Goal: Transaction & Acquisition: Book appointment/travel/reservation

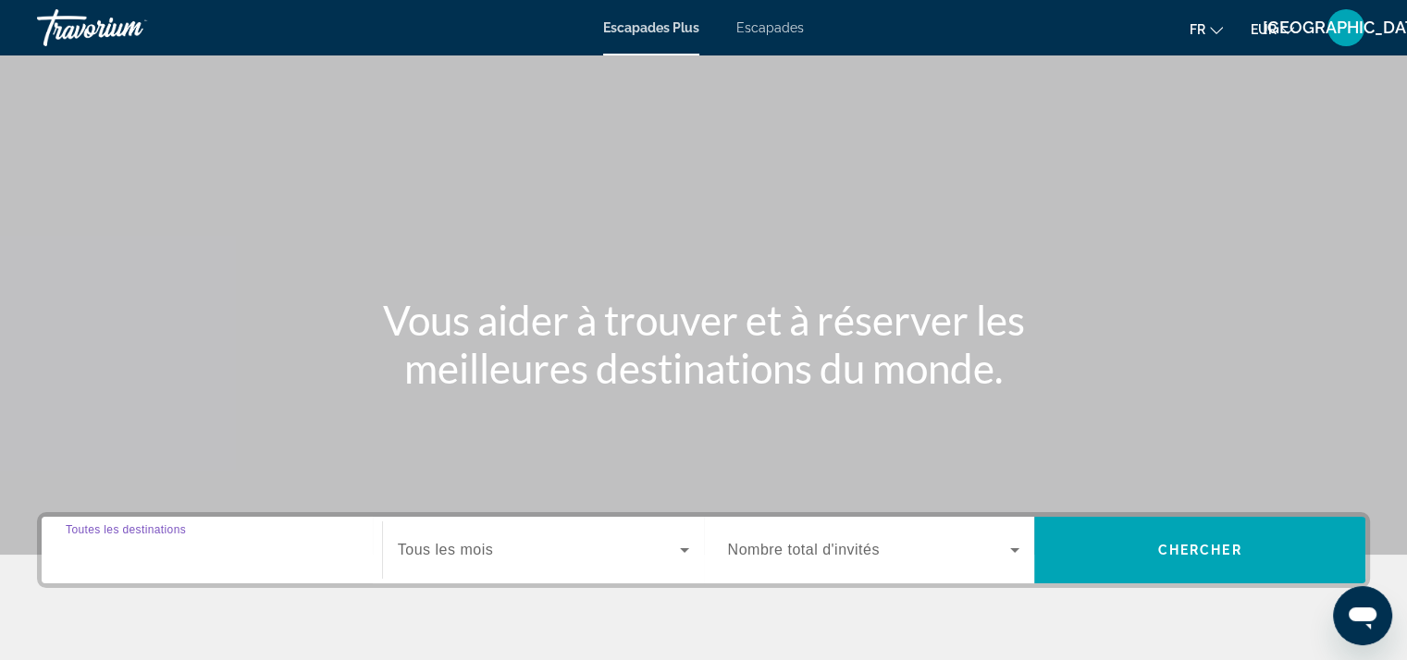
click at [141, 560] on input "Destination Toutes les destinations" at bounding box center [212, 551] width 292 height 22
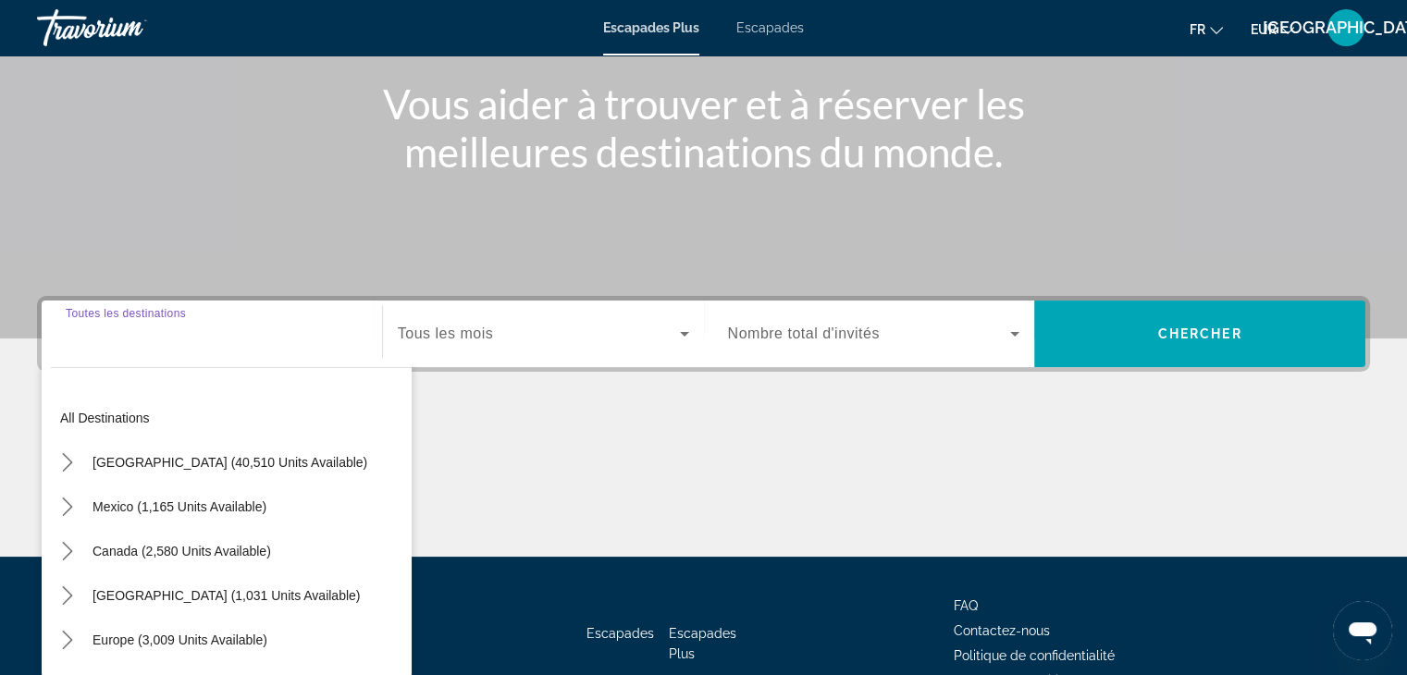
scroll to position [325, 0]
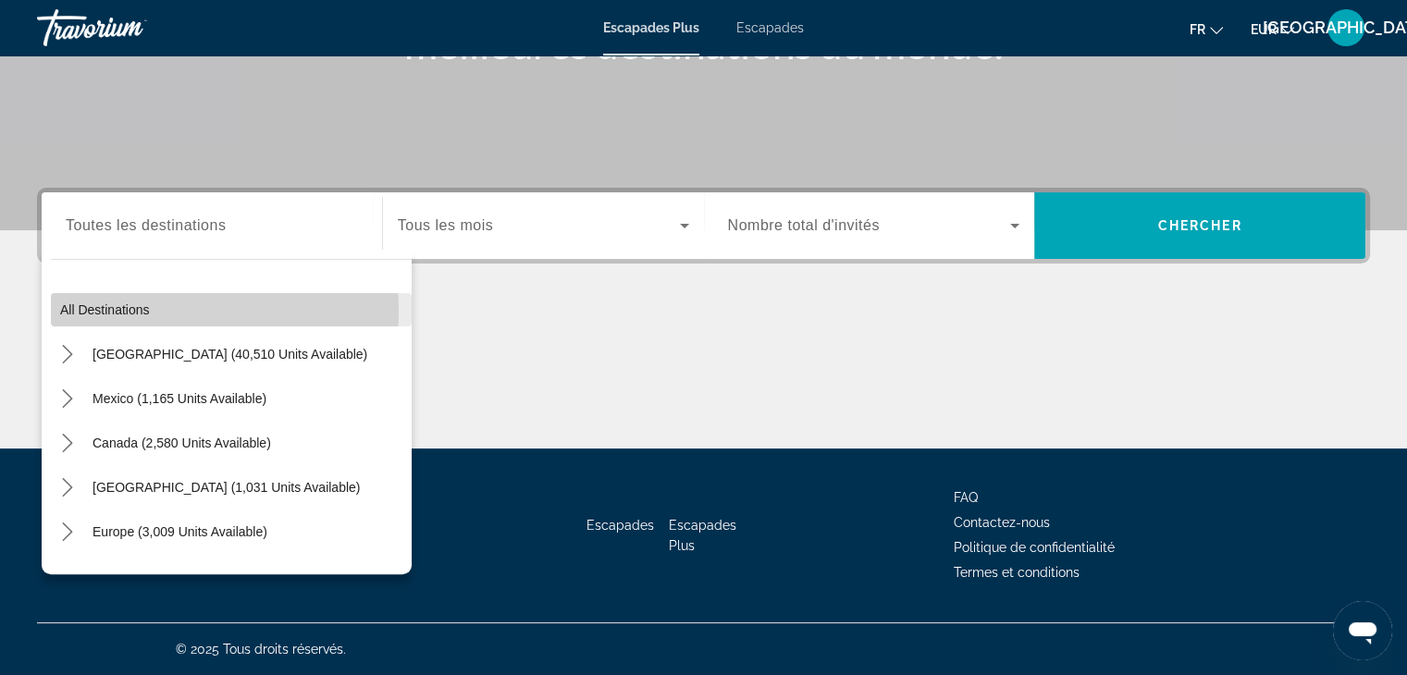
click at [174, 310] on span "Select destination: All destinations" at bounding box center [231, 310] width 361 height 44
type input "**********"
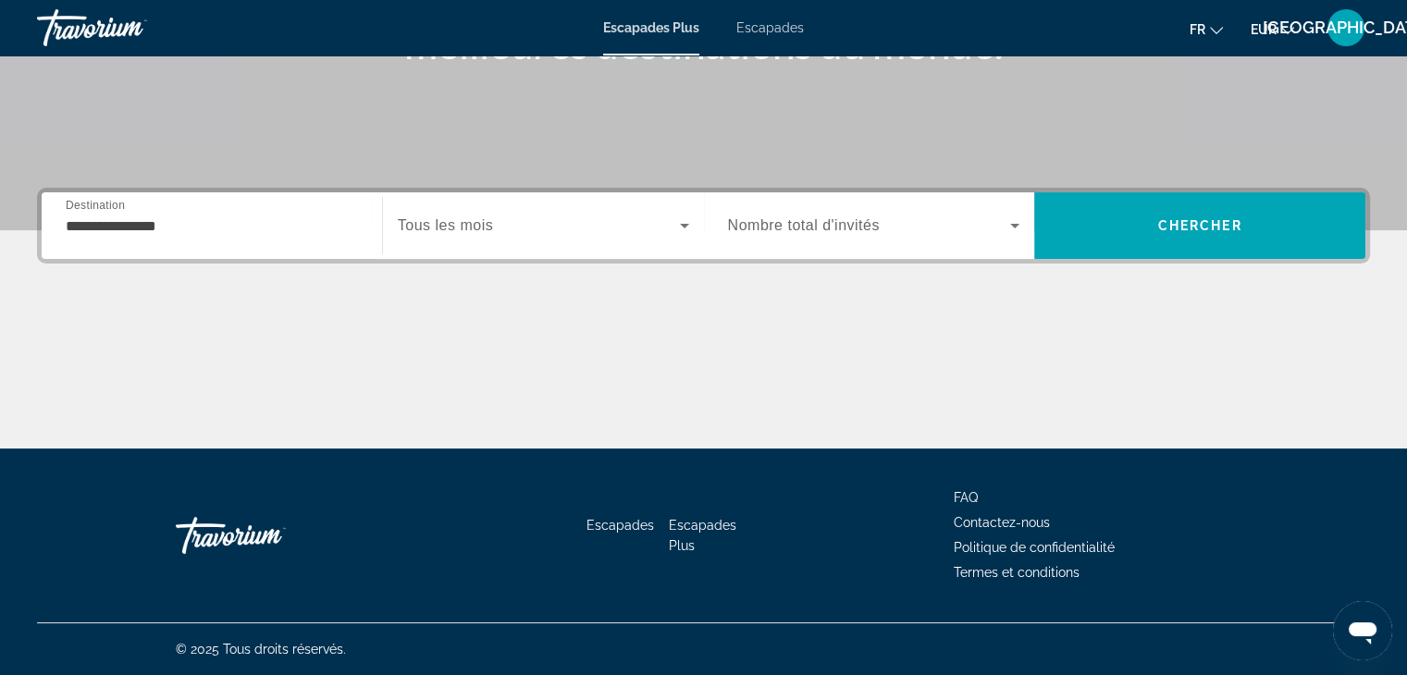
click at [426, 246] on div "Widget de recherche" at bounding box center [543, 226] width 291 height 52
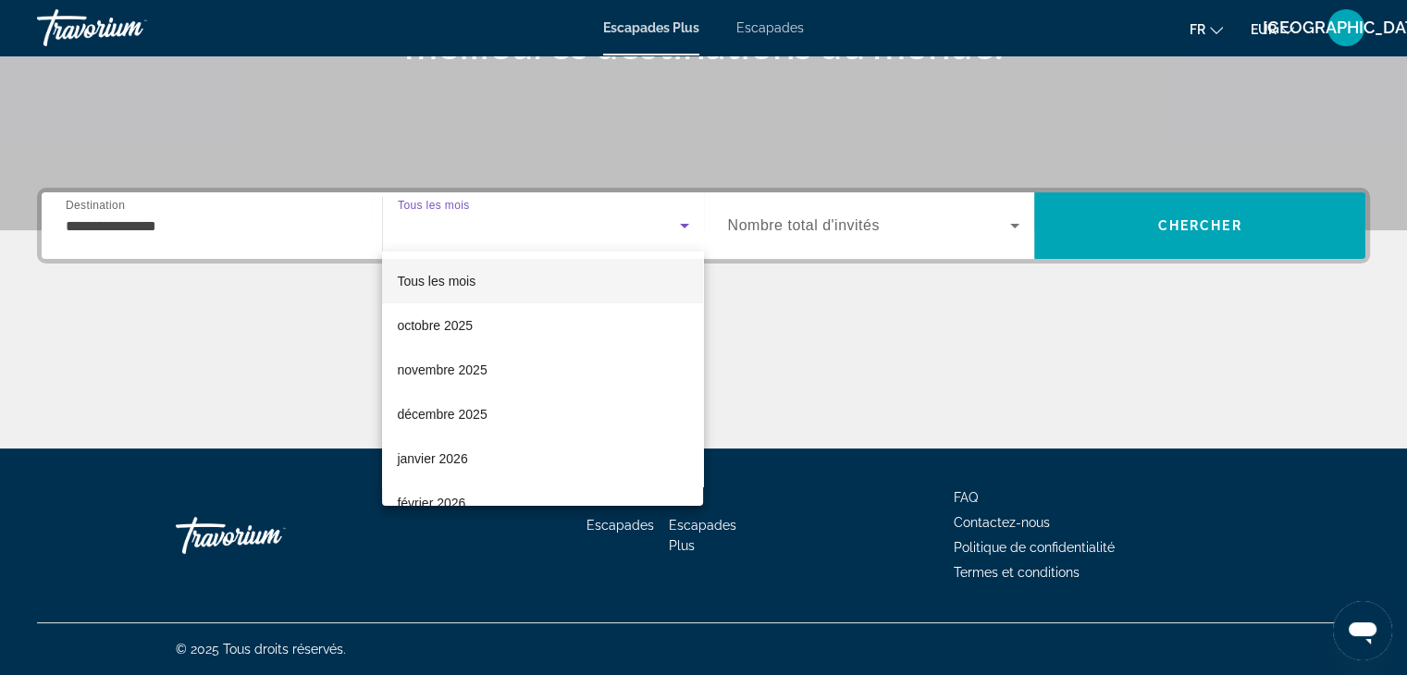
click at [429, 276] on font "Tous les mois" at bounding box center [436, 281] width 79 height 15
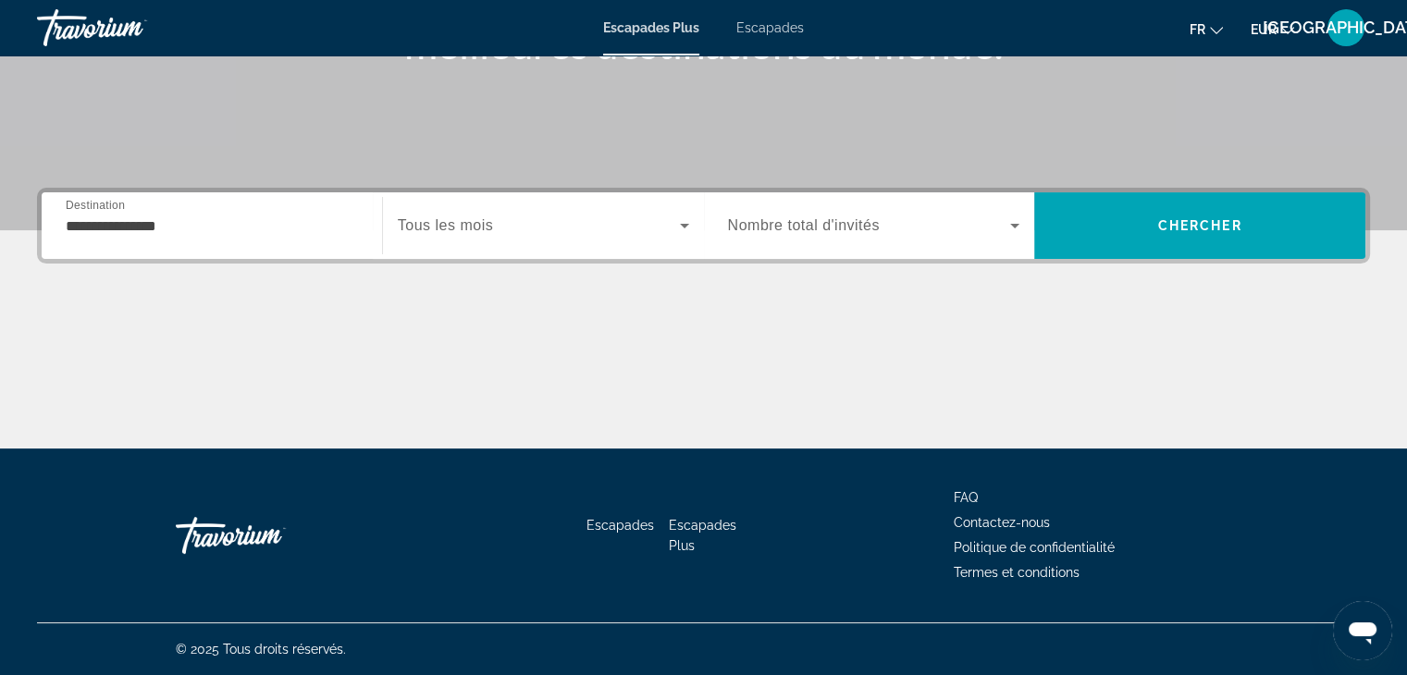
click at [784, 219] on span "Nombre total d'invités" at bounding box center [804, 225] width 152 height 16
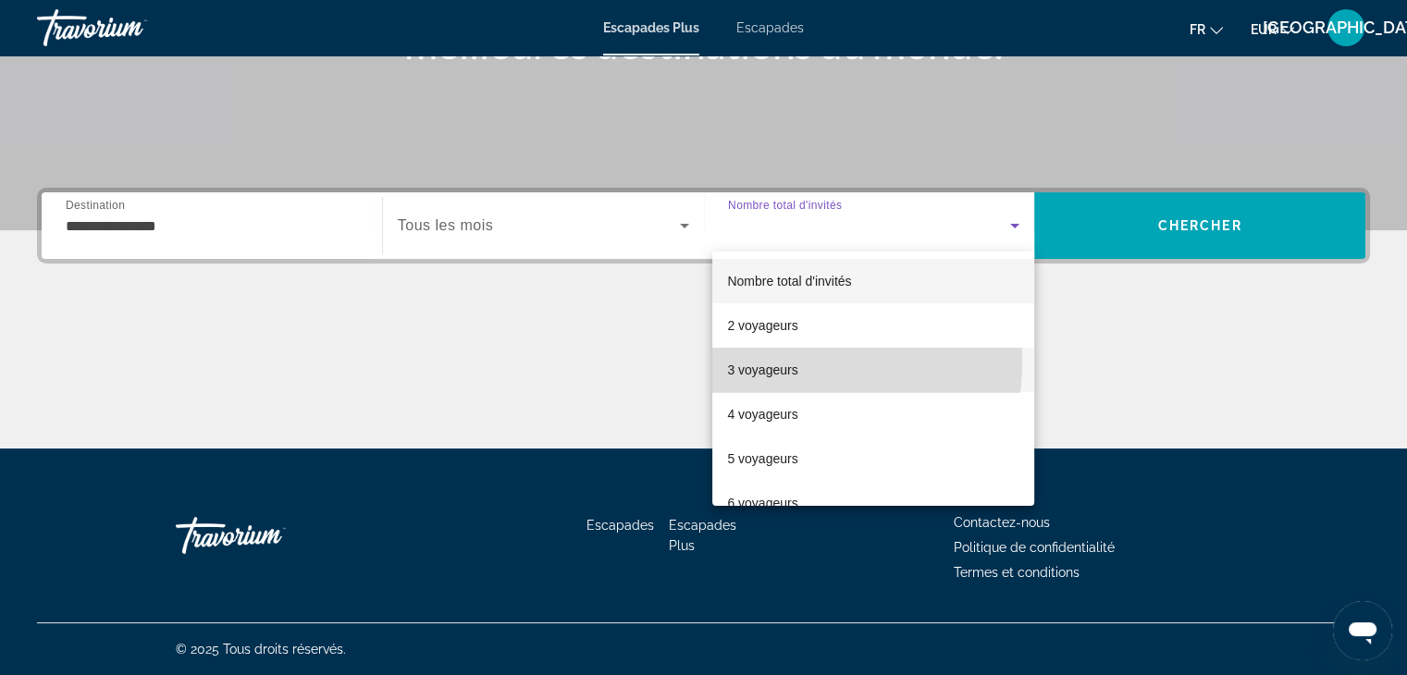
click at [771, 363] on font "3 voyageurs" at bounding box center [762, 370] width 70 height 15
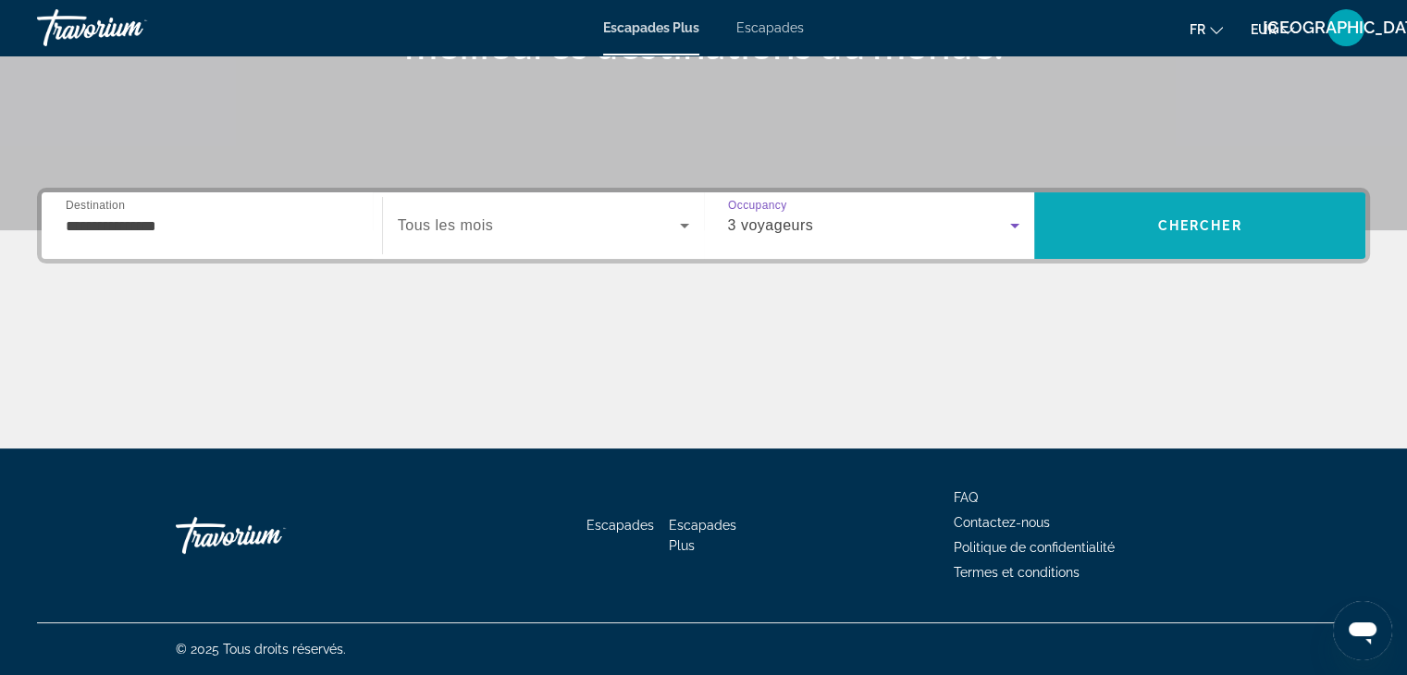
click at [1212, 219] on span "Chercher" at bounding box center [1200, 225] width 84 height 15
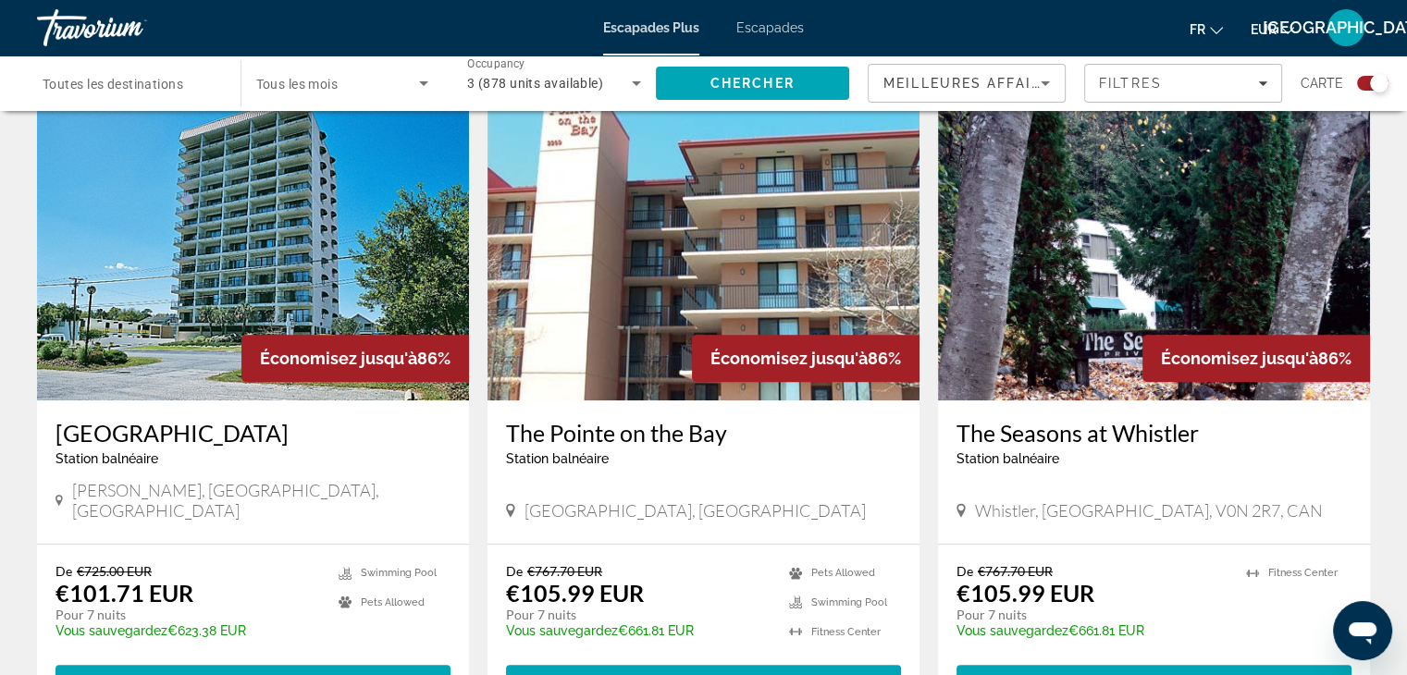
scroll to position [596, 0]
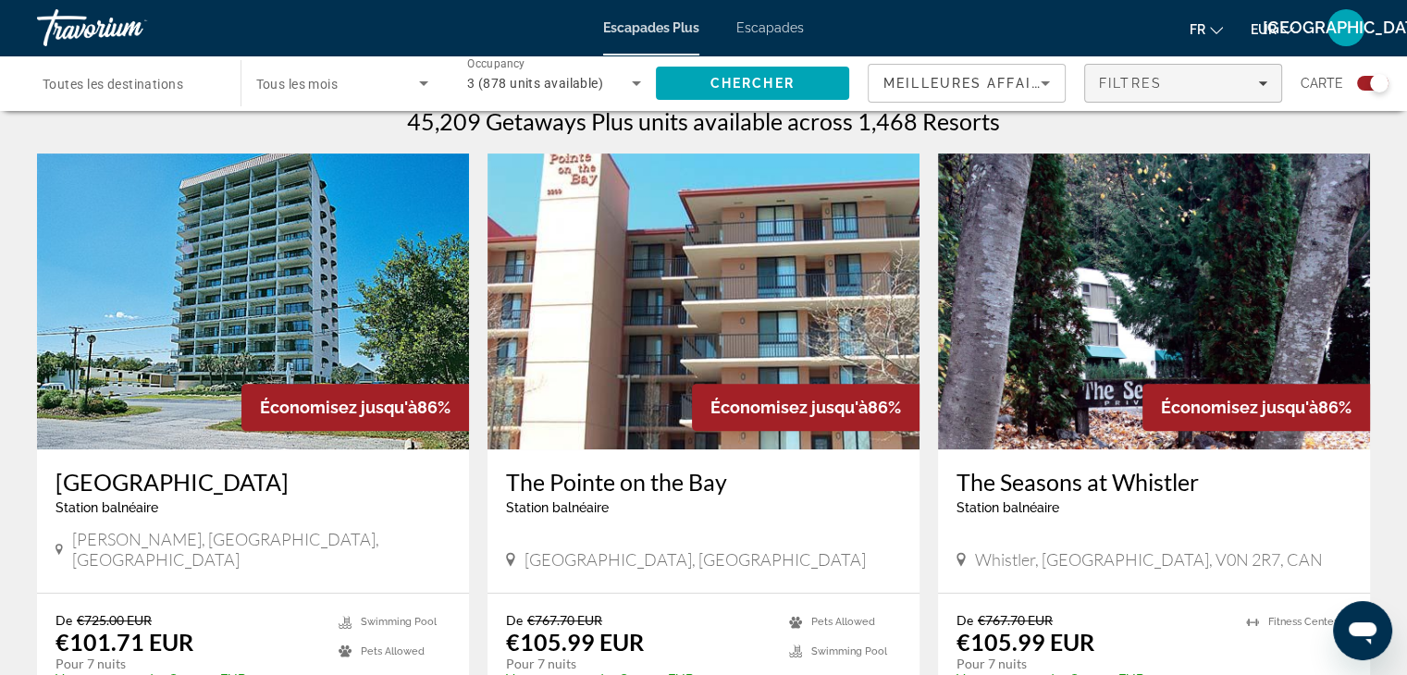
click at [1122, 86] on span "Filtres" at bounding box center [1130, 83] width 63 height 15
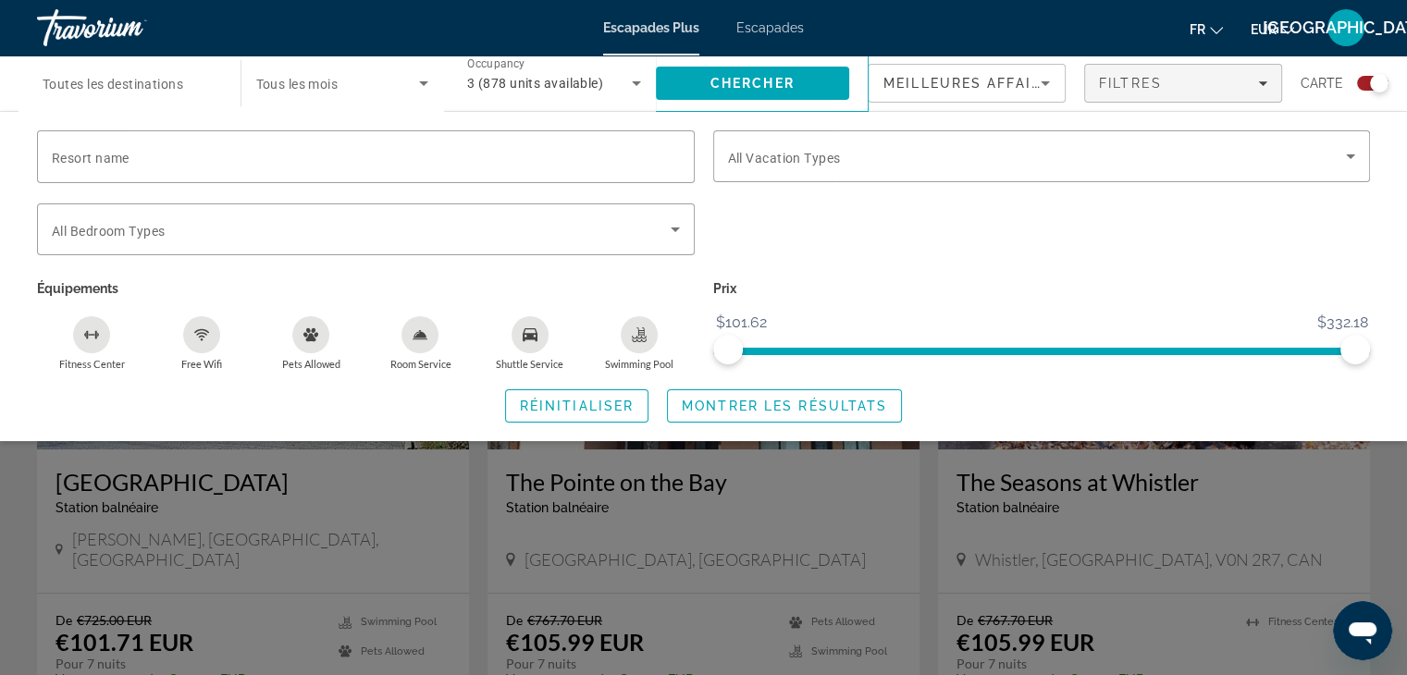
click at [1280, 526] on div "Search widget" at bounding box center [703, 477] width 1407 height 398
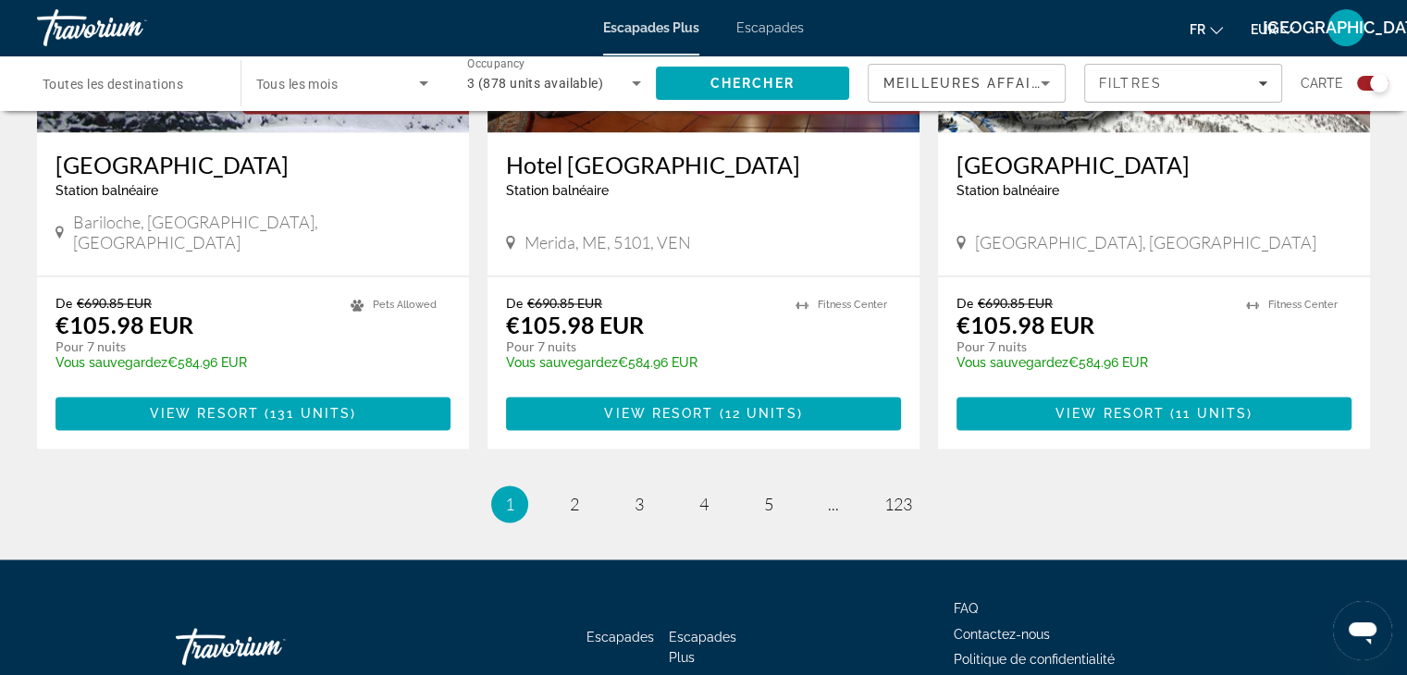
scroll to position [2918, 0]
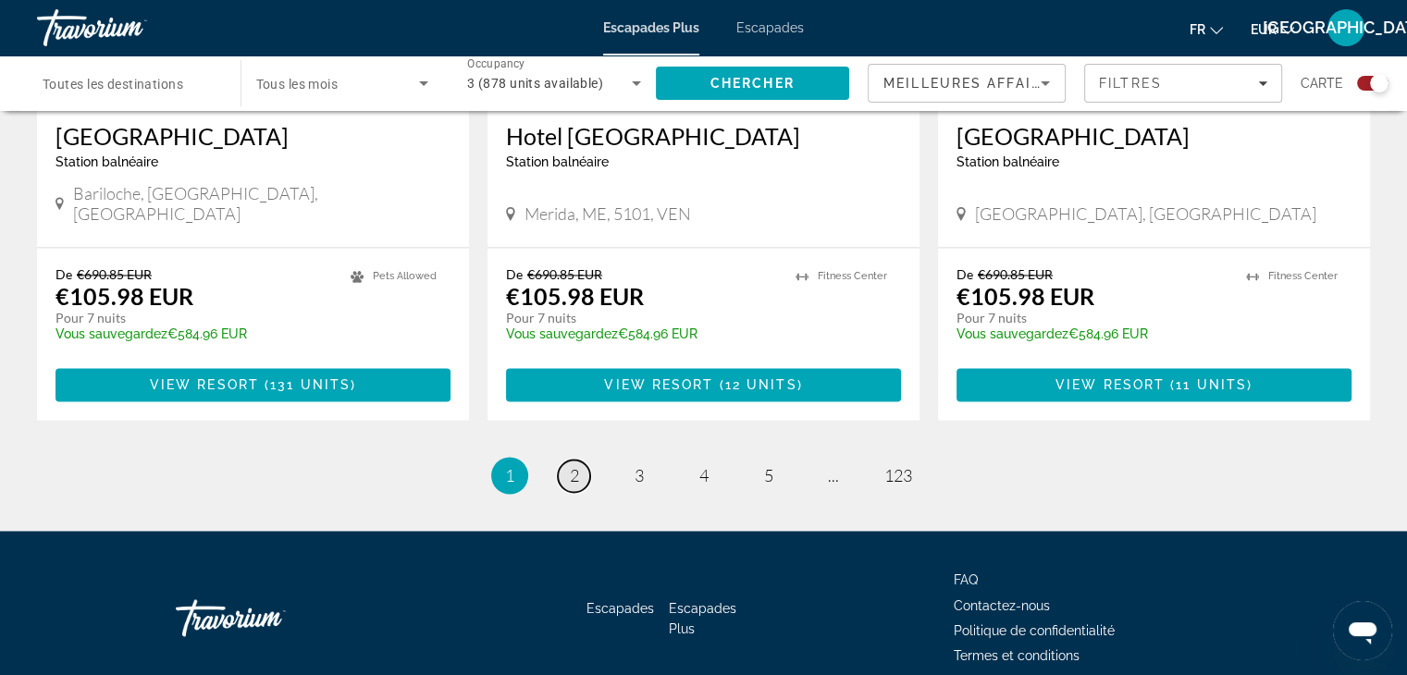
click at [572, 465] on span "2" at bounding box center [574, 475] width 9 height 20
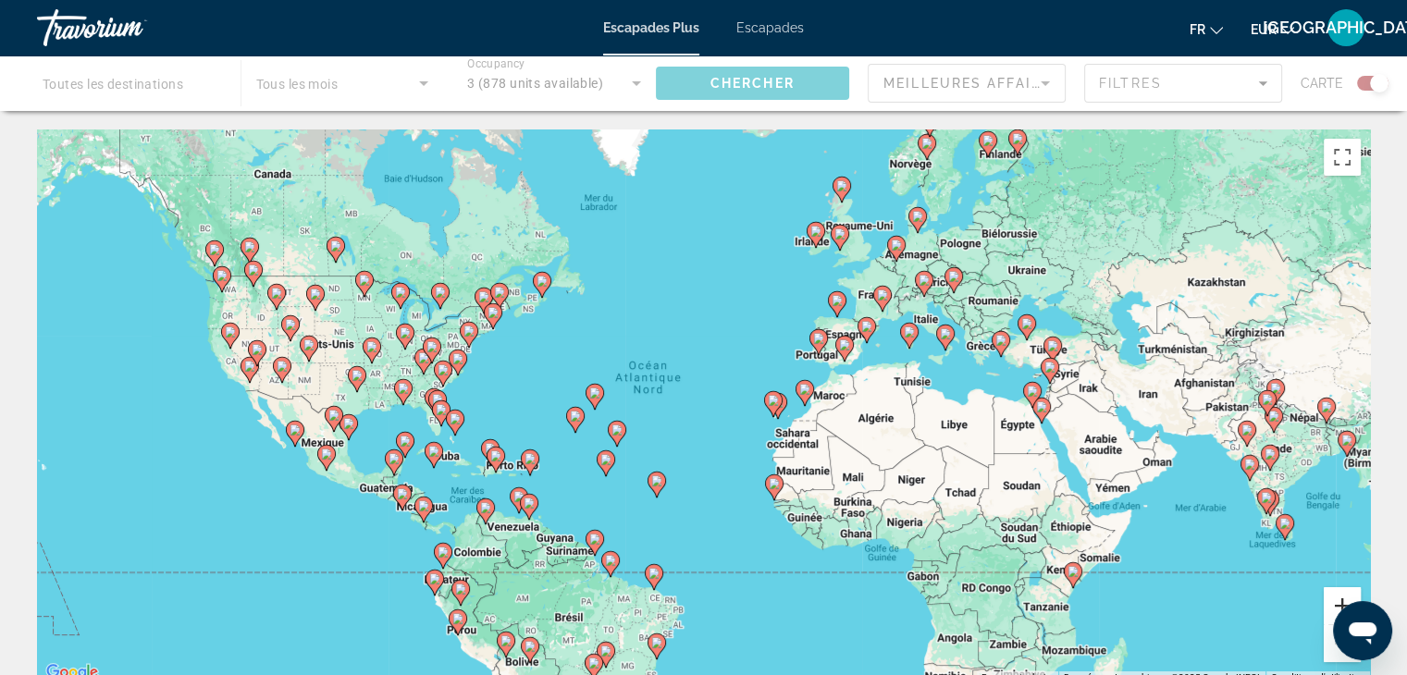
click at [1351, 595] on button "Zoom avant" at bounding box center [1342, 605] width 37 height 37
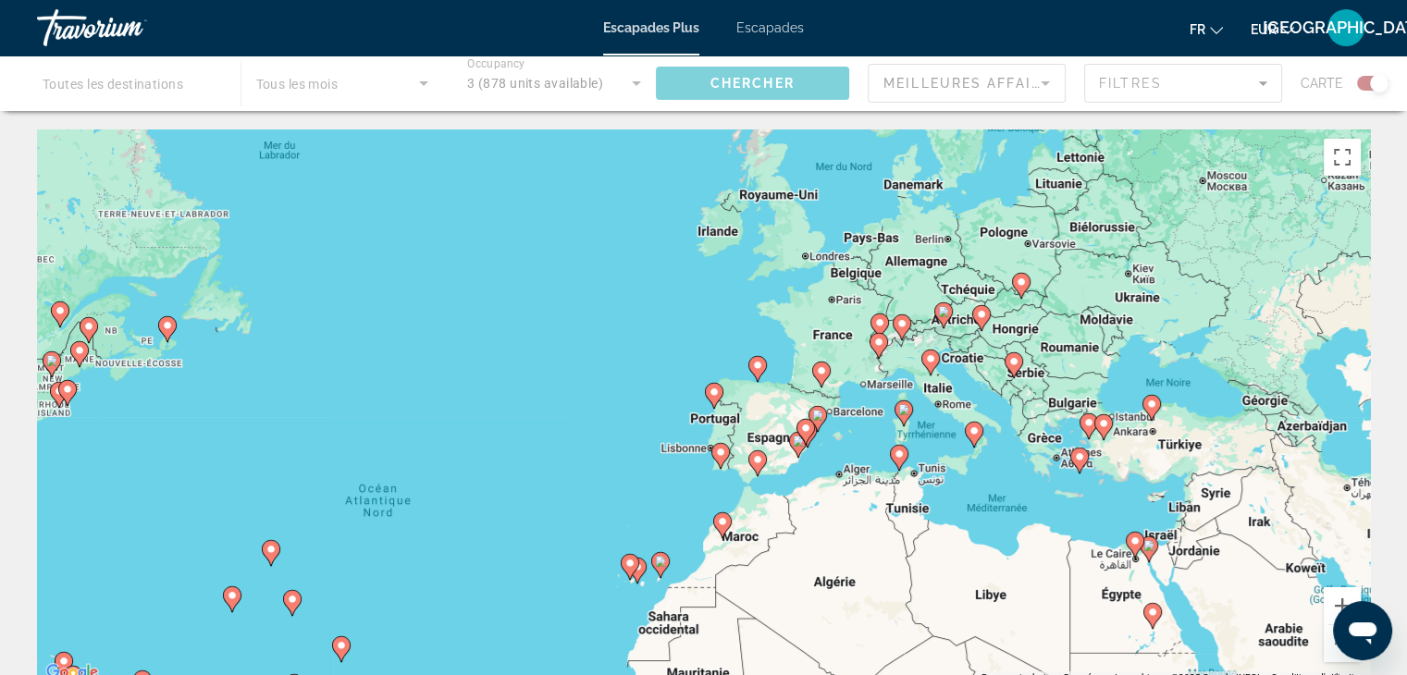
drag, startPoint x: 1106, startPoint y: 317, endPoint x: 893, endPoint y: 474, distance: 264.8
click at [893, 474] on div "Pour activer le glissement avec le clavier, appuyez sur Alt+Entrée. Une fois ce…" at bounding box center [703, 407] width 1333 height 555
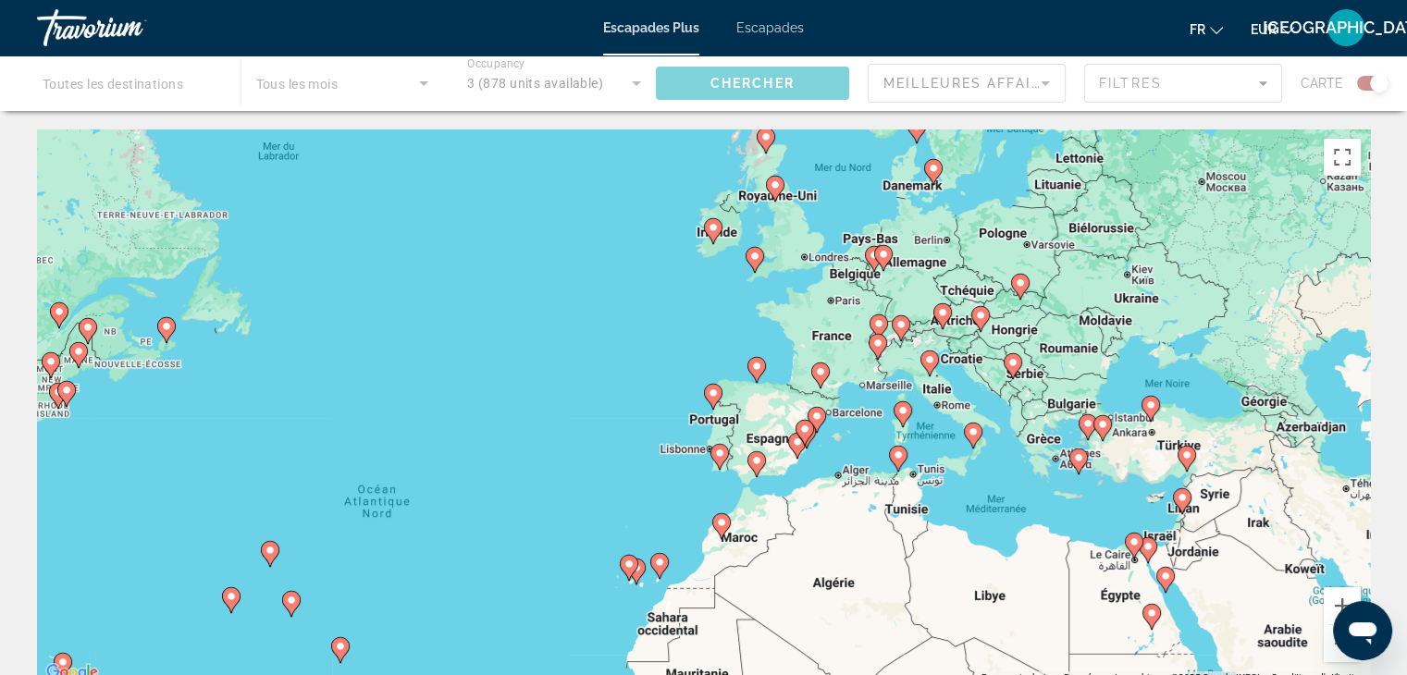
click at [751, 379] on gmp-advanced-marker "Contenu principal" at bounding box center [756, 370] width 19 height 28
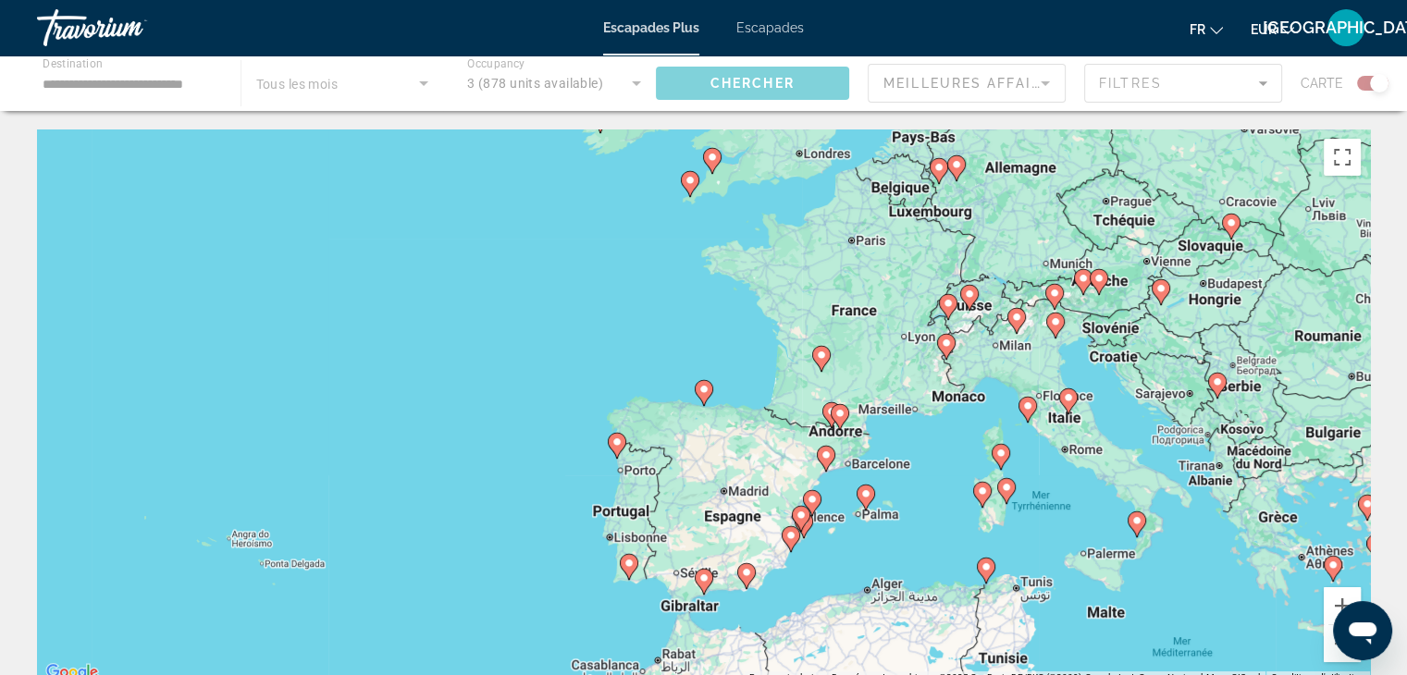
click at [704, 398] on icon "Contenu principal" at bounding box center [703, 393] width 17 height 24
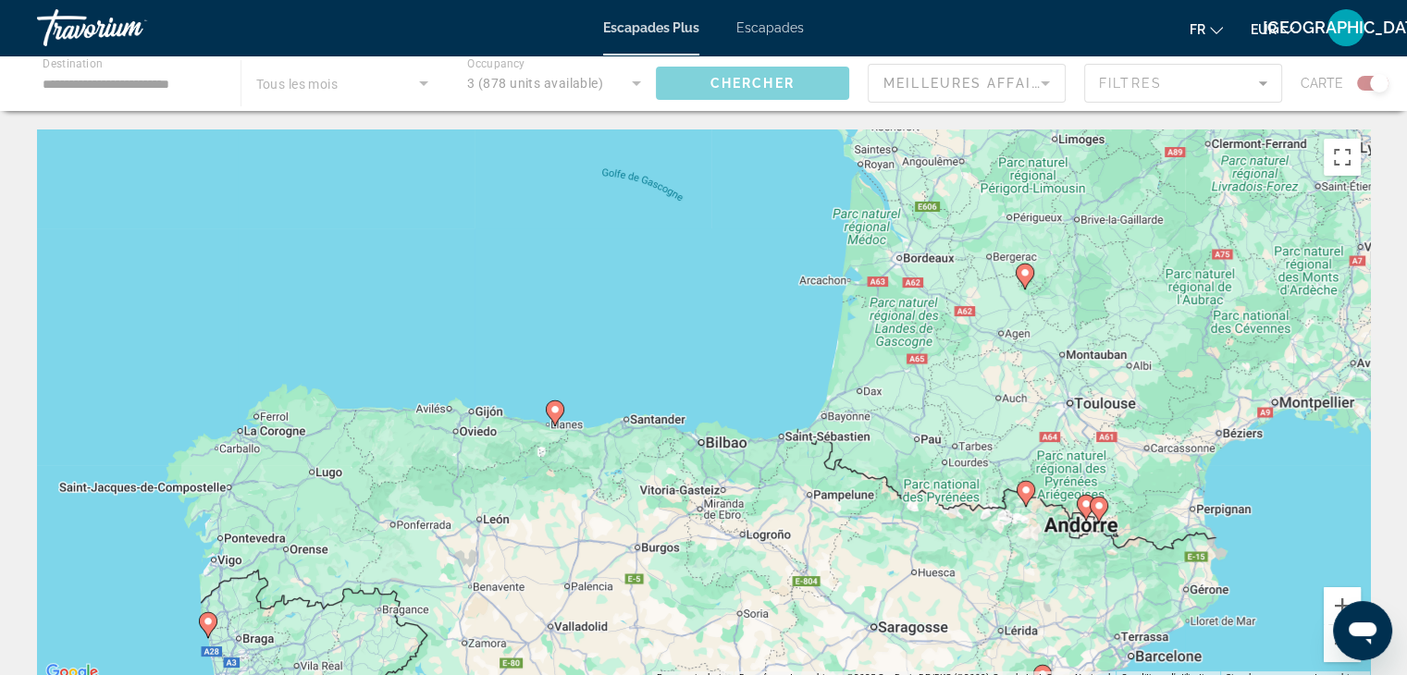
drag, startPoint x: 1211, startPoint y: 370, endPoint x: 992, endPoint y: 401, distance: 221.4
click at [992, 401] on div "Pour activer le glissement avec le clavier, appuyez sur Alt+Entrée. Une fois ce…" at bounding box center [703, 407] width 1333 height 555
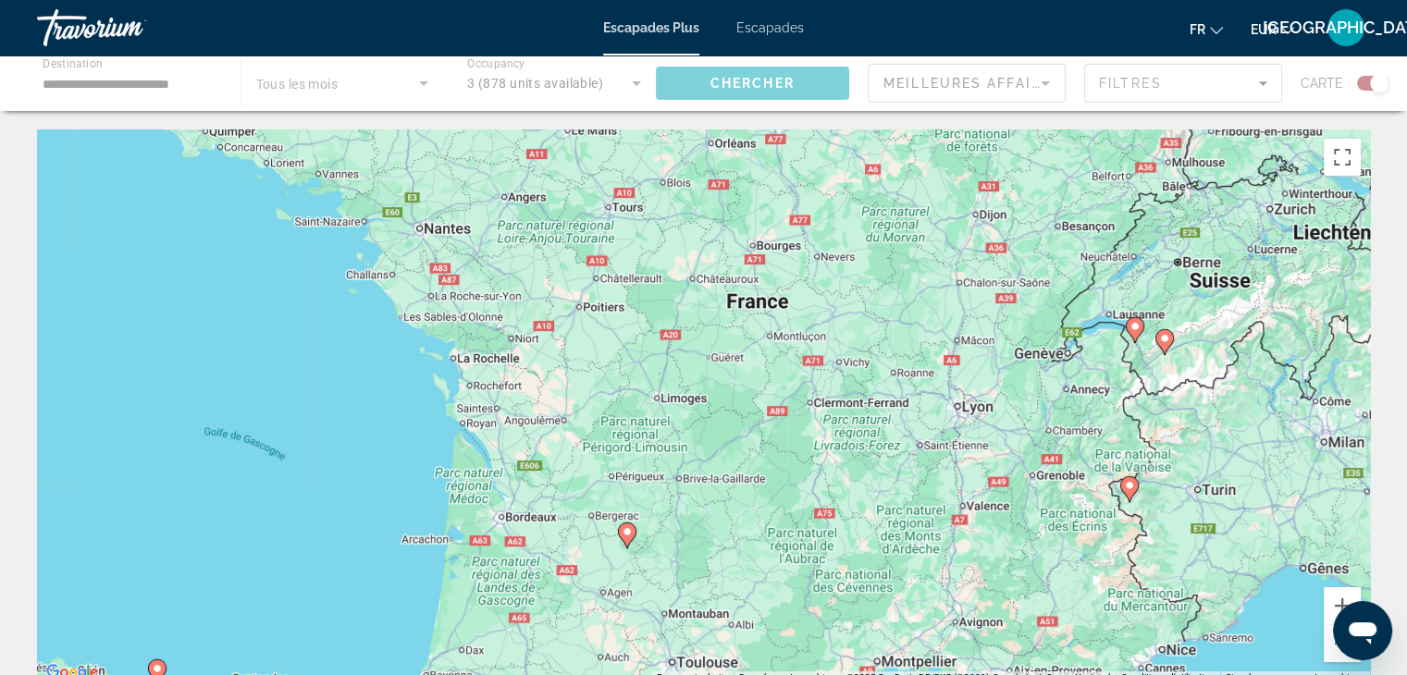
drag, startPoint x: 1068, startPoint y: 343, endPoint x: 744, endPoint y: 609, distance: 419.4
click at [744, 609] on div "Pour activer le glissement avec le clavier, appuyez sur Alt+Entrée. Une fois ce…" at bounding box center [703, 407] width 1333 height 555
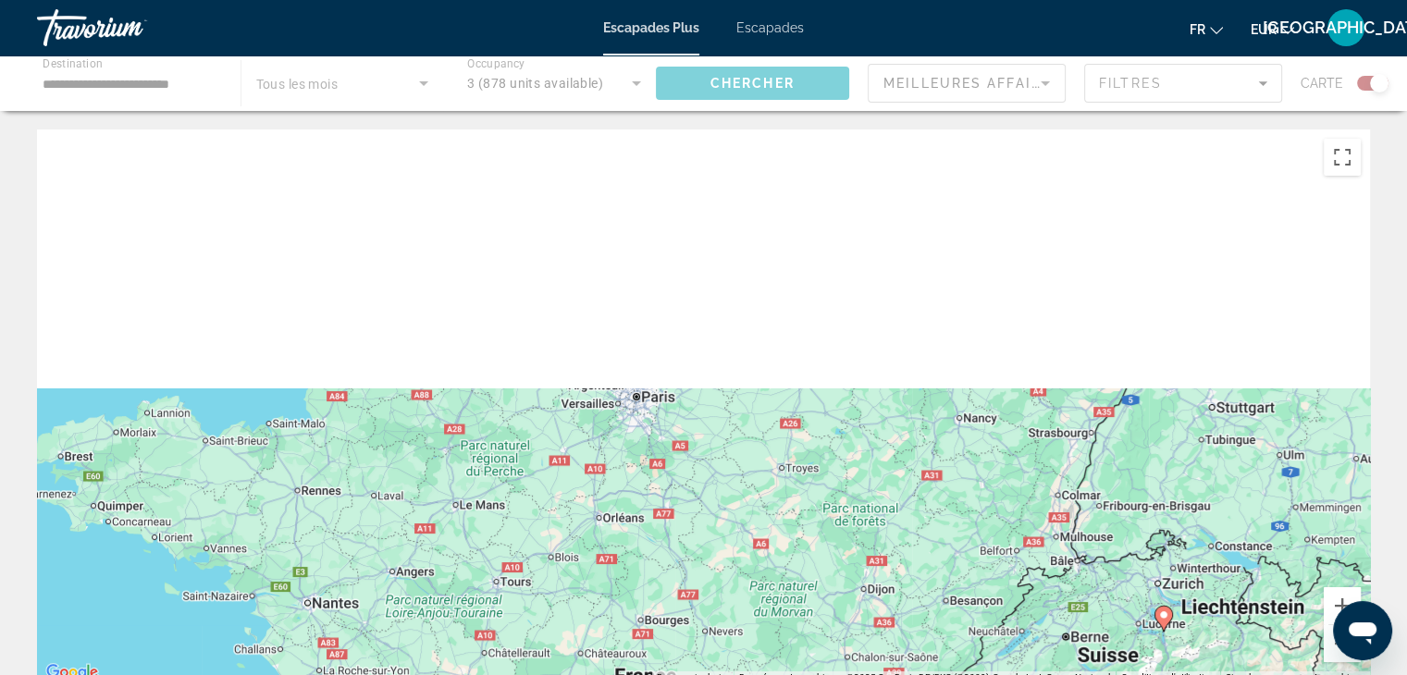
drag, startPoint x: 936, startPoint y: 330, endPoint x: 829, endPoint y: 718, distance: 402.2
click at [829, 674] on html "**********" at bounding box center [703, 337] width 1407 height 675
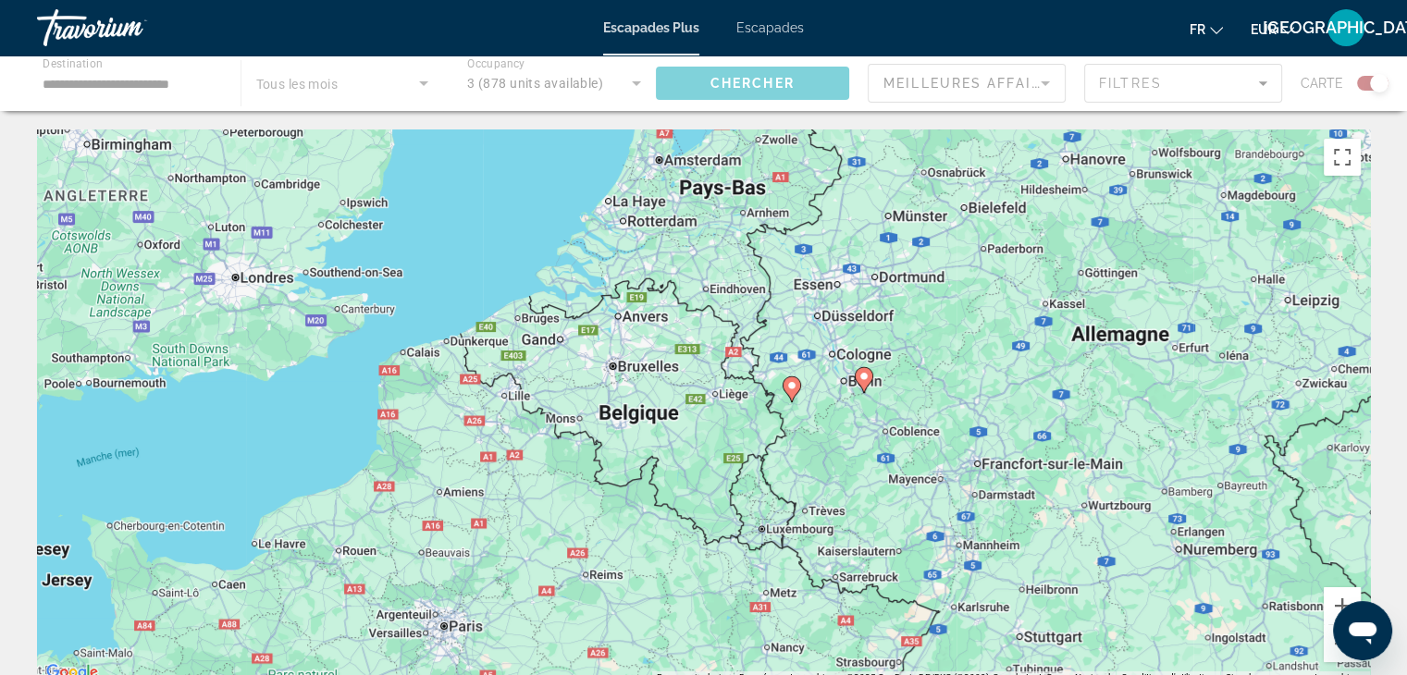
drag, startPoint x: 871, startPoint y: 394, endPoint x: 658, endPoint y: 611, distance: 304.2
click at [658, 611] on div "Pour activer le glissement avec le clavier, appuyez sur Alt+Entrée. Une fois ce…" at bounding box center [703, 407] width 1333 height 555
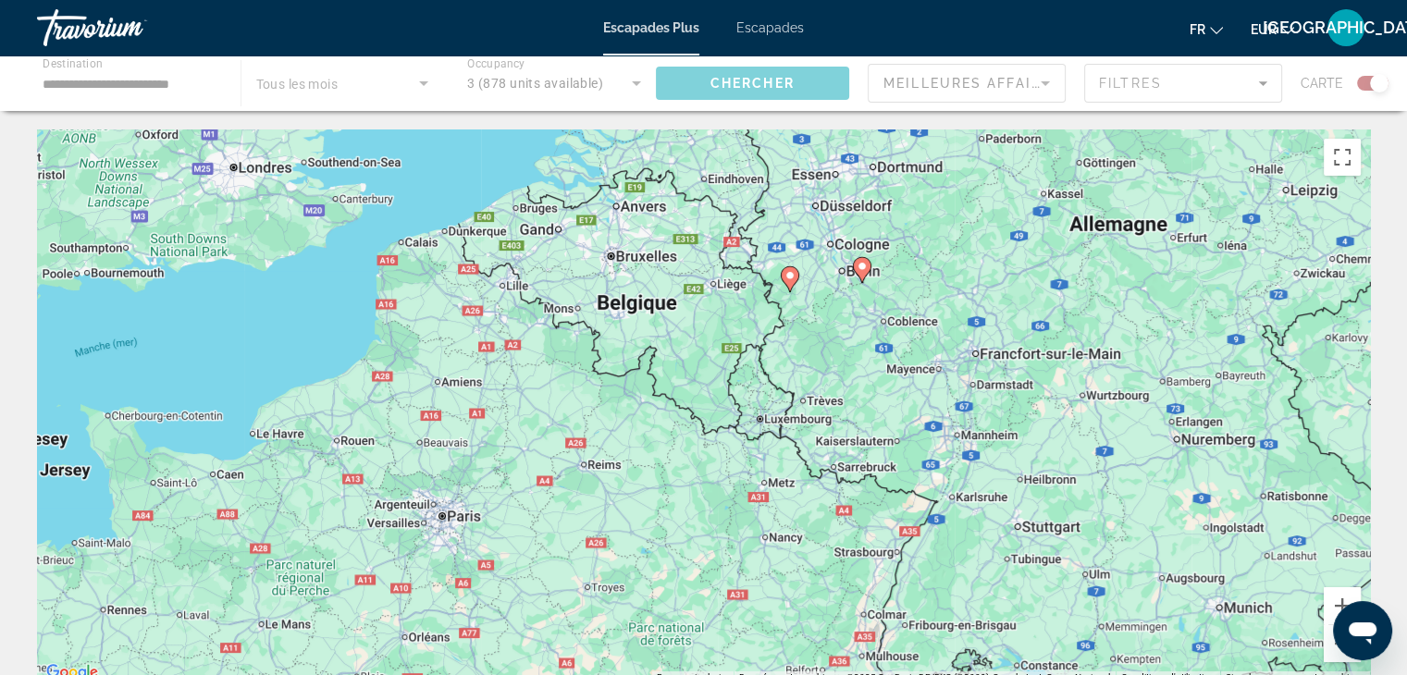
drag, startPoint x: 882, startPoint y: 478, endPoint x: 893, endPoint y: 382, distance: 96.8
click at [893, 382] on div "Pour activer le glissement avec le clavier, appuyez sur Alt+Entrée. Une fois ce…" at bounding box center [703, 407] width 1333 height 555
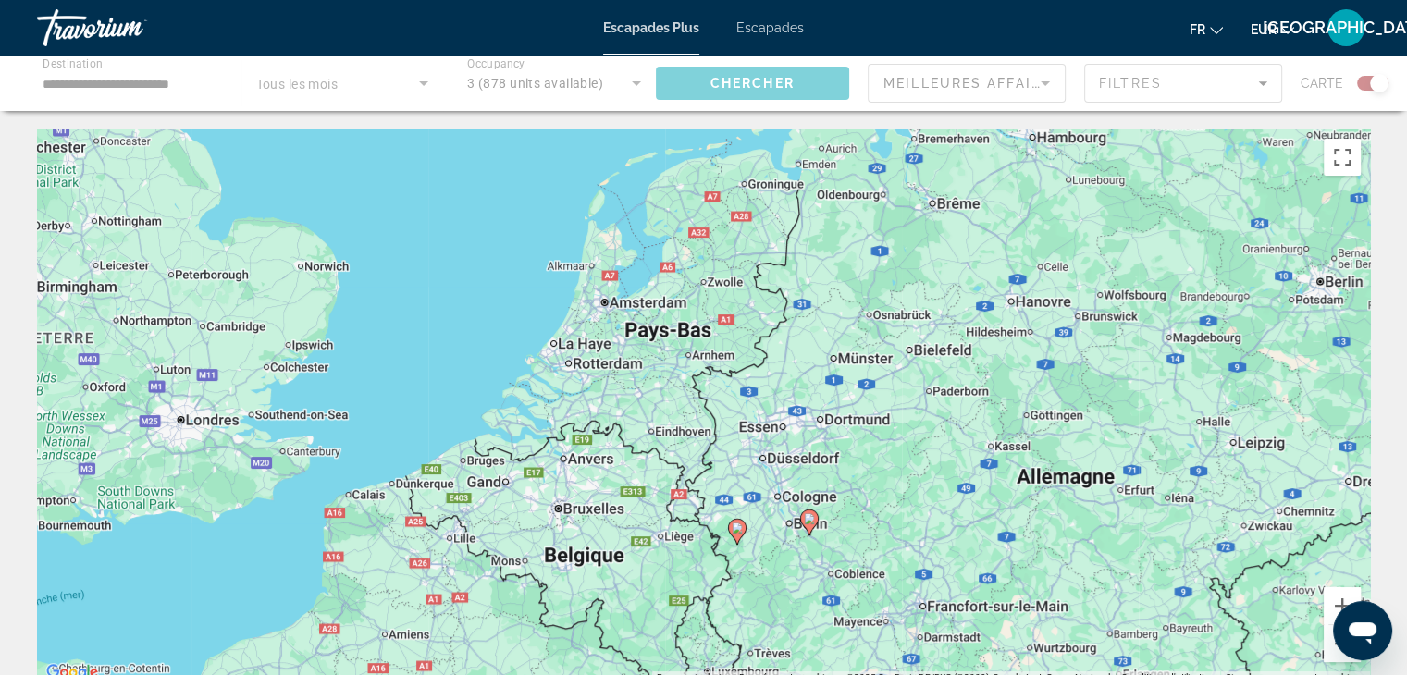
drag, startPoint x: 684, startPoint y: 269, endPoint x: 529, endPoint y: 480, distance: 261.4
click at [529, 480] on div "Pour activer le glissement avec le clavier, appuyez sur Alt+Entrée. Une fois ce…" at bounding box center [703, 407] width 1333 height 555
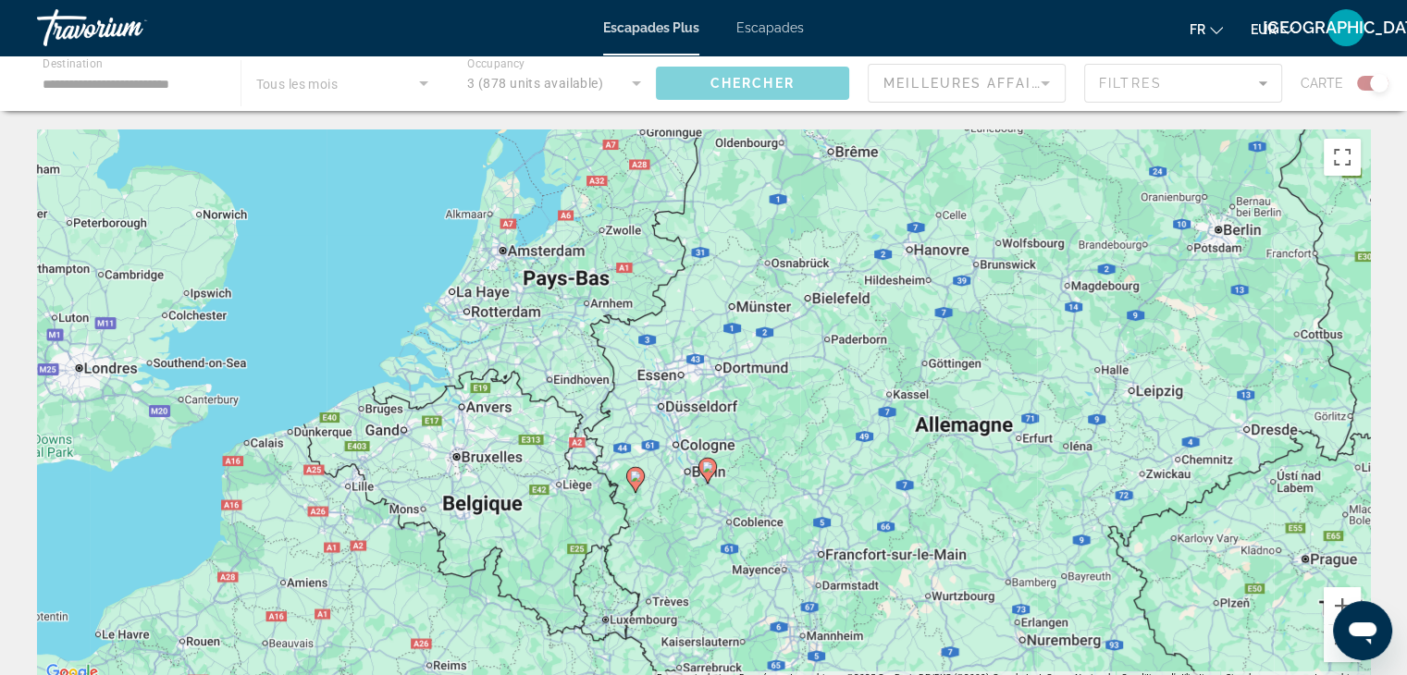
click at [706, 475] on icon "Contenu principal" at bounding box center [706, 471] width 17 height 24
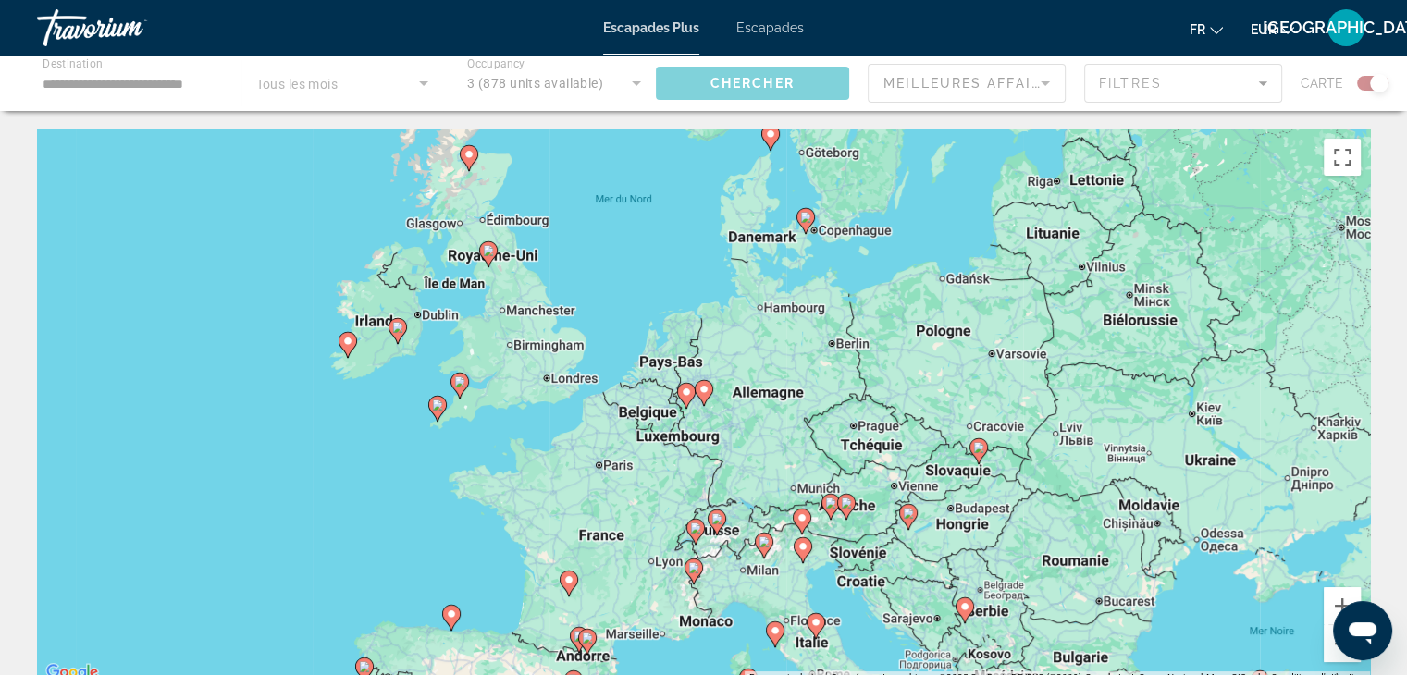
click at [700, 393] on image "Contenu principal" at bounding box center [703, 389] width 11 height 11
type input "**********"
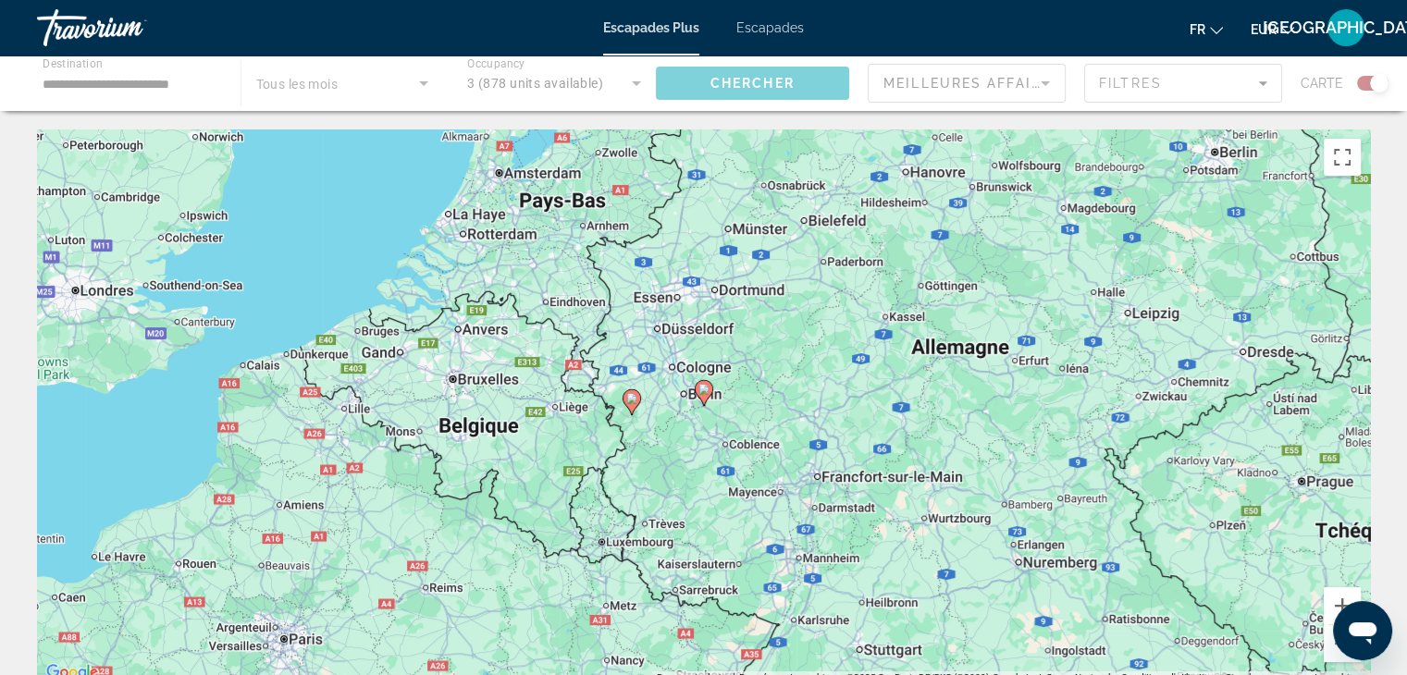
click at [700, 393] on image "Contenu principal" at bounding box center [703, 389] width 11 height 11
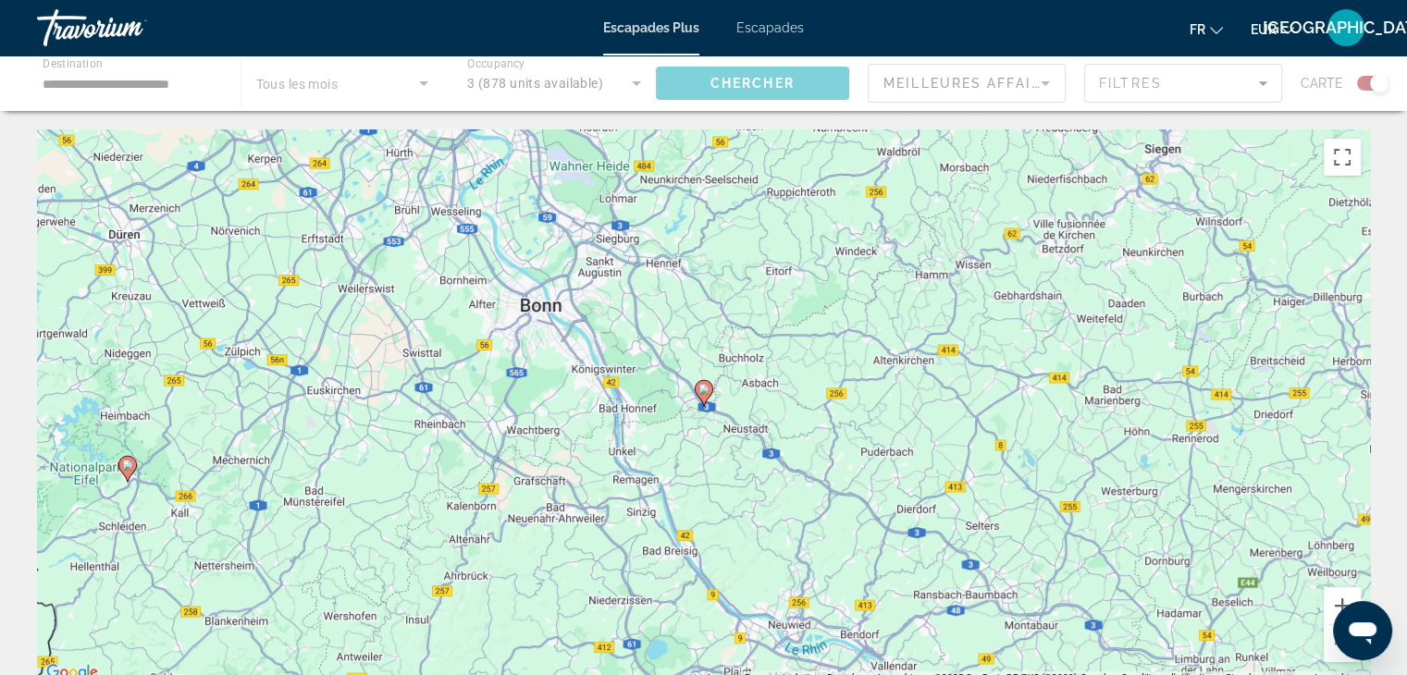
click at [700, 393] on image "Contenu principal" at bounding box center [703, 389] width 11 height 11
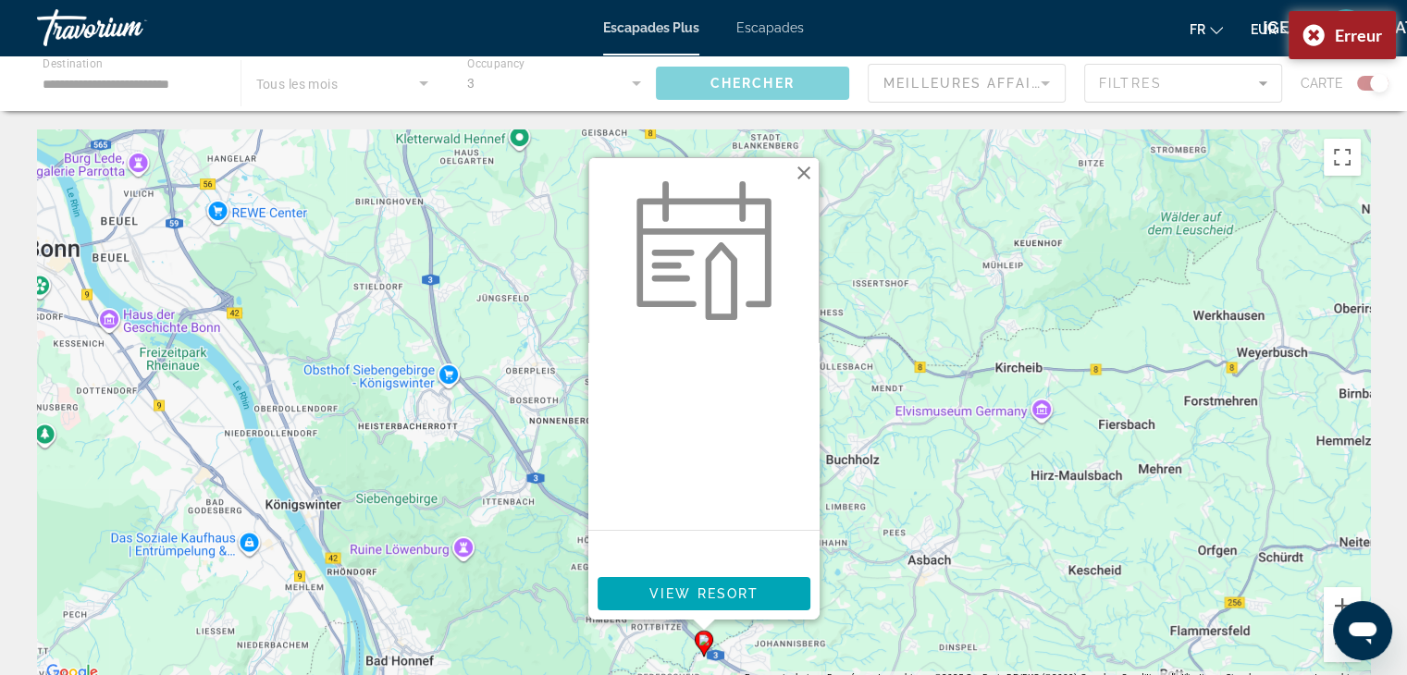
click at [808, 167] on button "Fermer" at bounding box center [804, 173] width 28 height 28
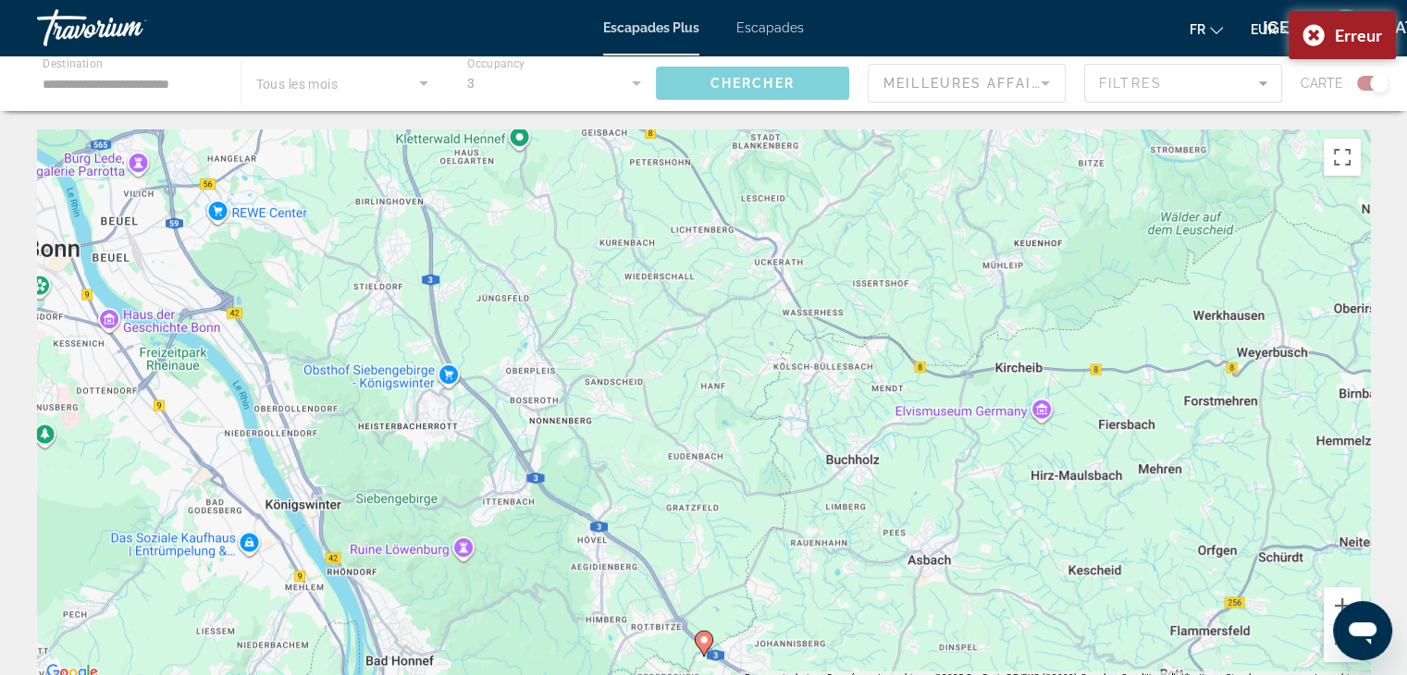
click at [132, 80] on div "Contenu principal" at bounding box center [703, 84] width 1407 height 56
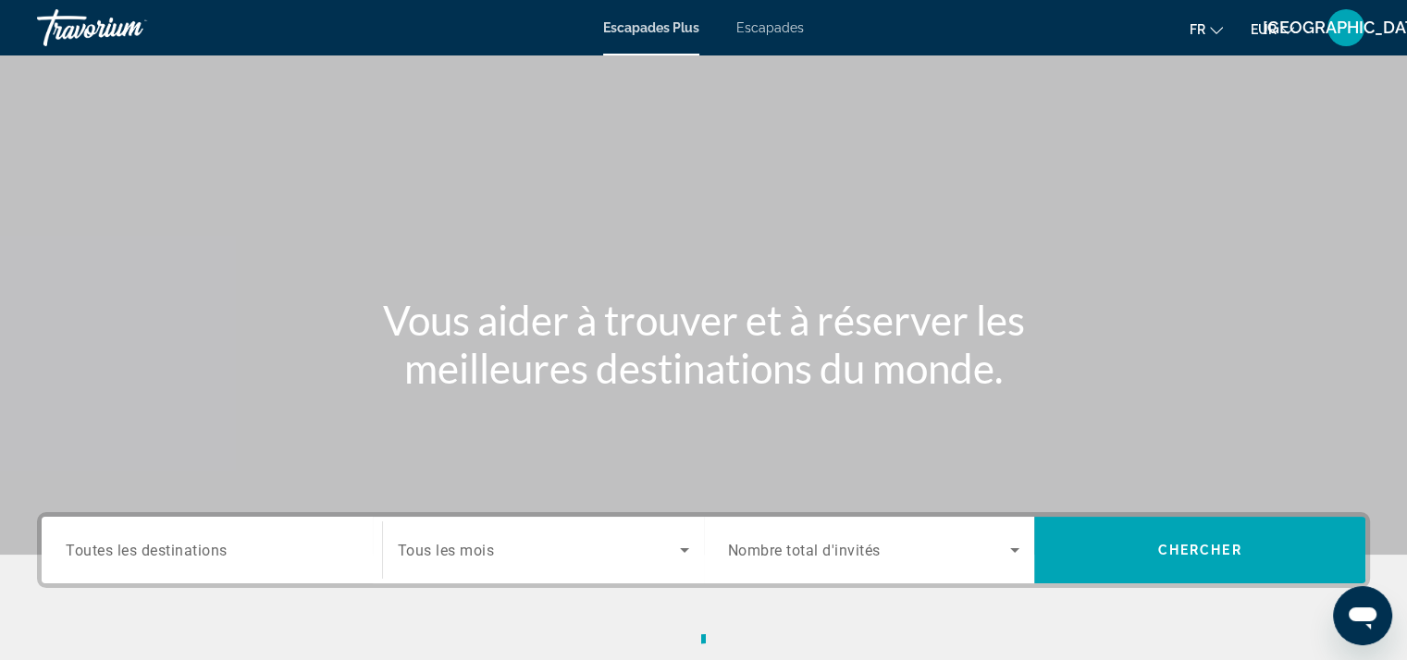
click at [218, 554] on span "Toutes les destinations" at bounding box center [147, 550] width 162 height 18
click at [218, 554] on input "Destination Toutes les destinations" at bounding box center [212, 551] width 292 height 22
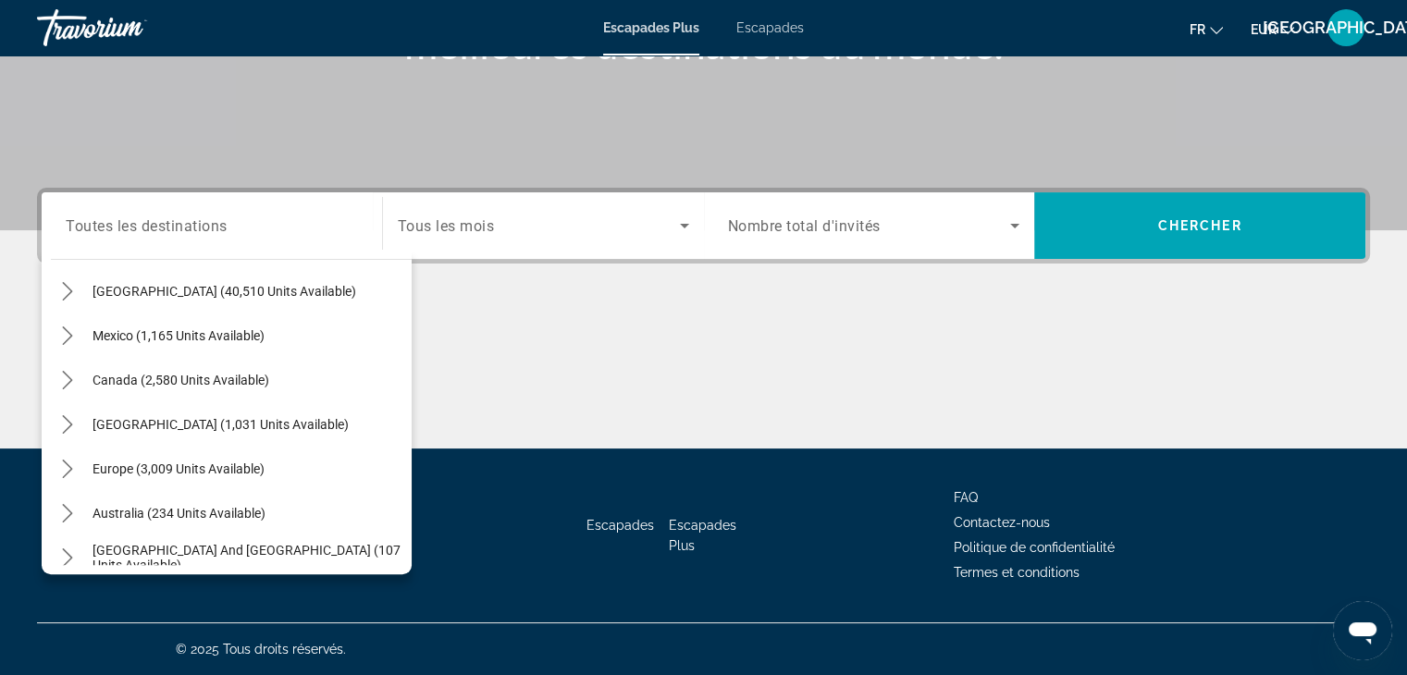
scroll to position [99, 0]
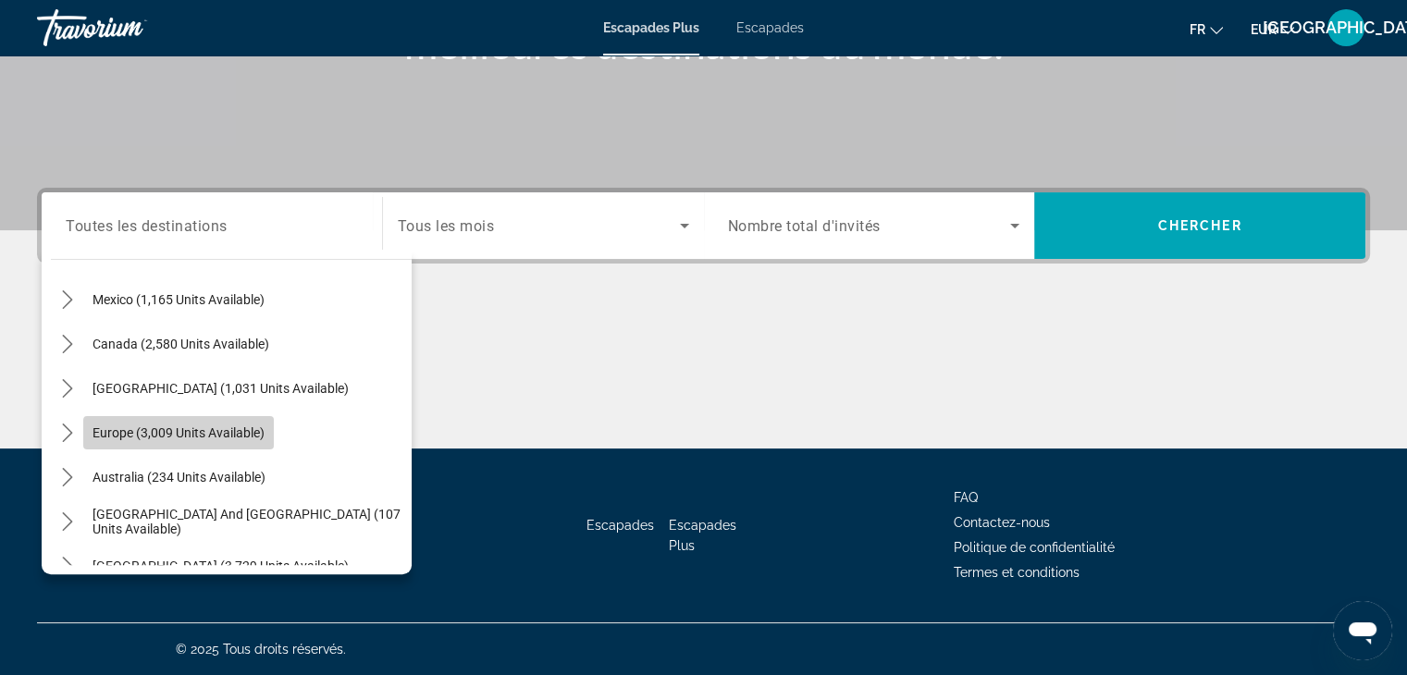
click at [242, 448] on span "Select destination: Europe (3,009 units available)" at bounding box center [178, 433] width 191 height 44
type input "**********"
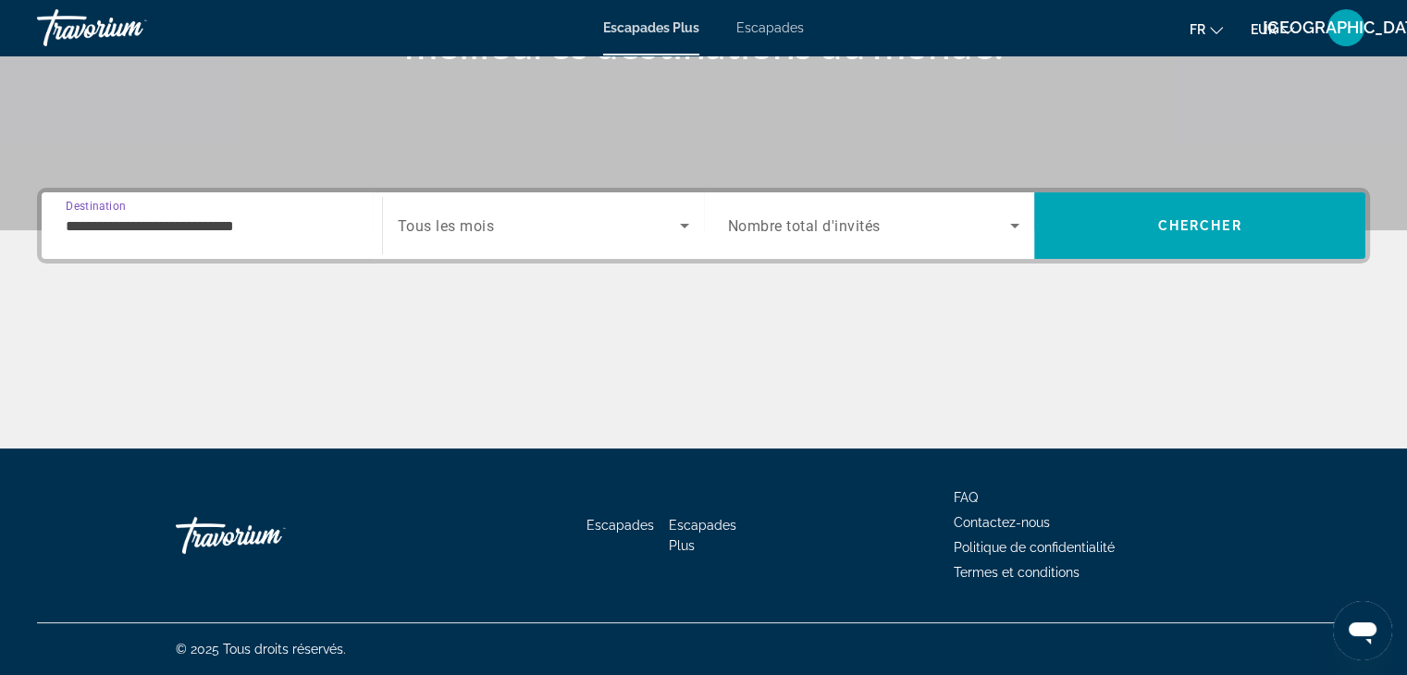
click at [497, 244] on div "Search widget" at bounding box center [543, 226] width 291 height 52
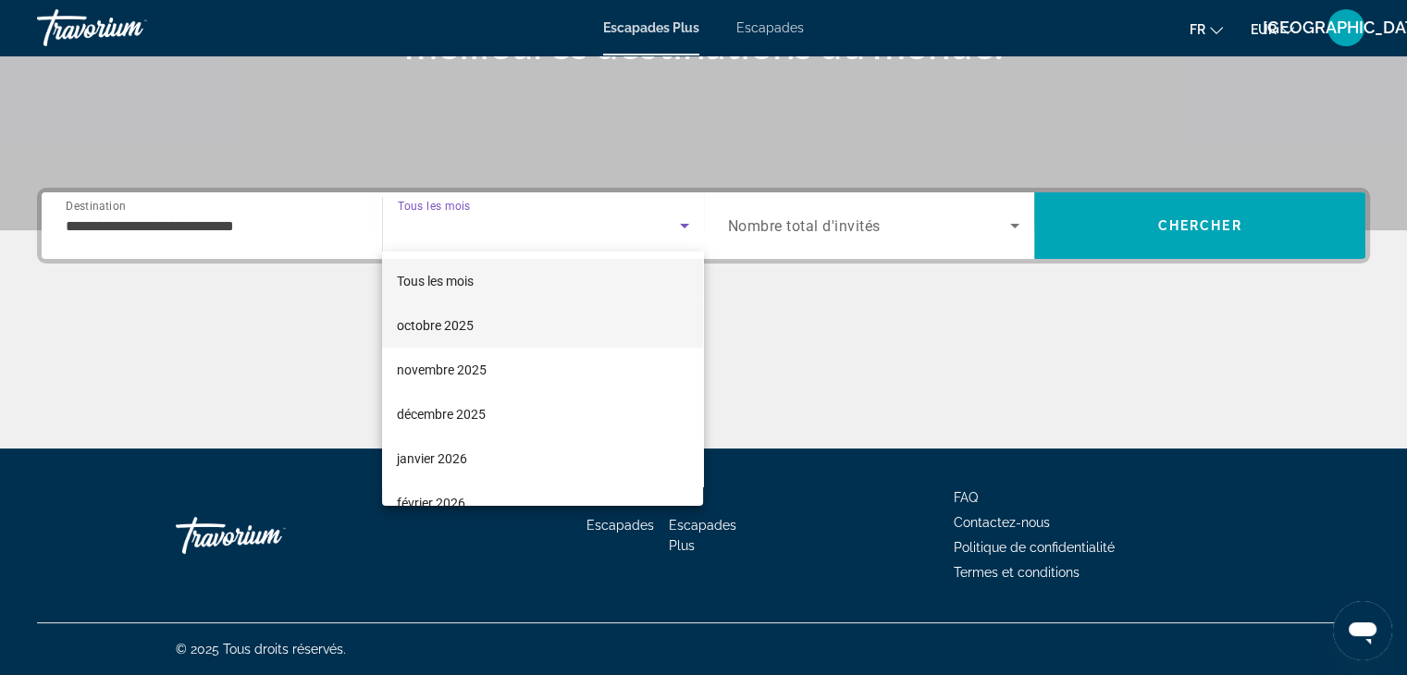
click at [480, 303] on mat-option "octobre 2025" at bounding box center [542, 325] width 321 height 44
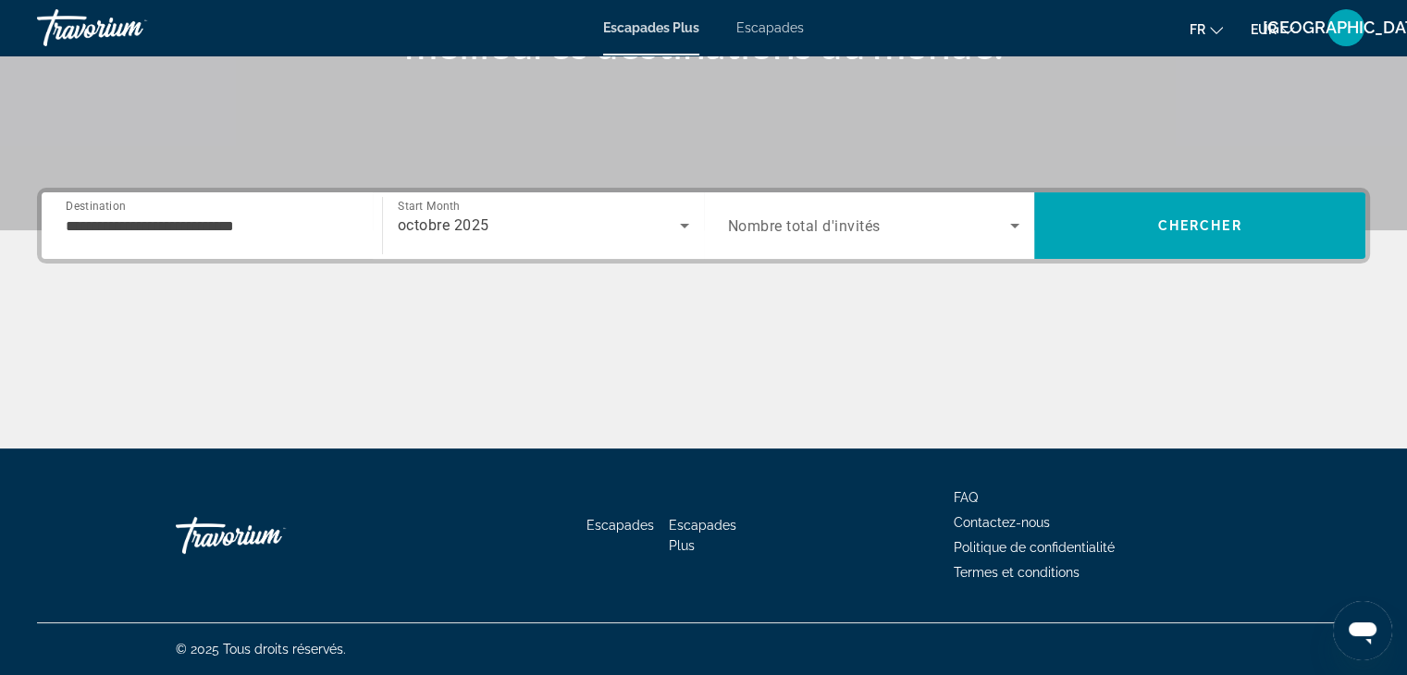
click at [817, 233] on span "Nombre total d'invités" at bounding box center [804, 226] width 153 height 18
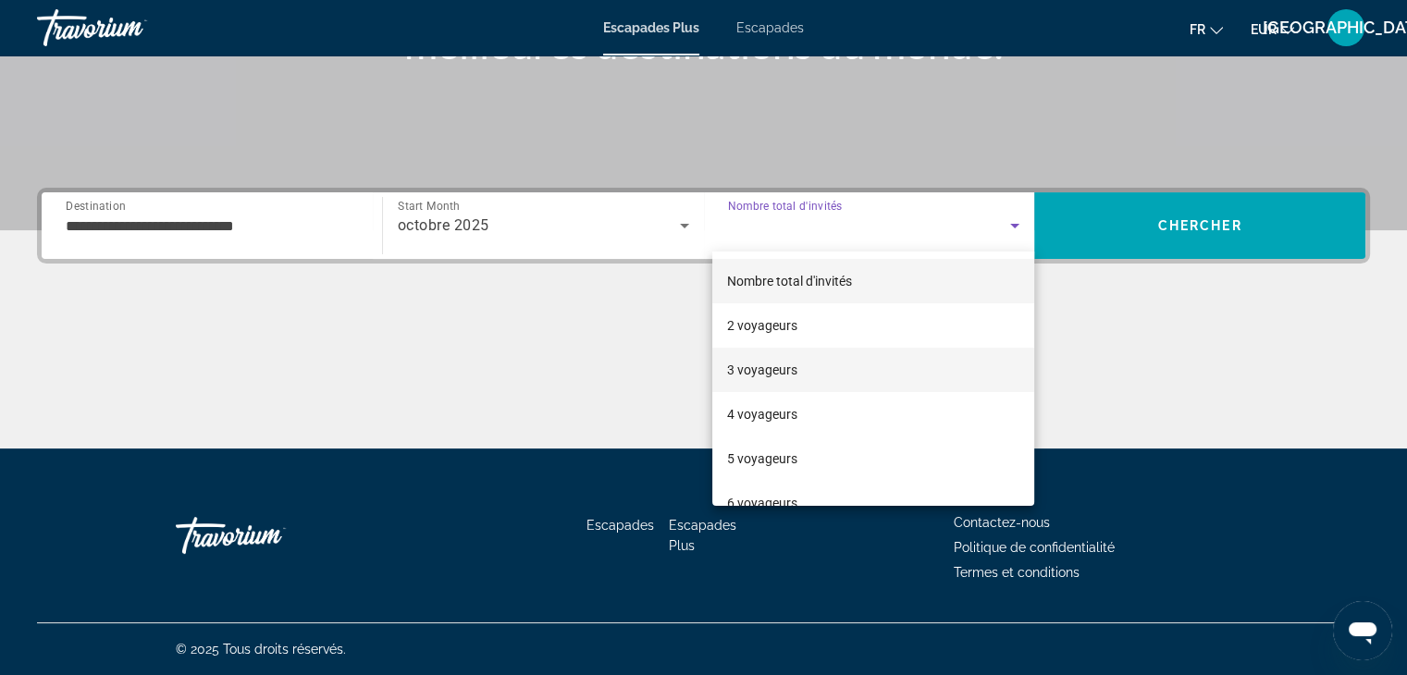
click at [805, 381] on mat-option "3 voyageurs" at bounding box center [873, 370] width 322 height 44
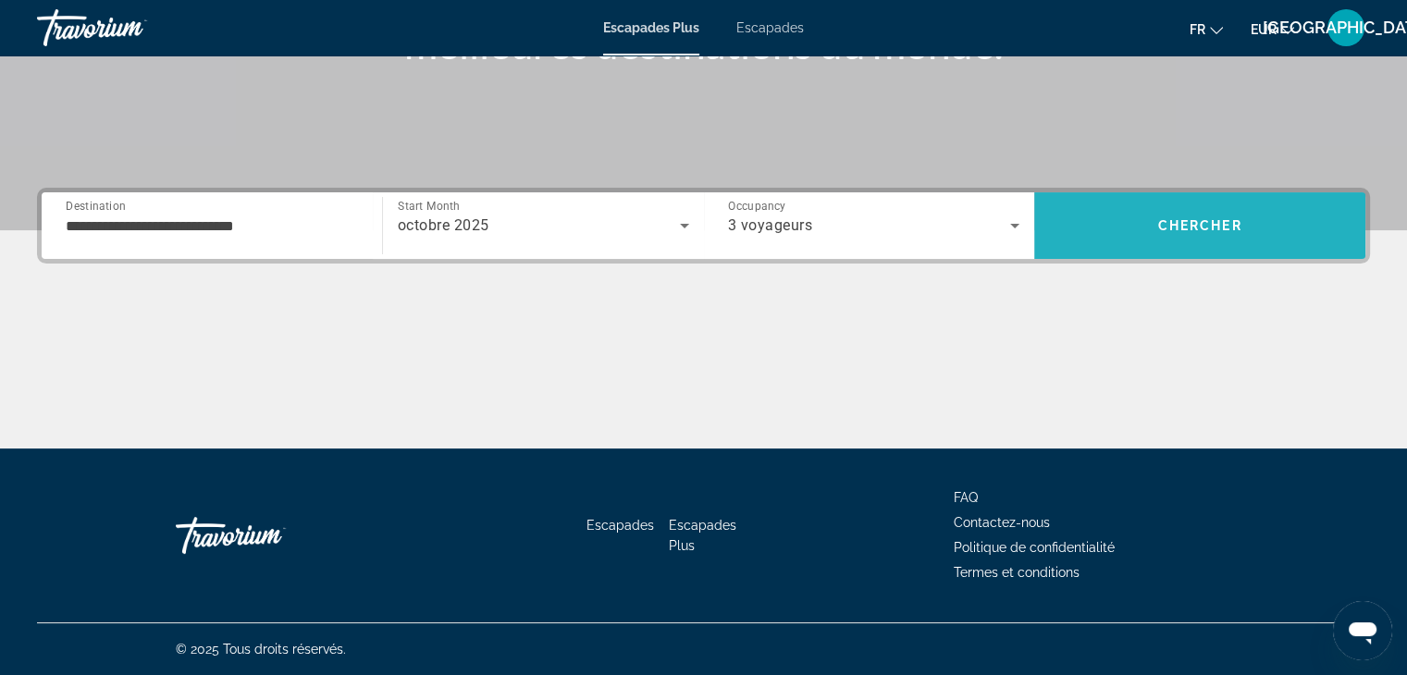
click at [1159, 238] on span "Search" at bounding box center [1199, 226] width 331 height 44
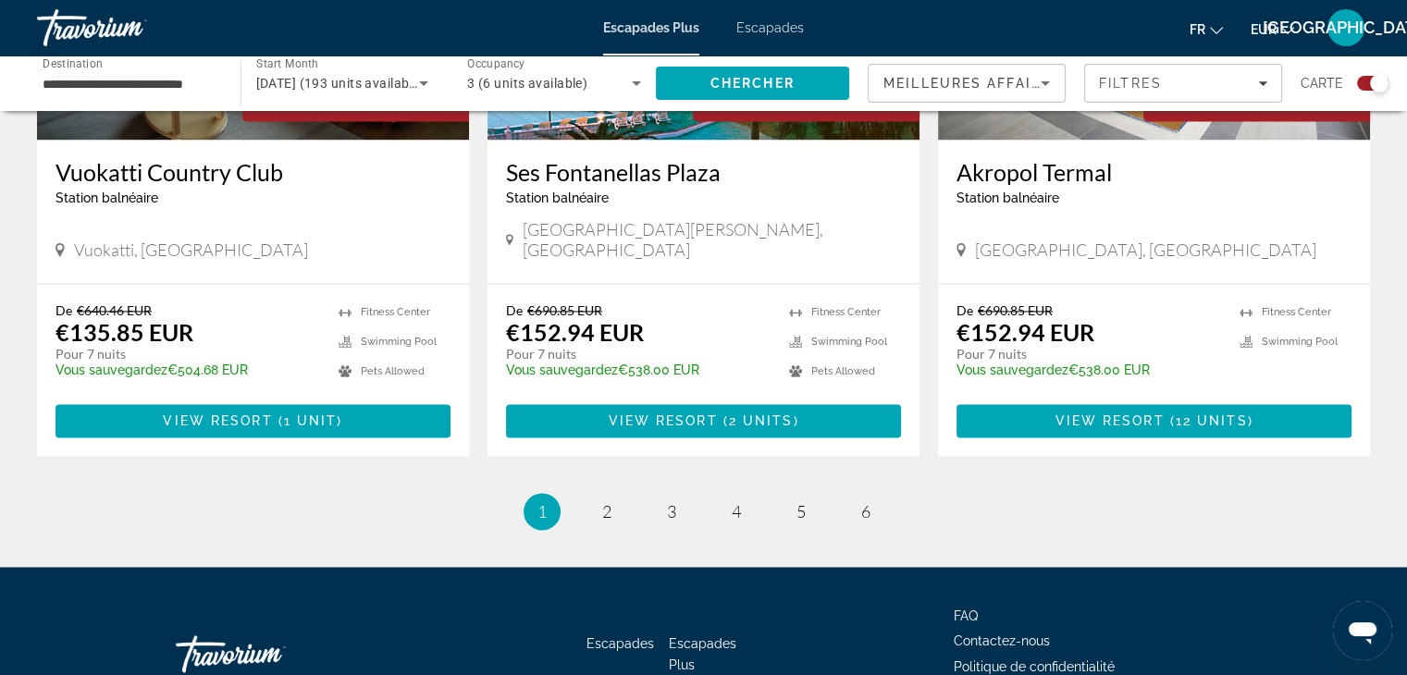
scroll to position [2857, 0]
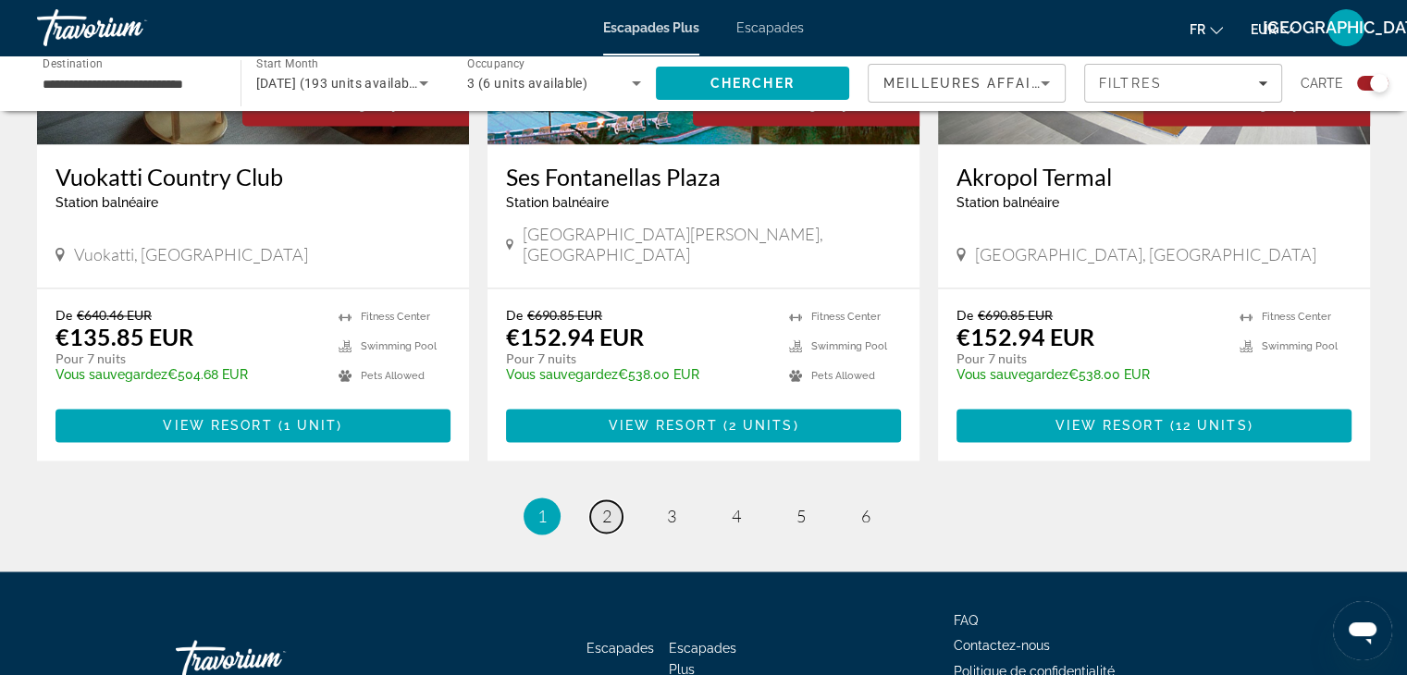
click at [612, 500] on link "page 2" at bounding box center [606, 516] width 32 height 32
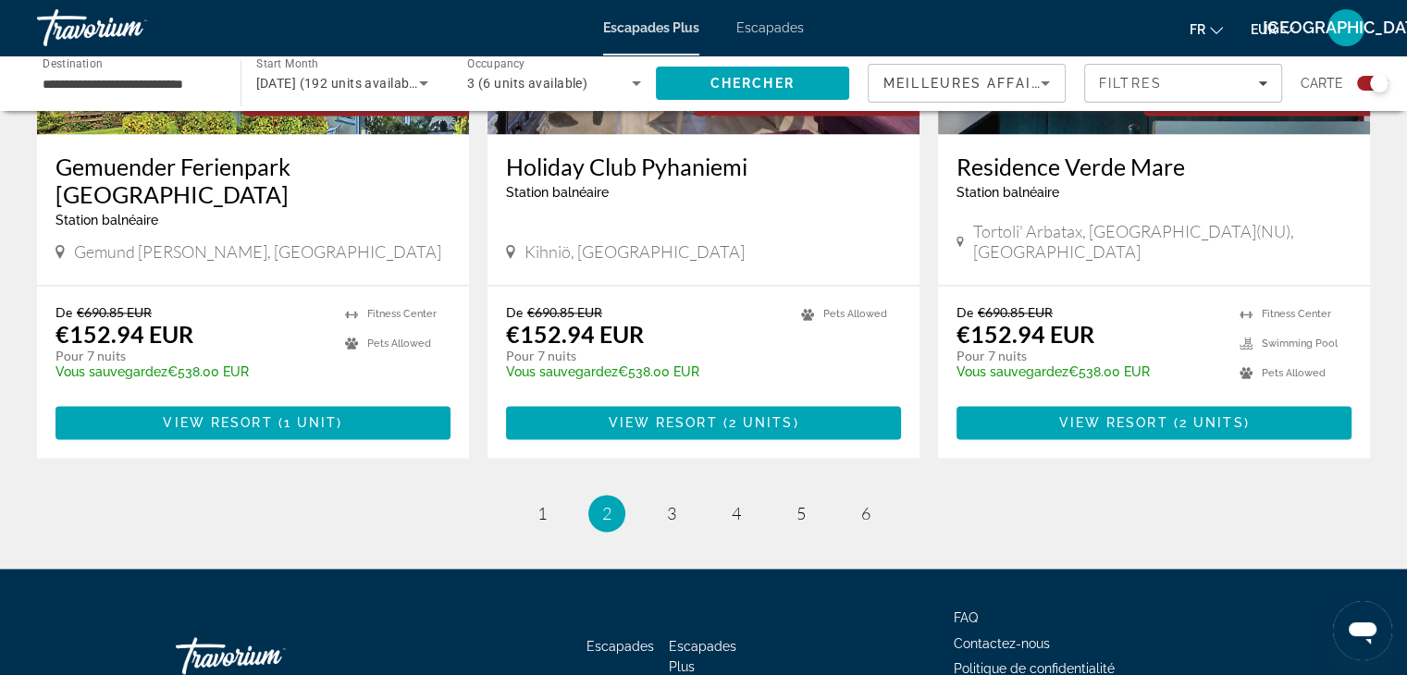
scroll to position [2886, 0]
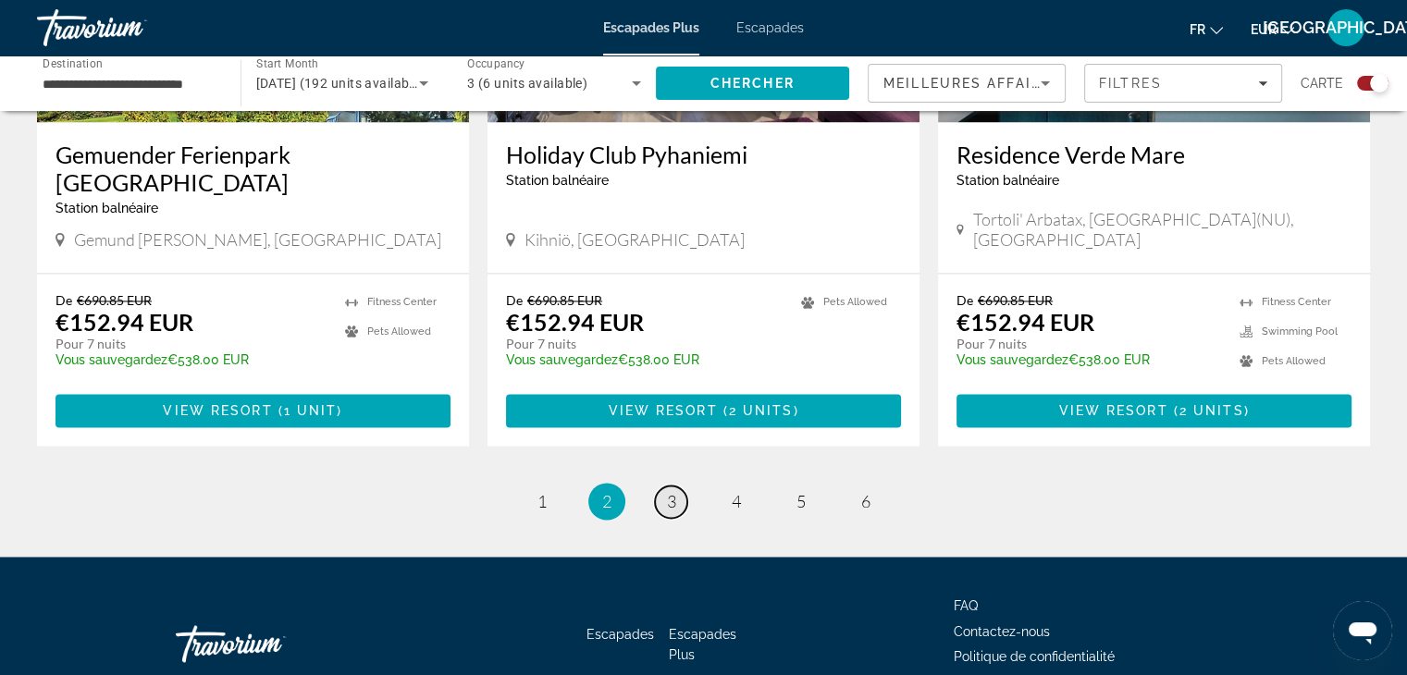
click at [670, 491] on span "3" at bounding box center [671, 501] width 9 height 20
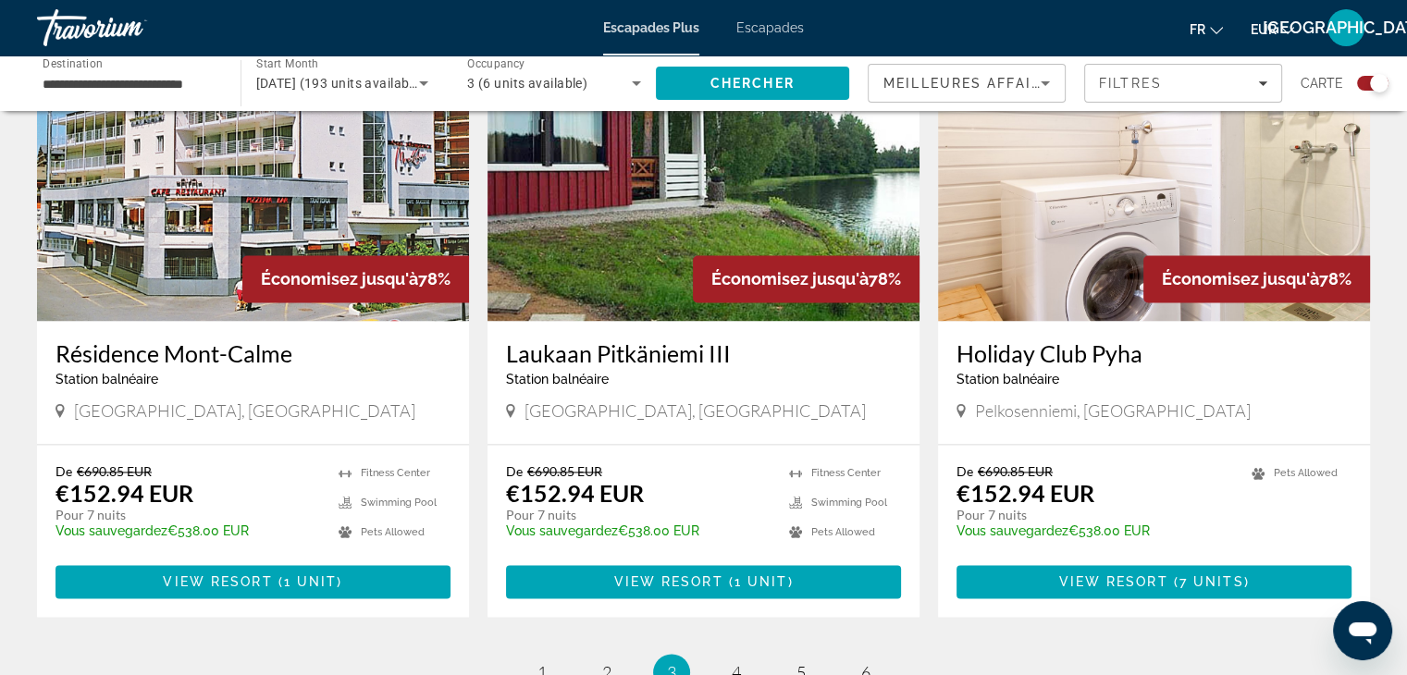
scroll to position [2701, 0]
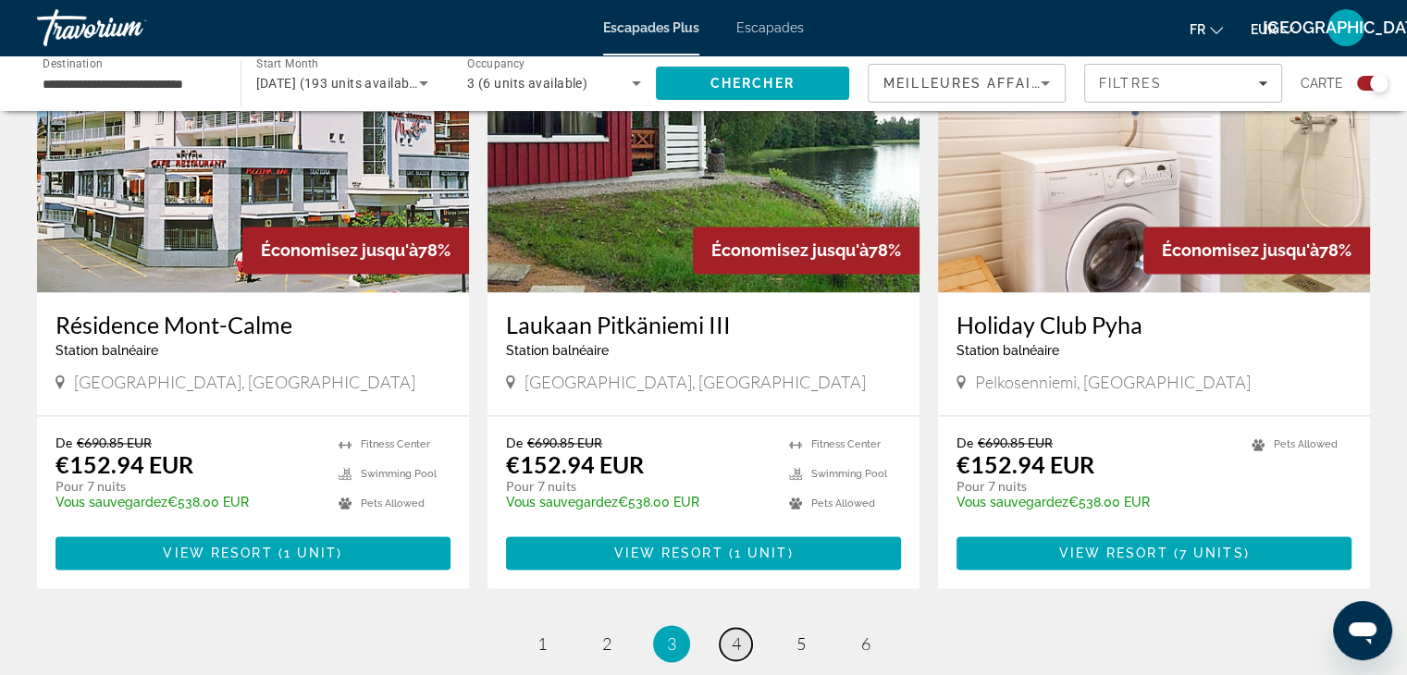
click at [734, 634] on span "4" at bounding box center [736, 644] width 9 height 20
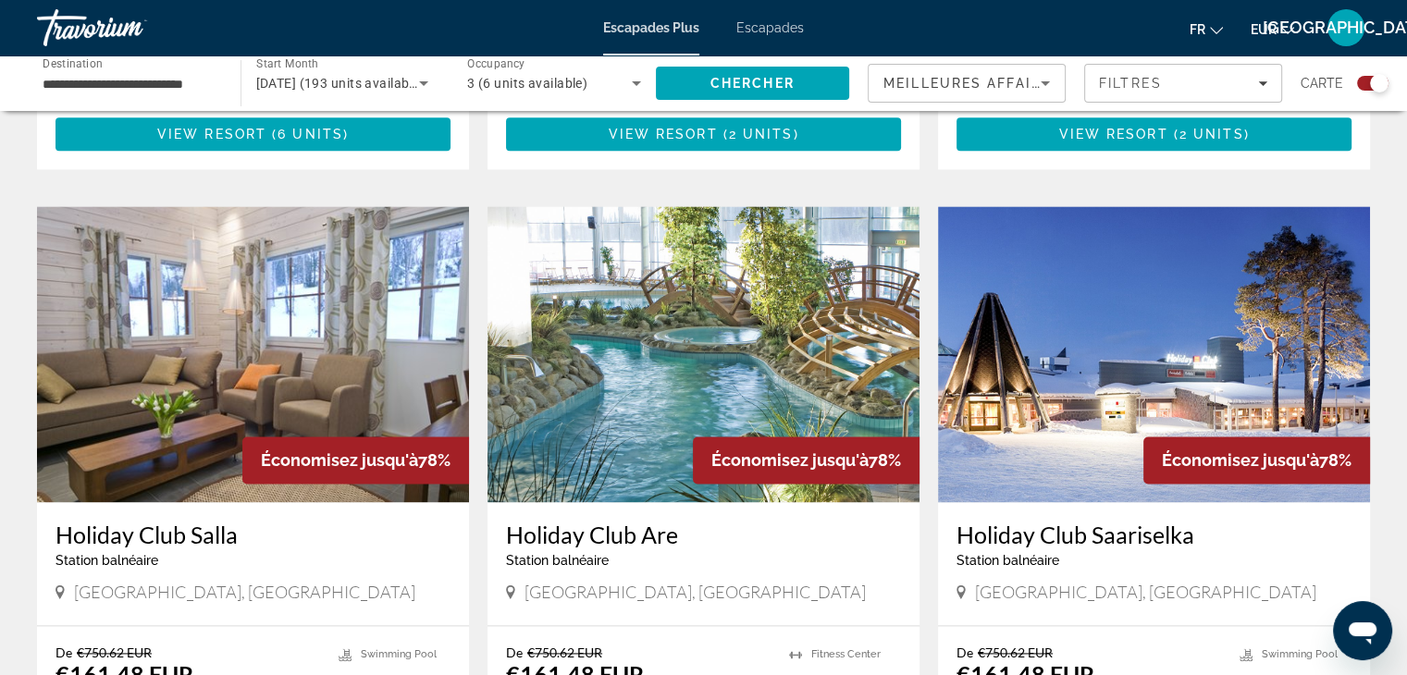
scroll to position [2455, 0]
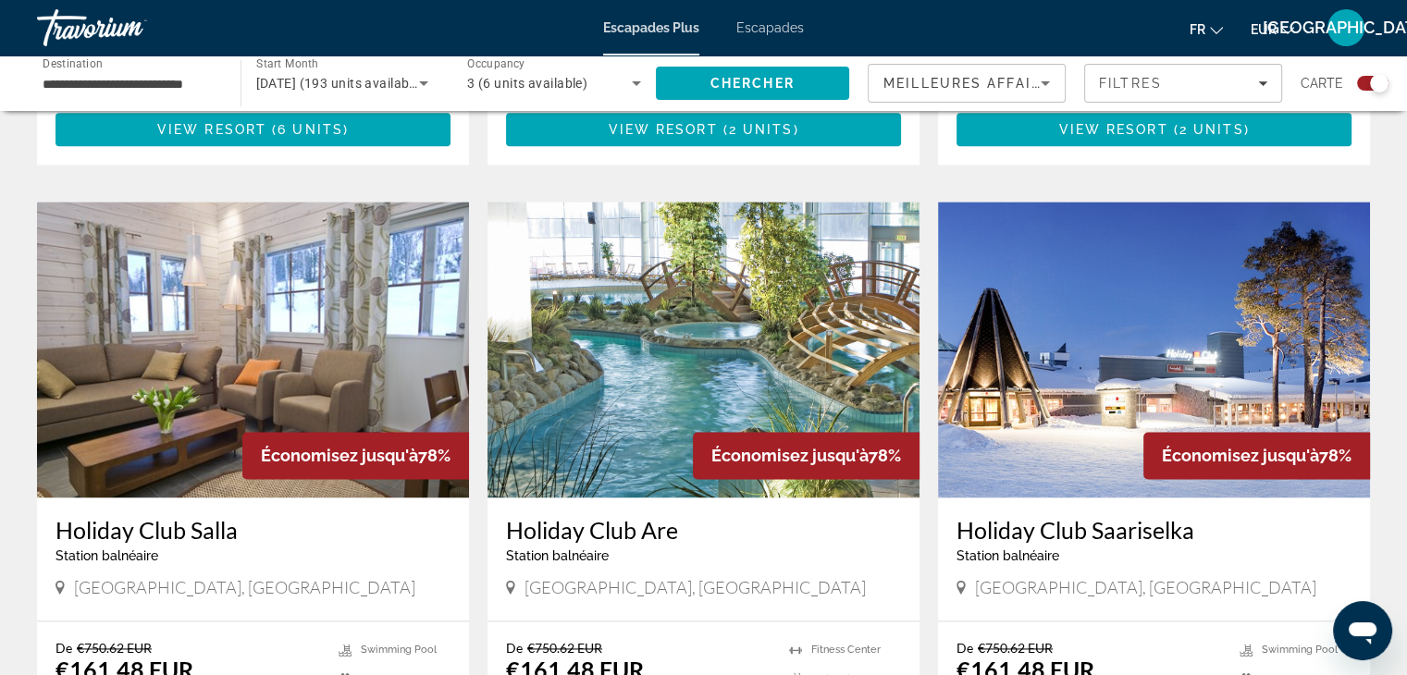
click at [687, 338] on img "Contenu principal" at bounding box center [703, 350] width 432 height 296
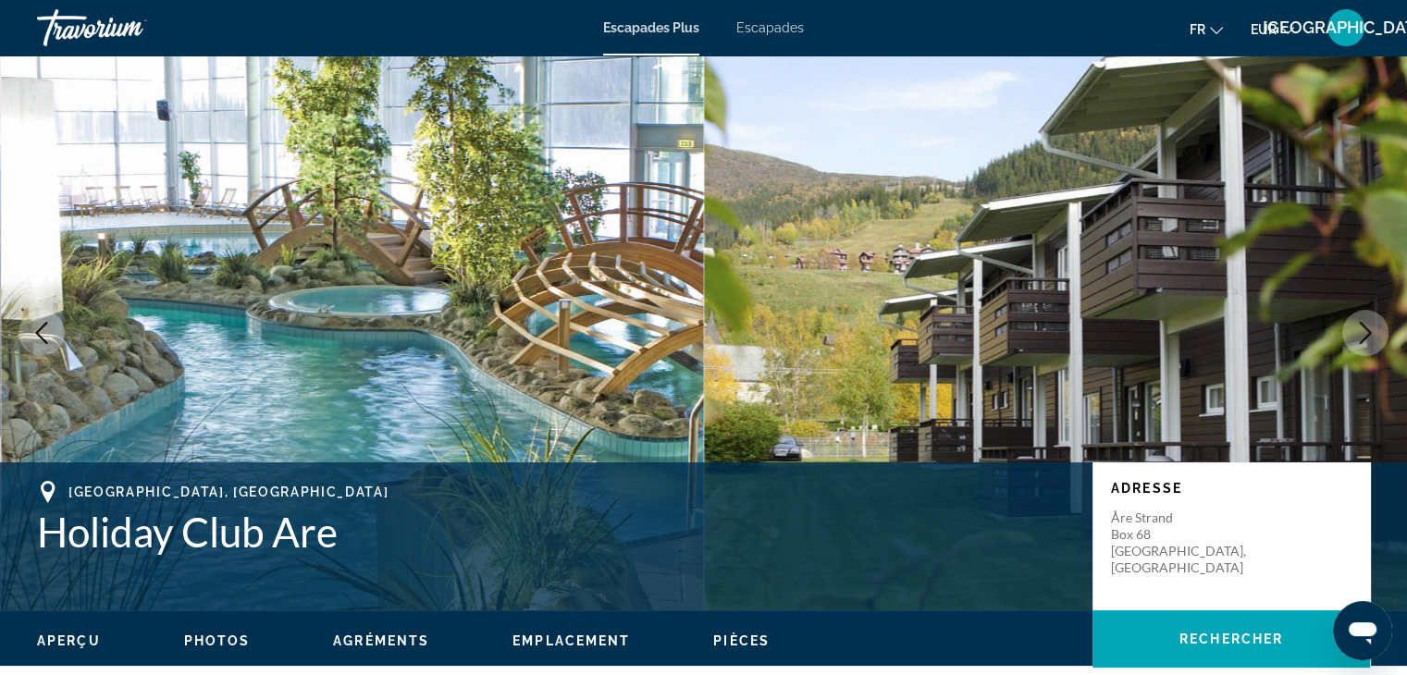
click at [1359, 331] on icon "Next image" at bounding box center [1365, 333] width 22 height 22
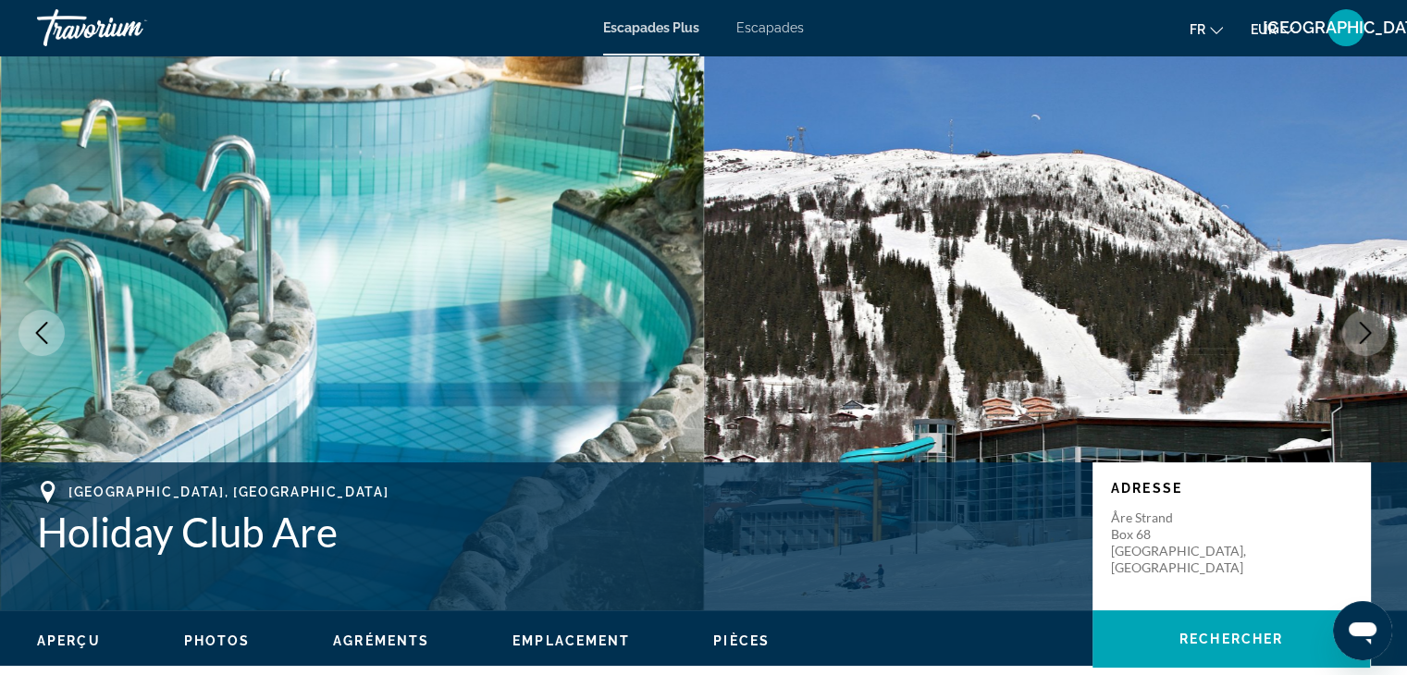
click at [1359, 331] on icon "Next image" at bounding box center [1365, 333] width 22 height 22
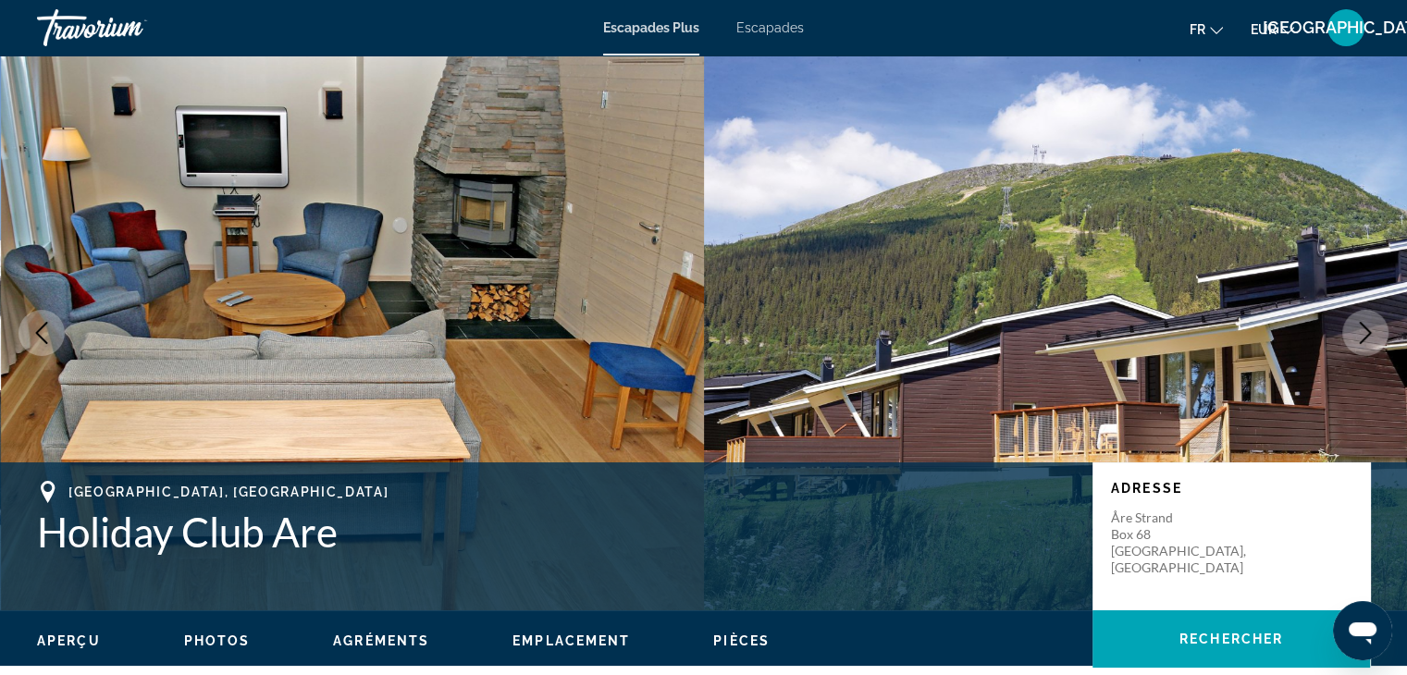
click at [1359, 331] on icon "Next image" at bounding box center [1365, 333] width 22 height 22
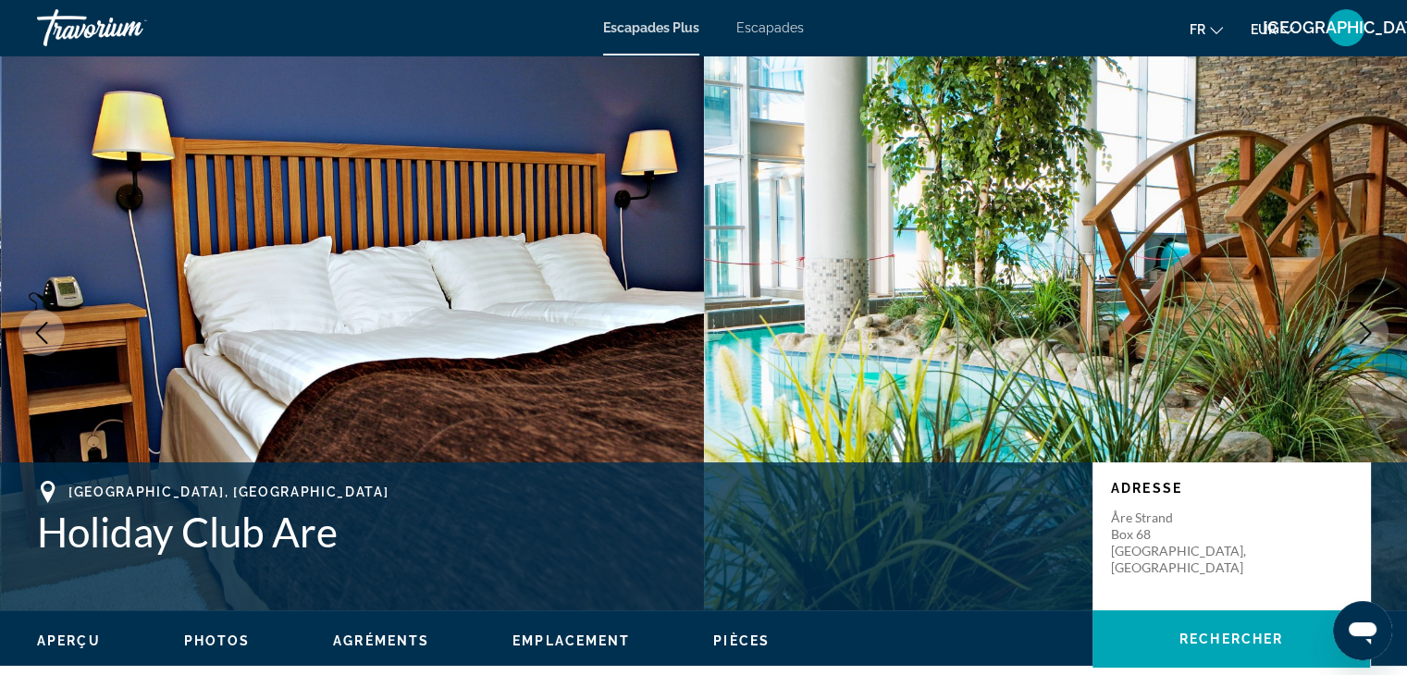
click at [1359, 331] on icon "Next image" at bounding box center [1365, 333] width 22 height 22
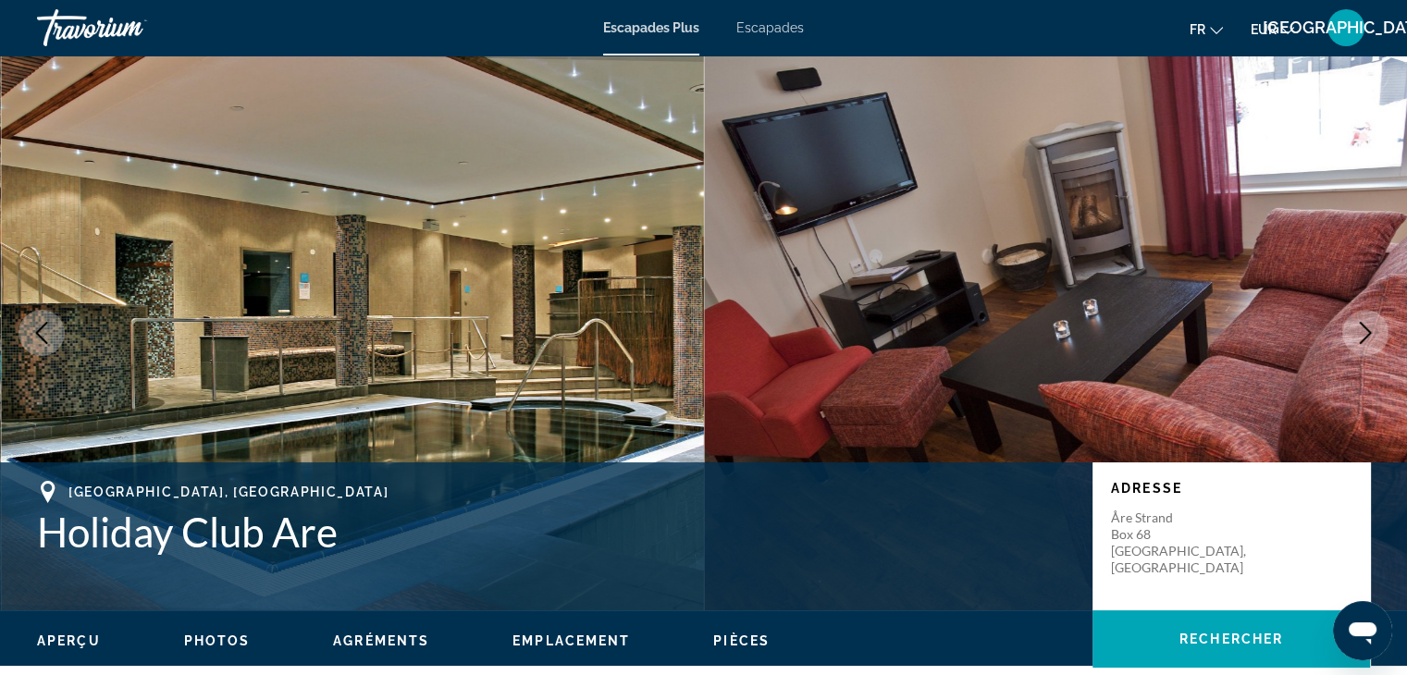
click at [1359, 331] on icon "Next image" at bounding box center [1365, 333] width 22 height 22
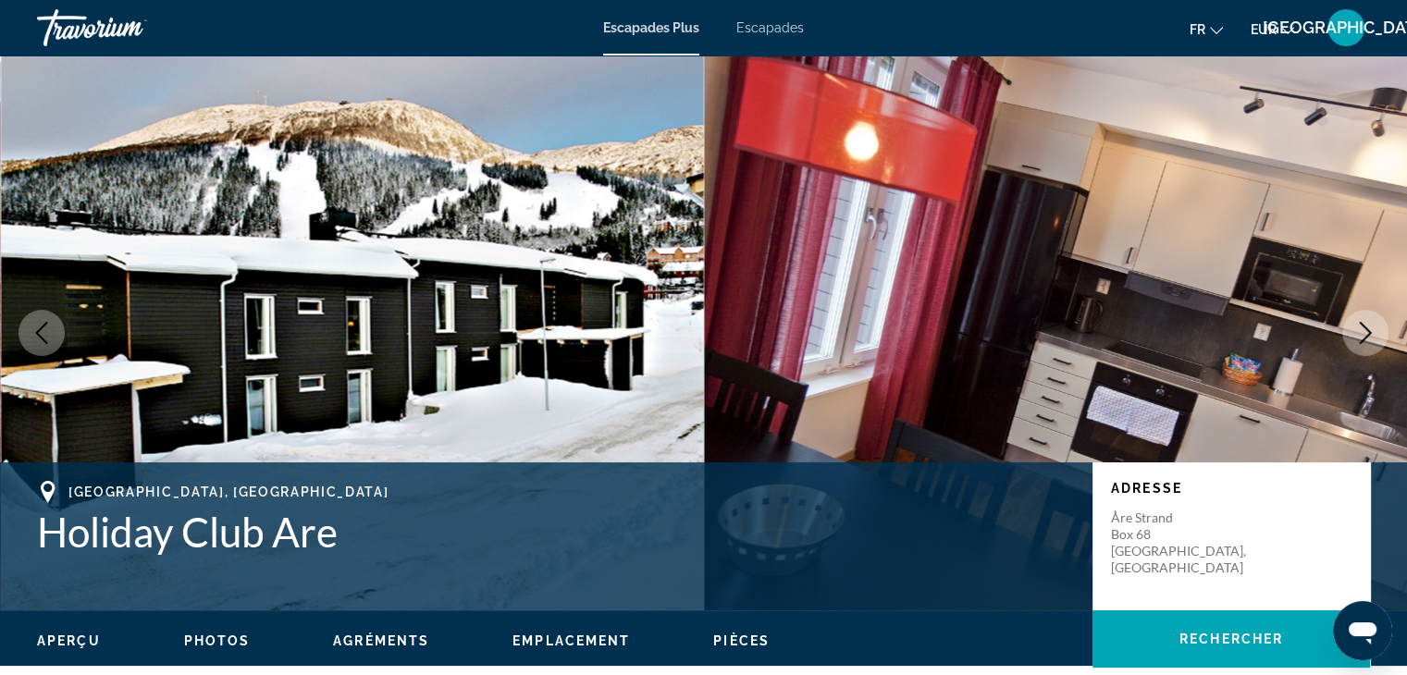
click at [1359, 331] on icon "Next image" at bounding box center [1365, 333] width 22 height 22
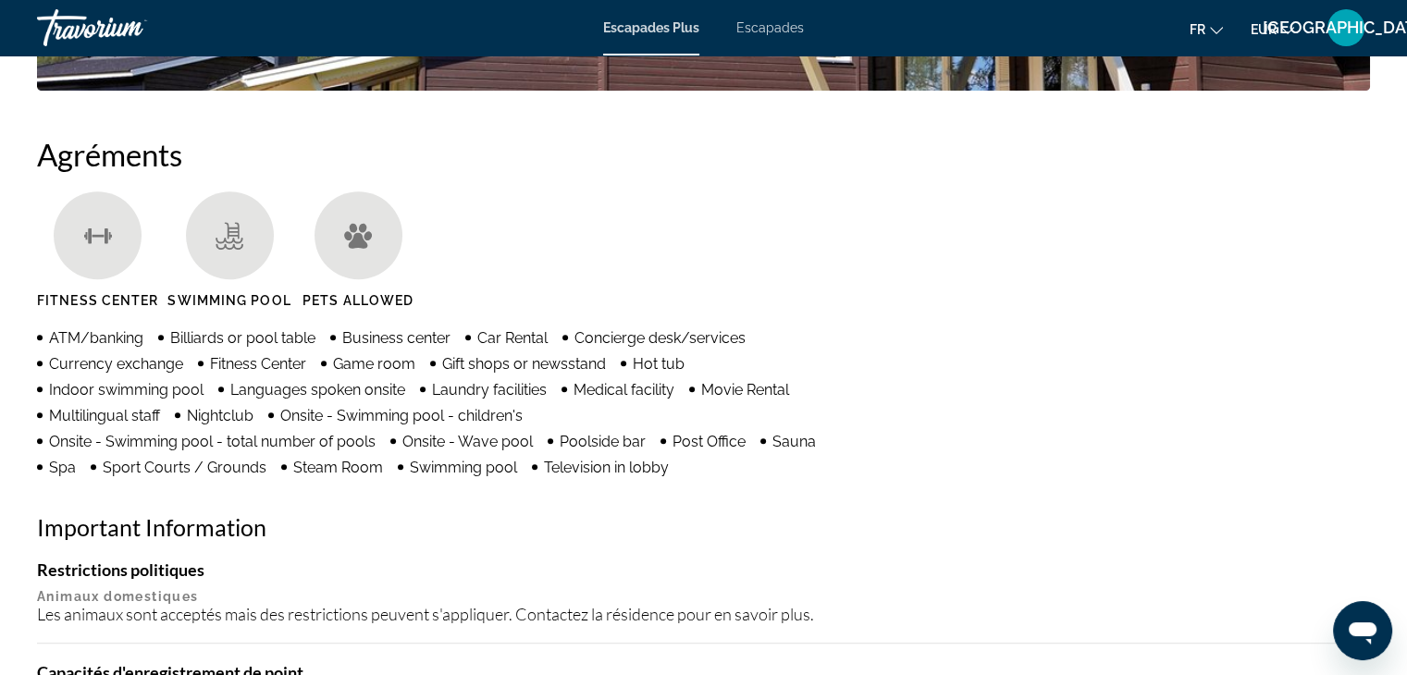
scroll to position [1458, 0]
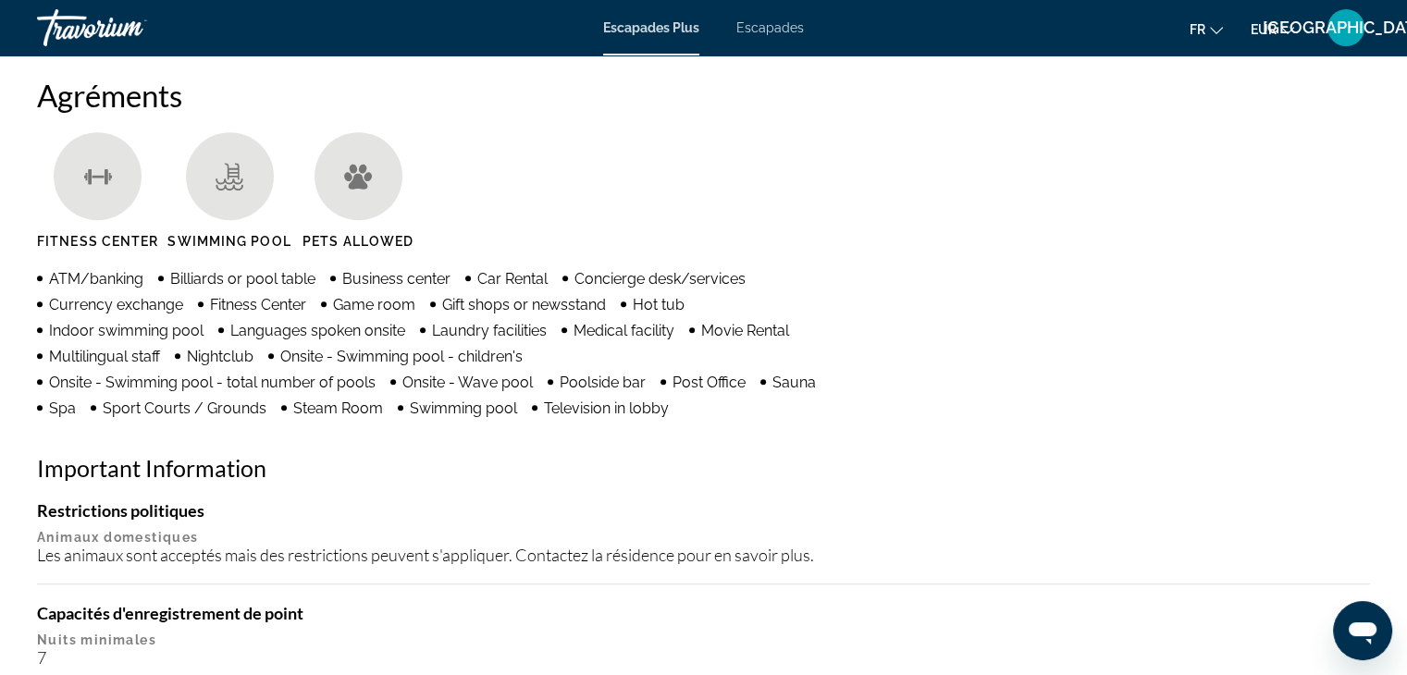
click at [1203, 35] on font "fr" at bounding box center [1198, 29] width 16 height 15
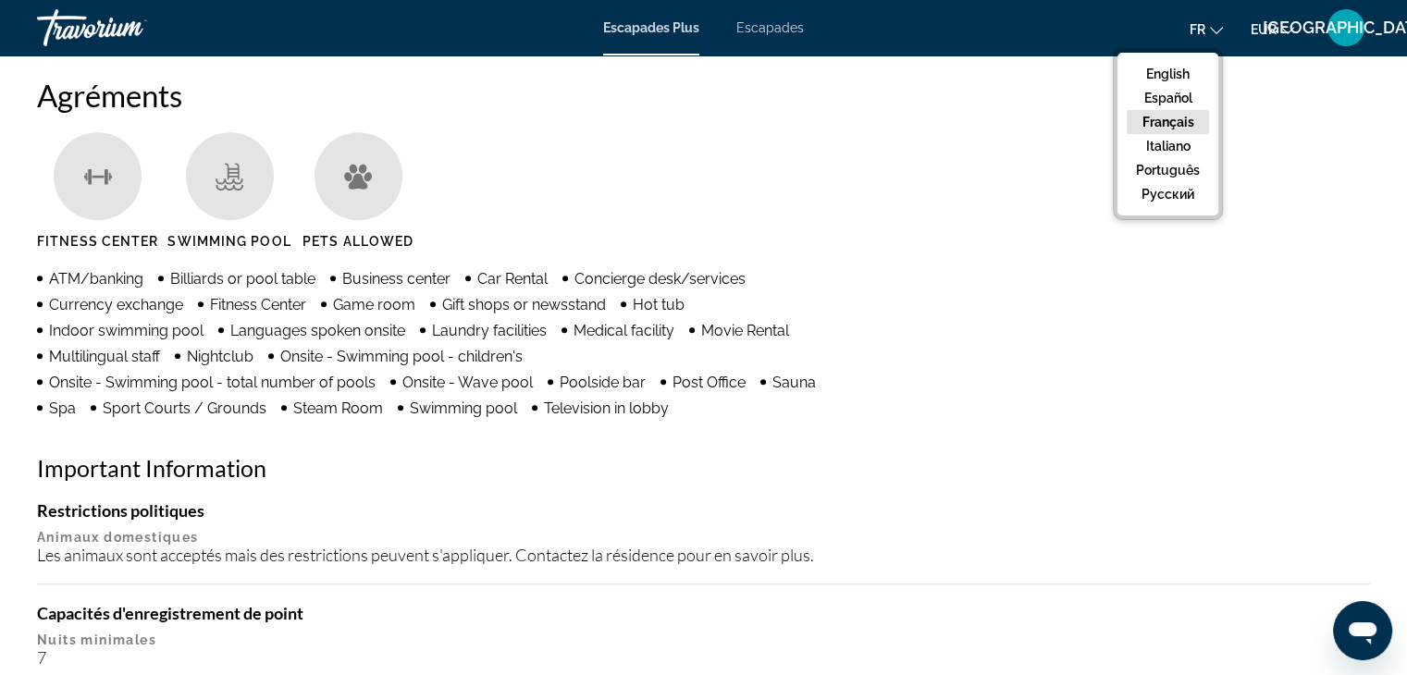
click at [1192, 119] on button "Français" at bounding box center [1168, 122] width 82 height 24
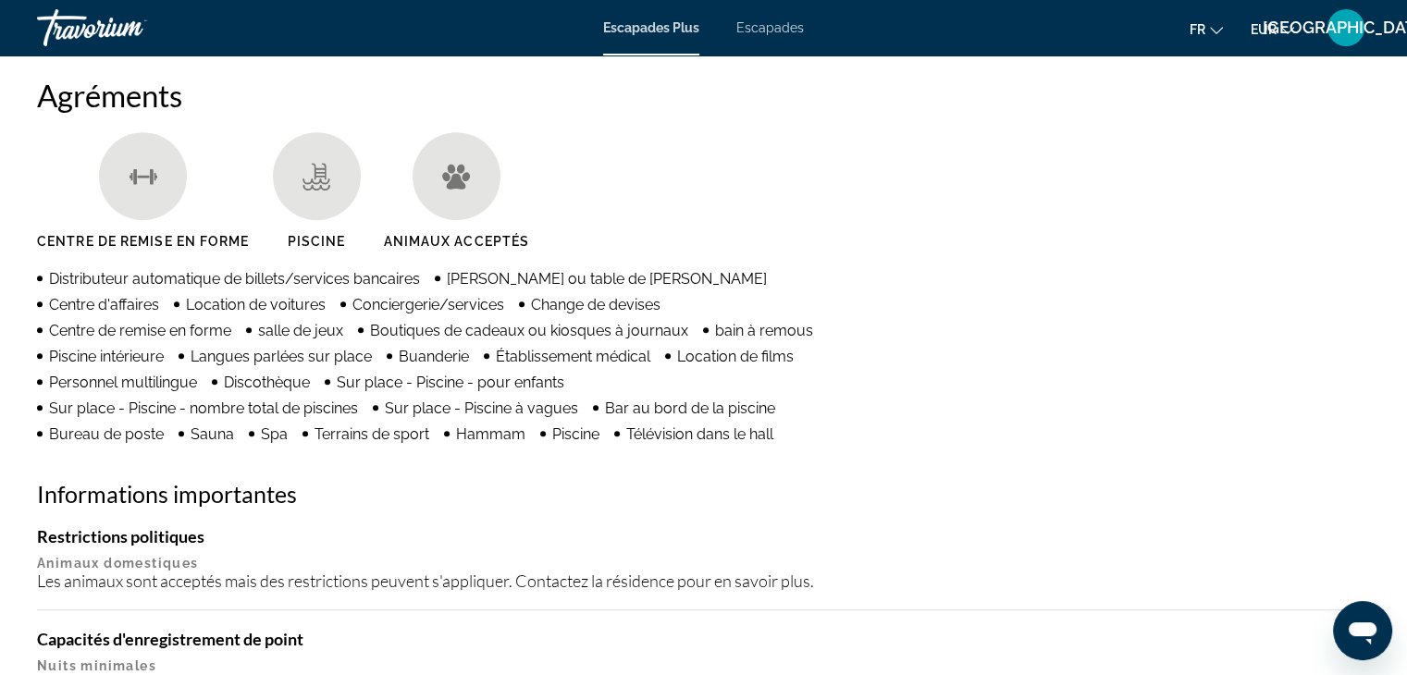
click at [1003, 304] on div "Agréments Centre de remise en forme [GEOGRAPHIC_DATA] Animaux acceptés Distribu…" at bounding box center [703, 510] width 1333 height 867
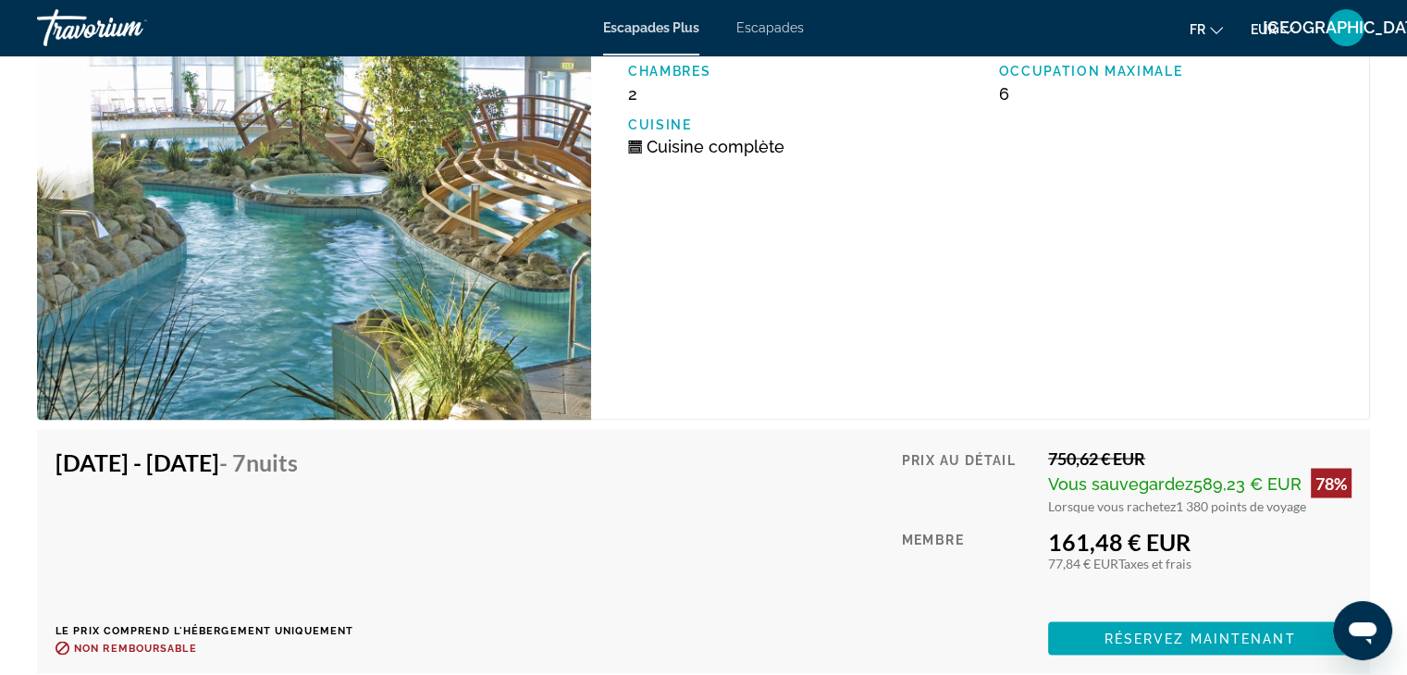
scroll to position [3038, 0]
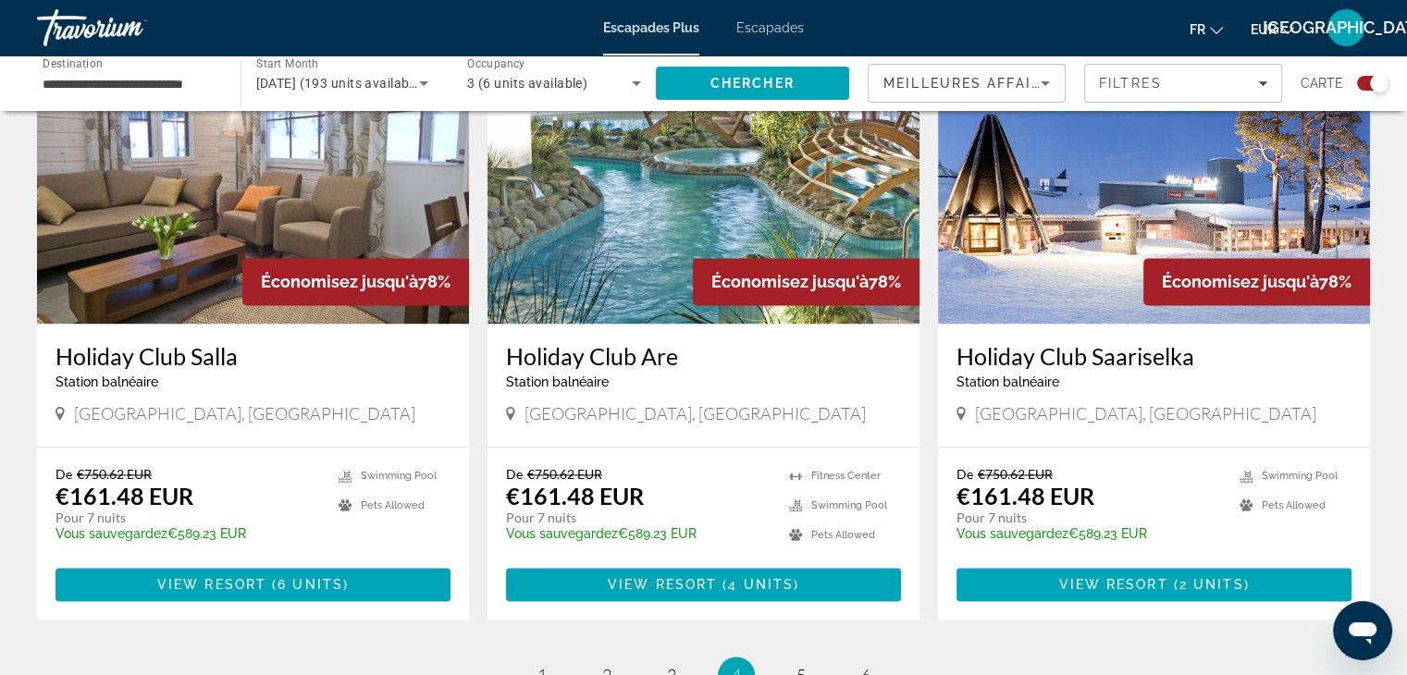
scroll to position [2748, 0]
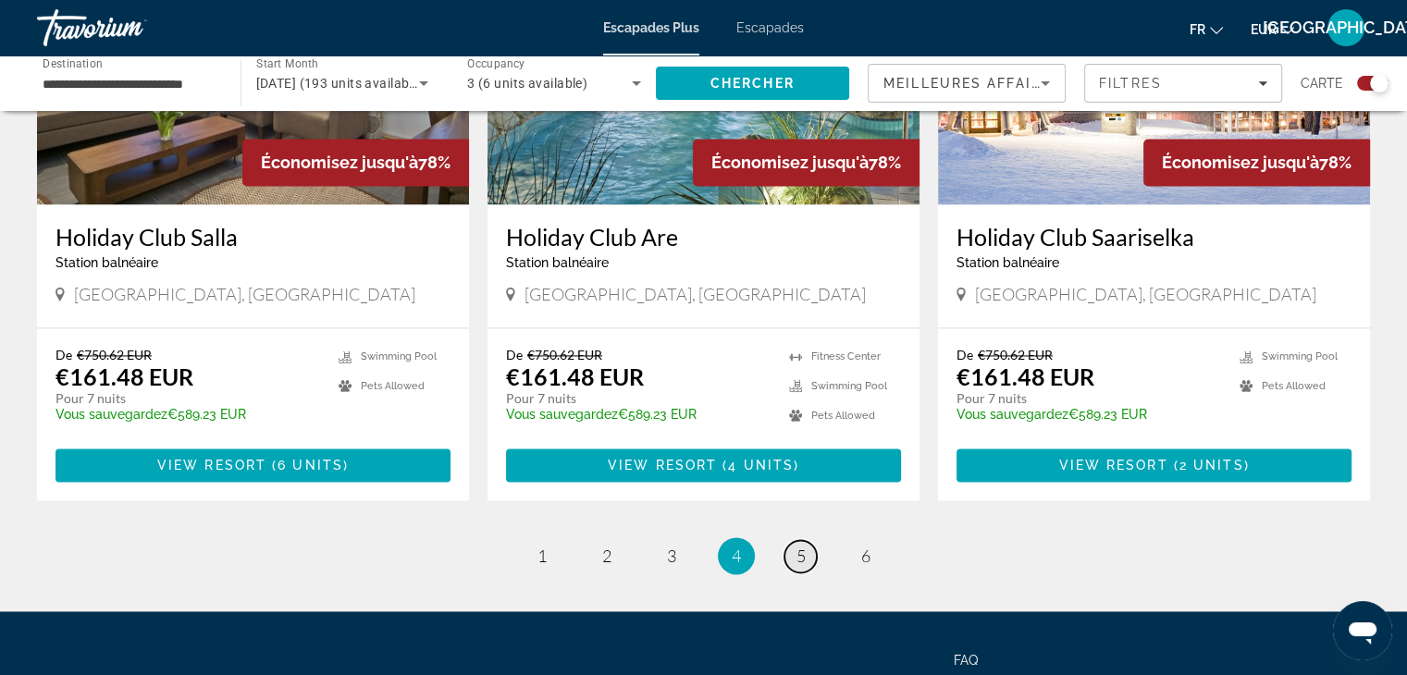
click at [806, 540] on link "page 5" at bounding box center [800, 556] width 32 height 32
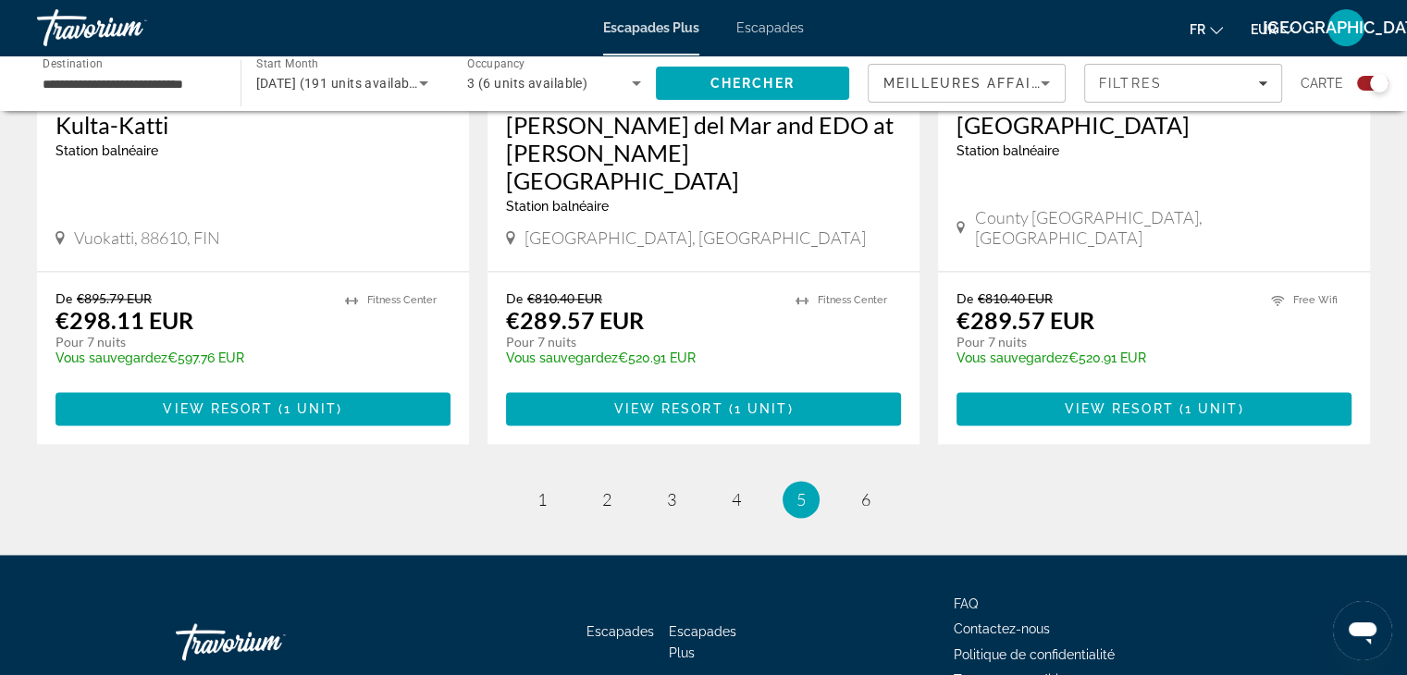
scroll to position [2868, 0]
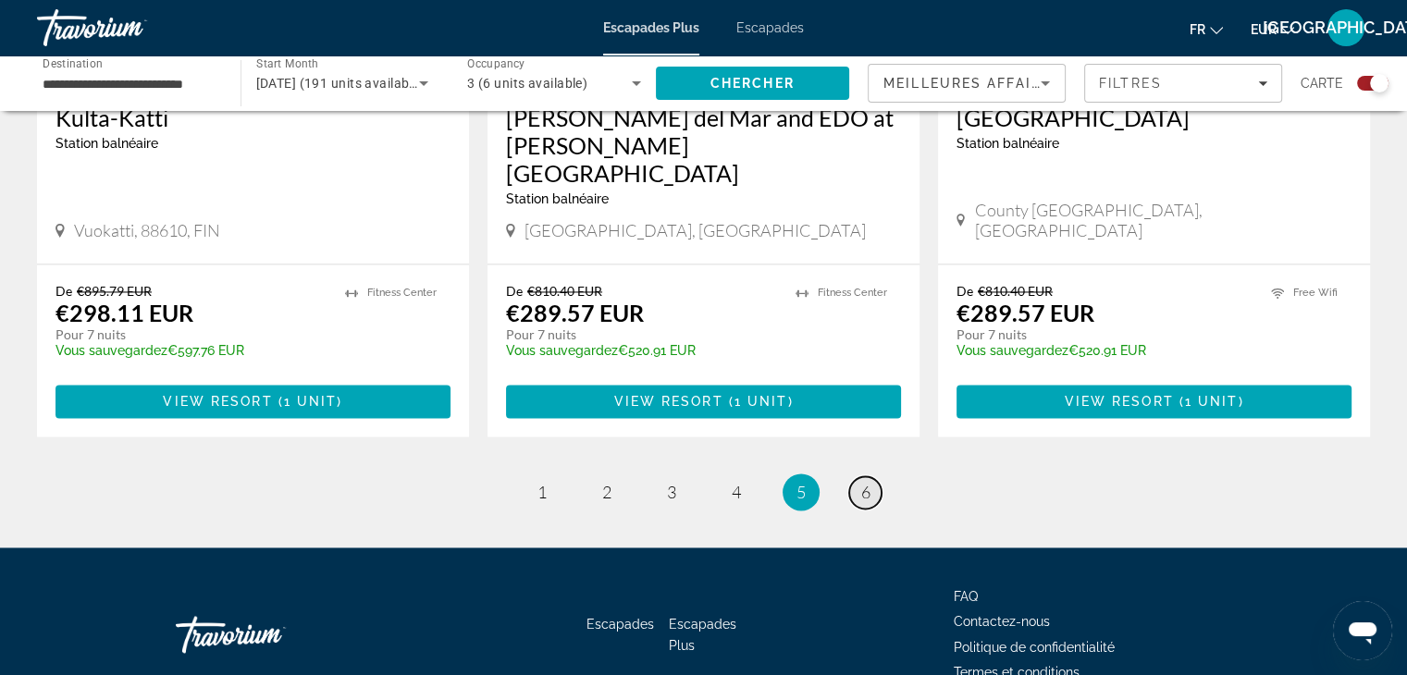
click at [862, 482] on span "6" at bounding box center [865, 492] width 9 height 20
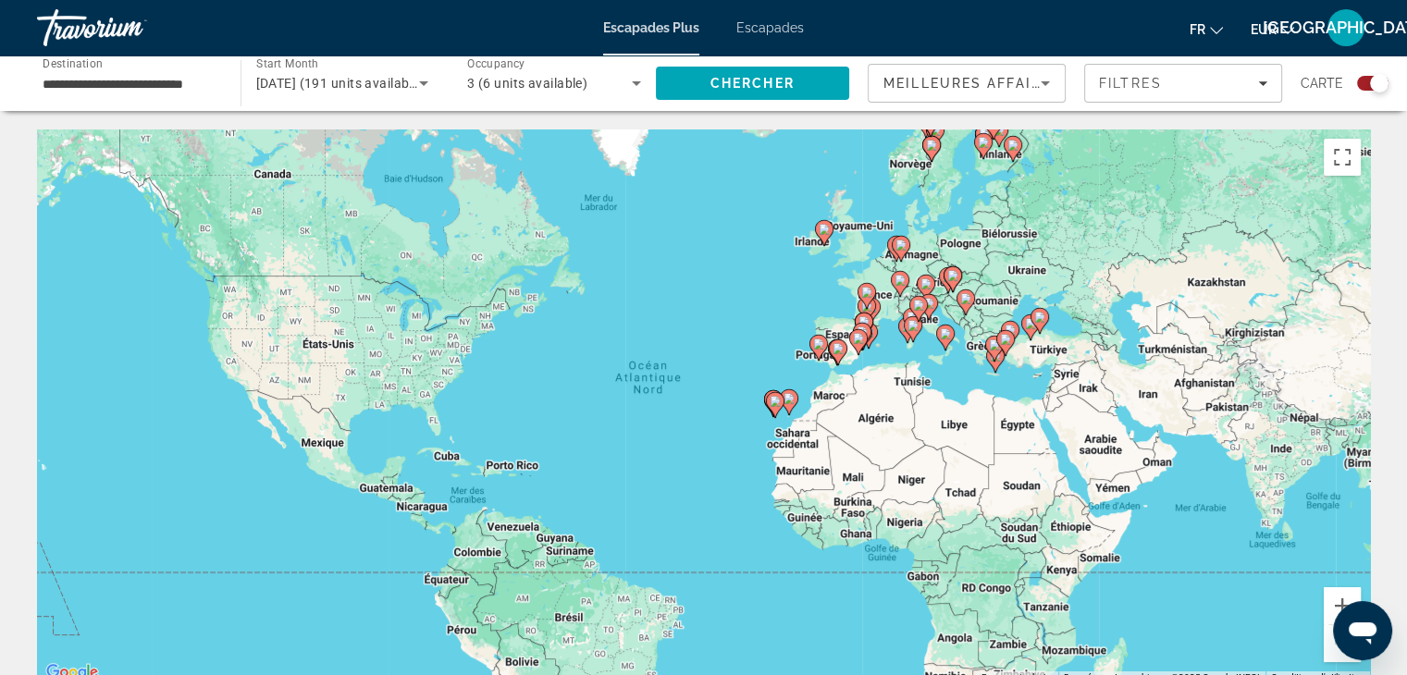
drag, startPoint x: 1406, startPoint y: 154, endPoint x: 1420, endPoint y: 123, distance: 33.5
click at [1407, 123] on html "**********" at bounding box center [703, 337] width 1407 height 675
click at [283, 88] on span "[DATE] (191 units available)" at bounding box center [340, 83] width 168 height 15
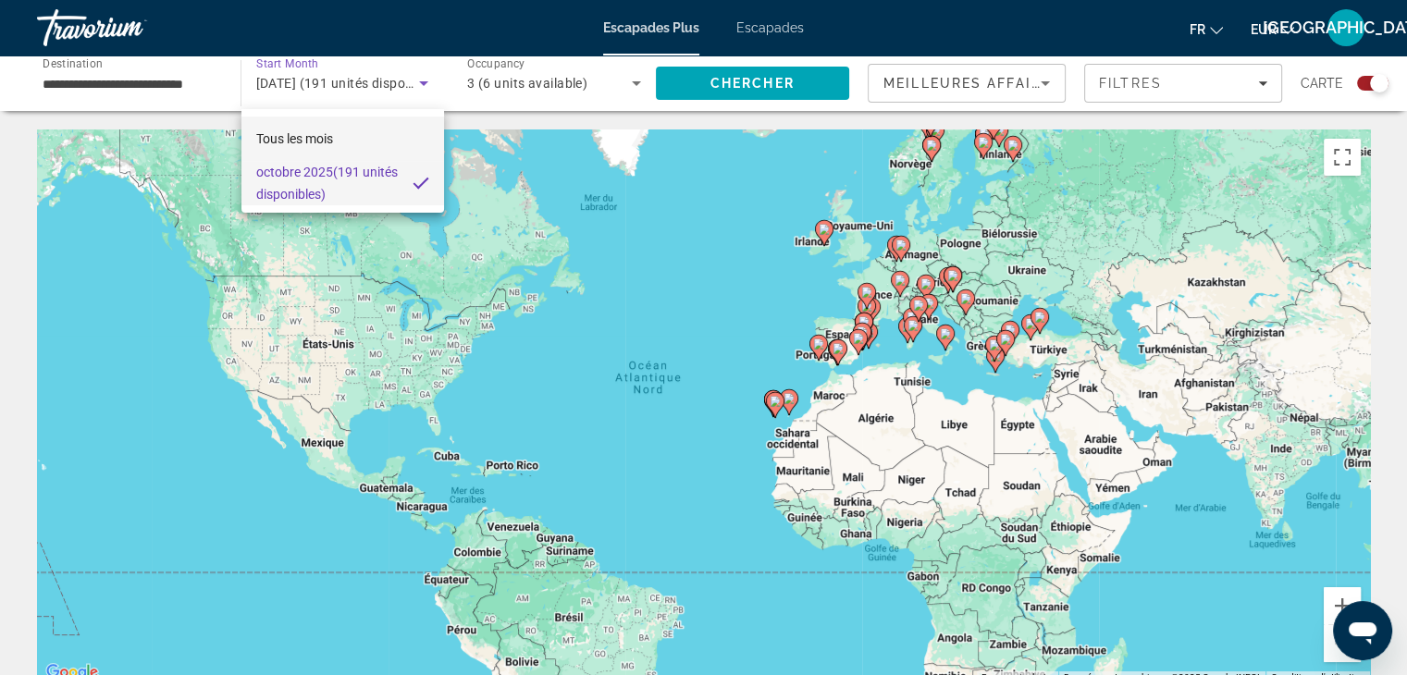
click at [345, 134] on mat-option "Tous les mois" at bounding box center [342, 139] width 203 height 44
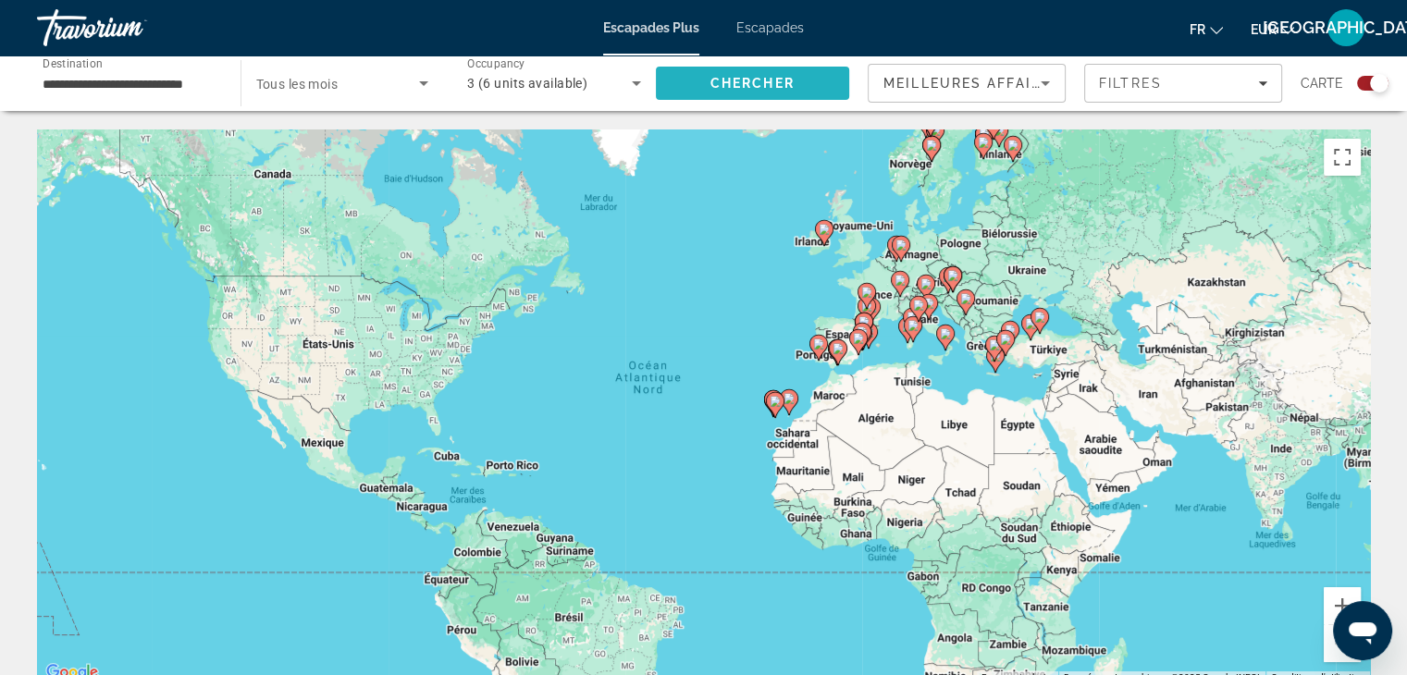
click at [756, 96] on span "Search" at bounding box center [753, 83] width 194 height 44
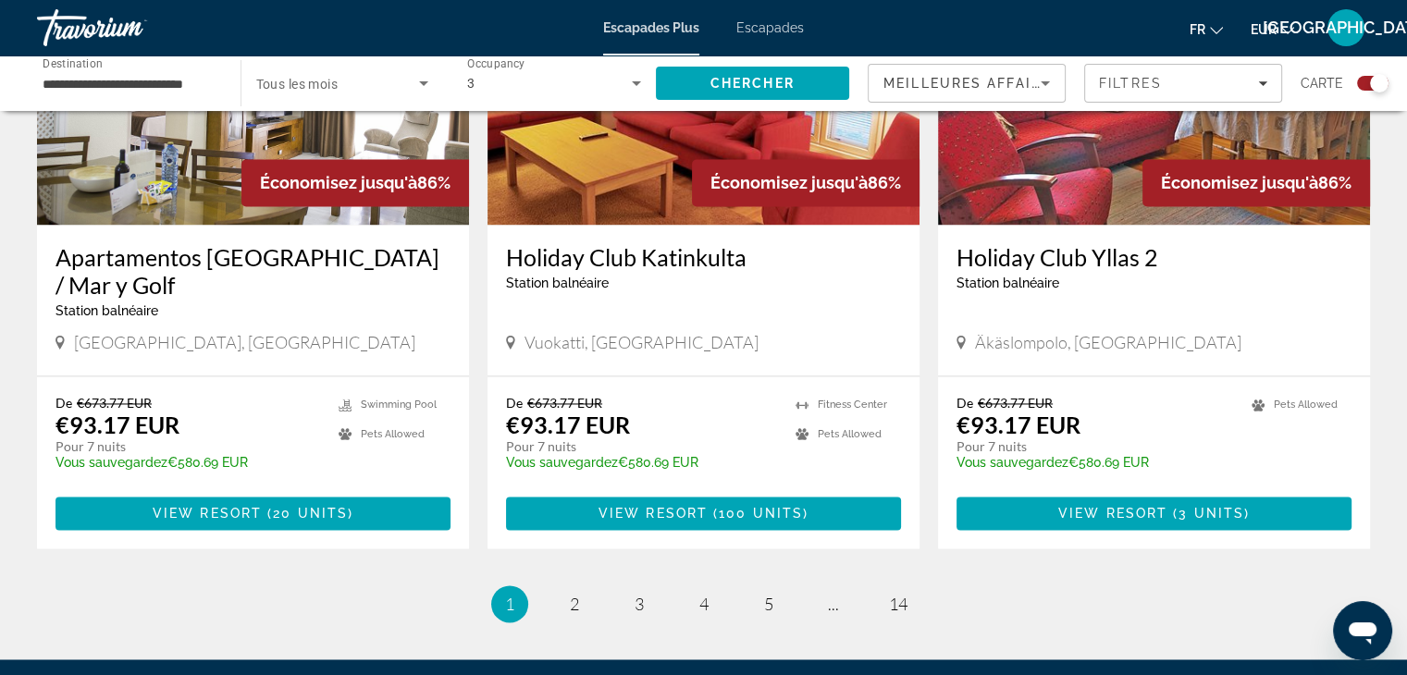
scroll to position [2918, 0]
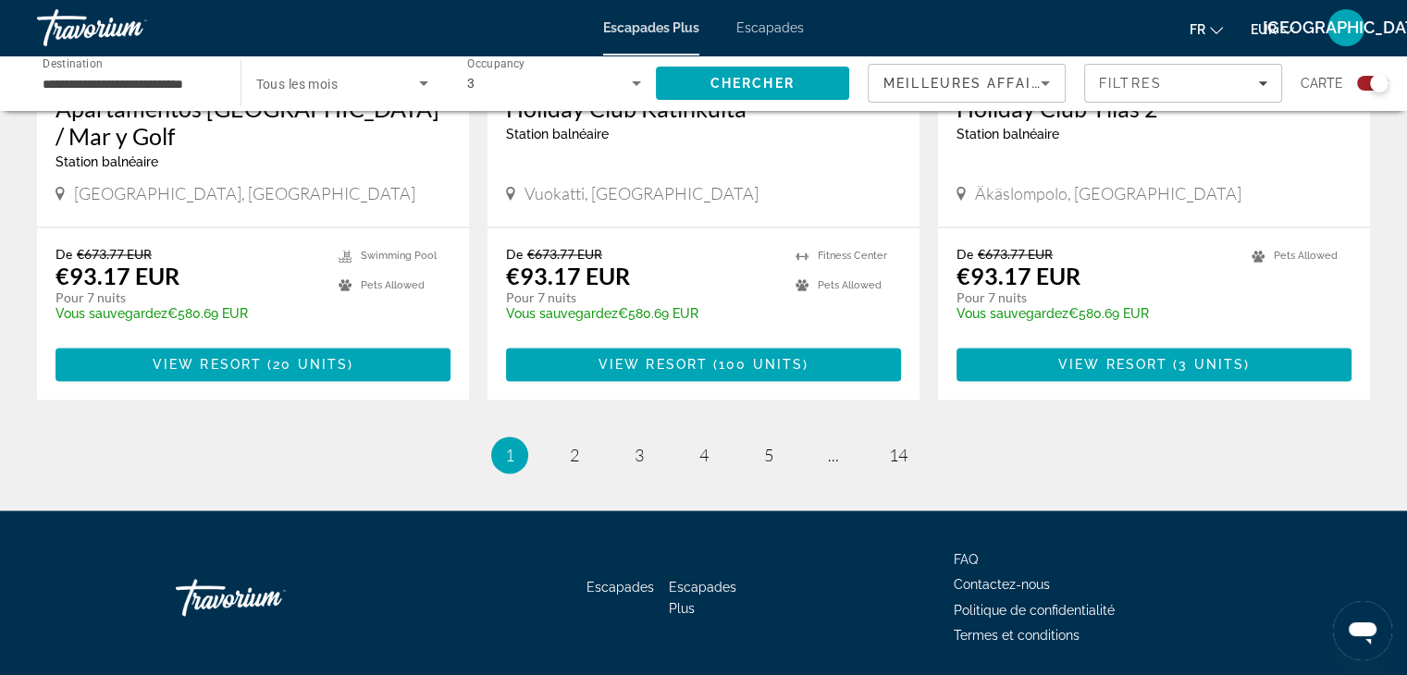
click at [602, 437] on ul "1 / 14 You're on page 1 page 2 page 3 page 4 page 5 page ... page 14" at bounding box center [703, 455] width 1333 height 37
click at [574, 445] on span "2" at bounding box center [574, 455] width 9 height 20
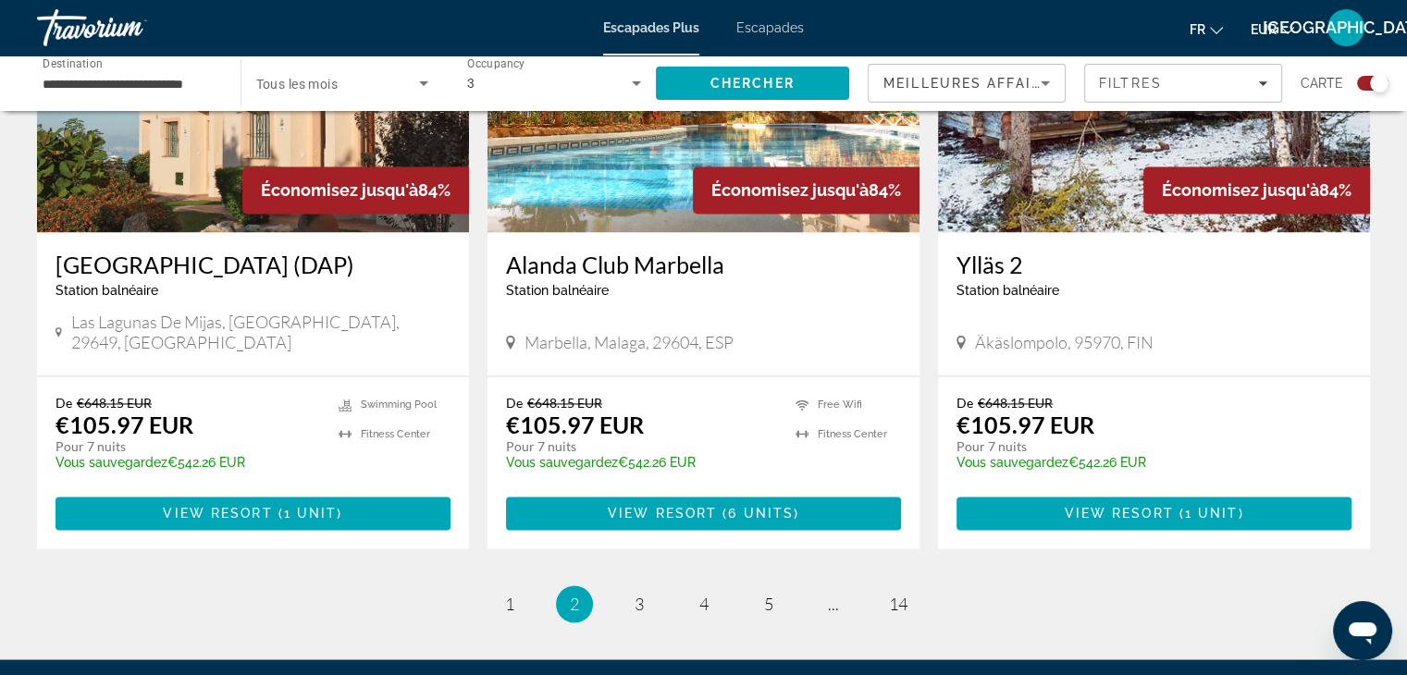
scroll to position [2874, 0]
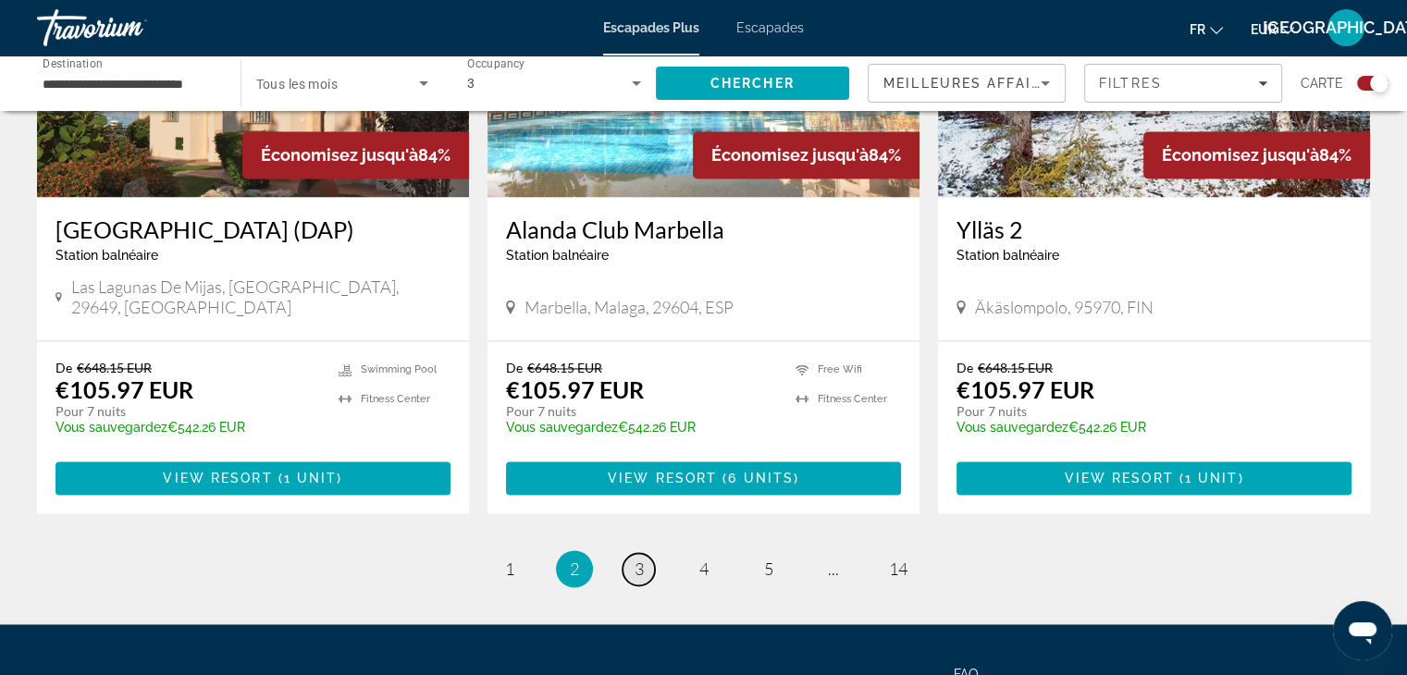
click at [648, 553] on link "page 3" at bounding box center [639, 569] width 32 height 32
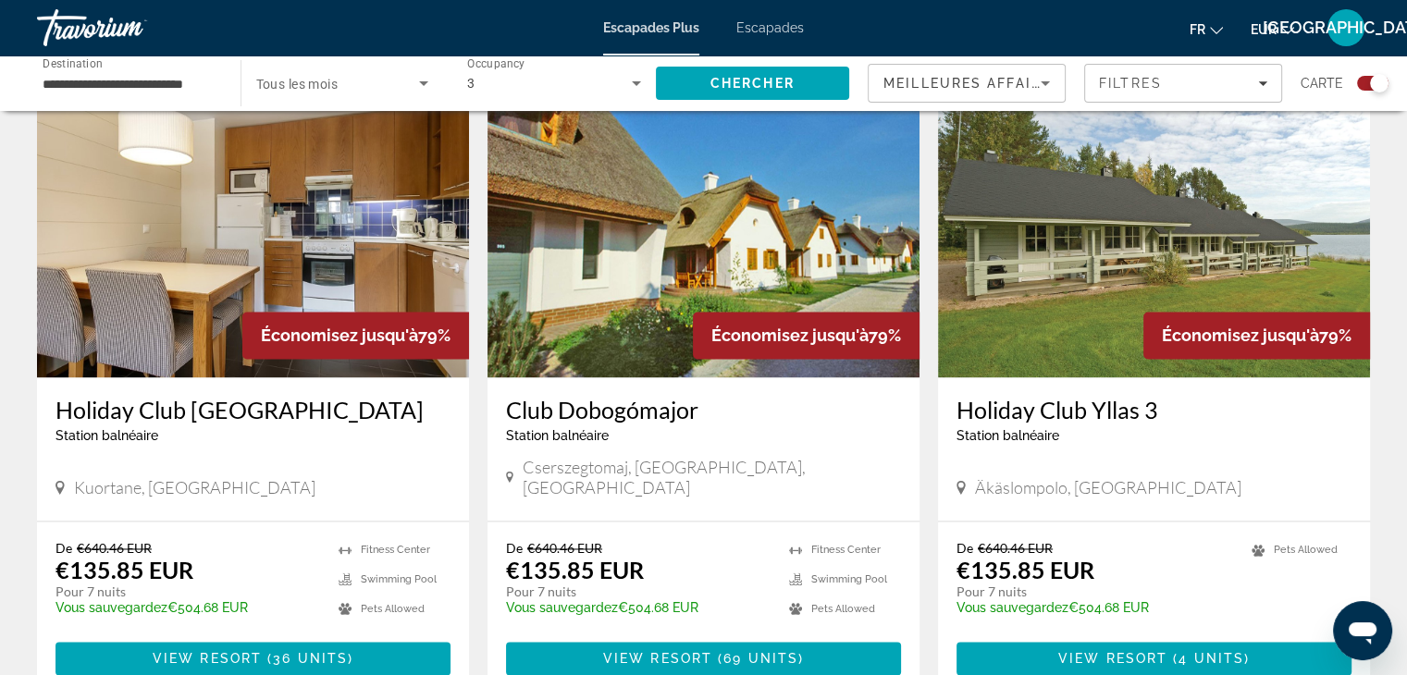
scroll to position [2849, 0]
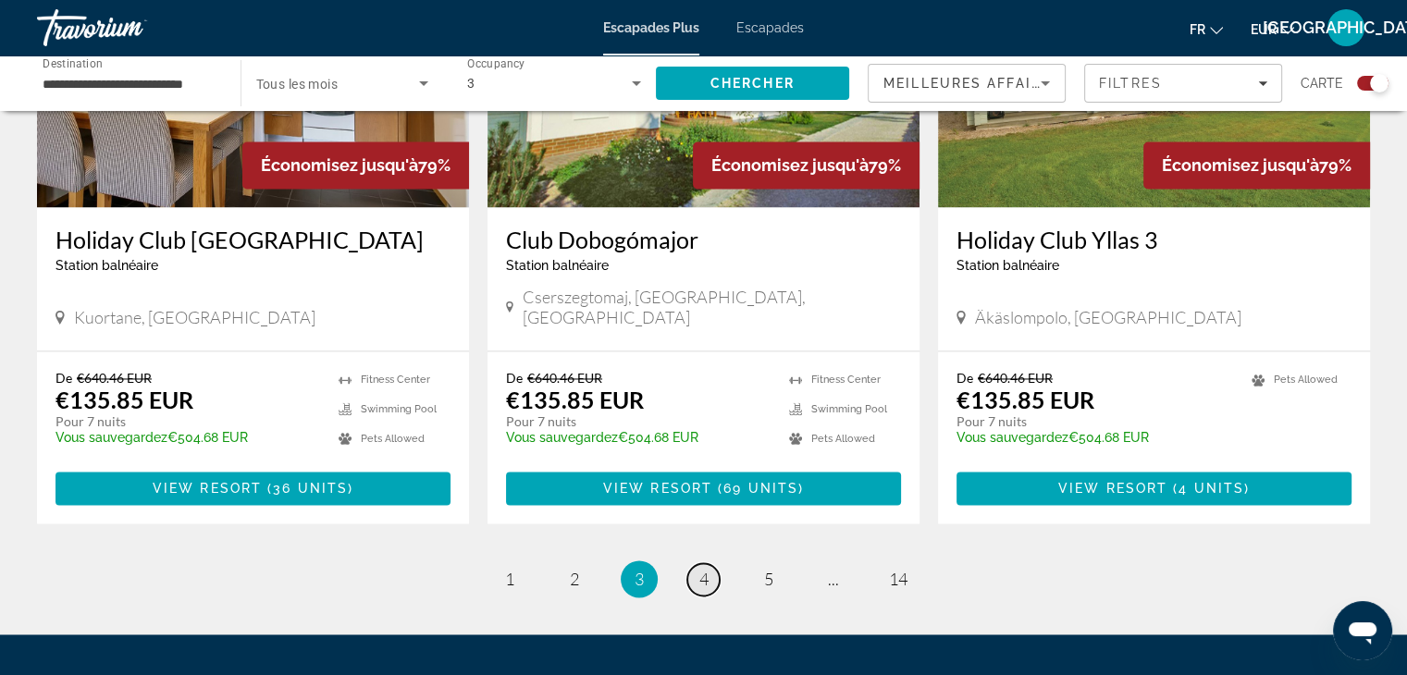
click at [694, 563] on link "page 4" at bounding box center [703, 579] width 32 height 32
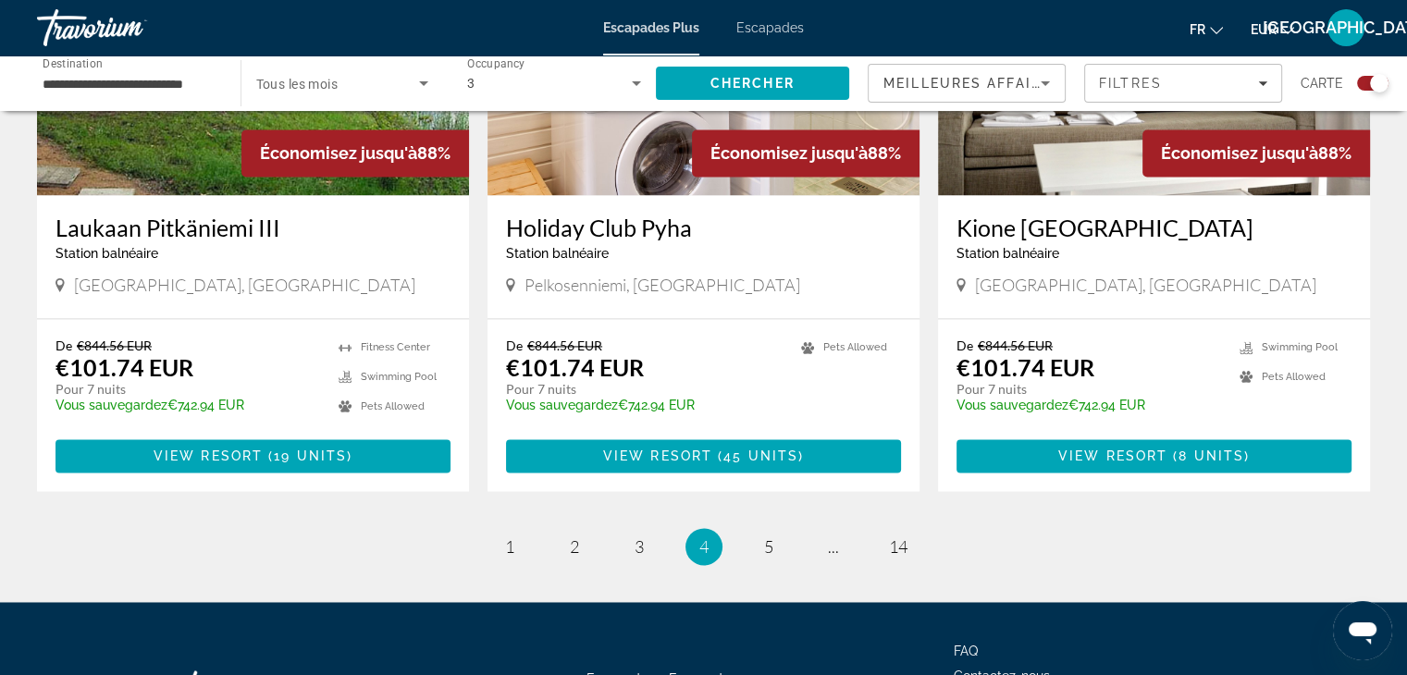
scroll to position [2808, 0]
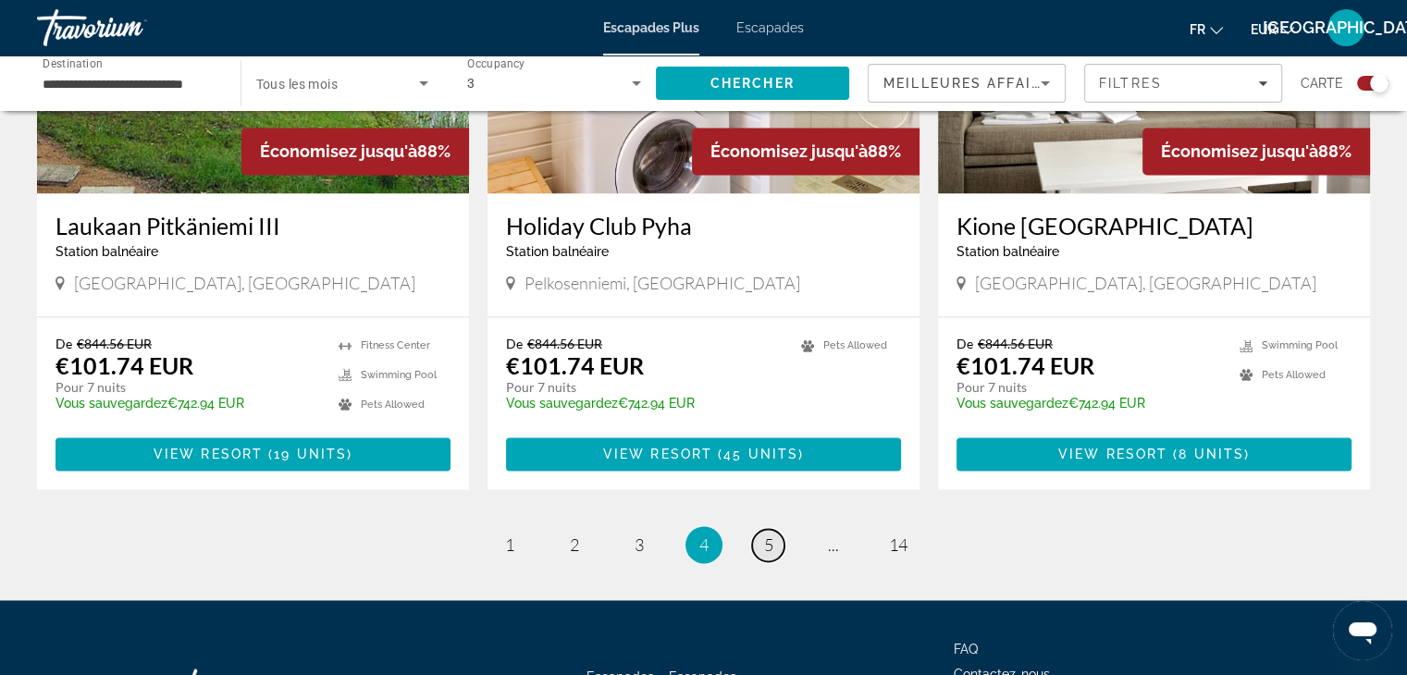
click at [764, 535] on span "5" at bounding box center [768, 545] width 9 height 20
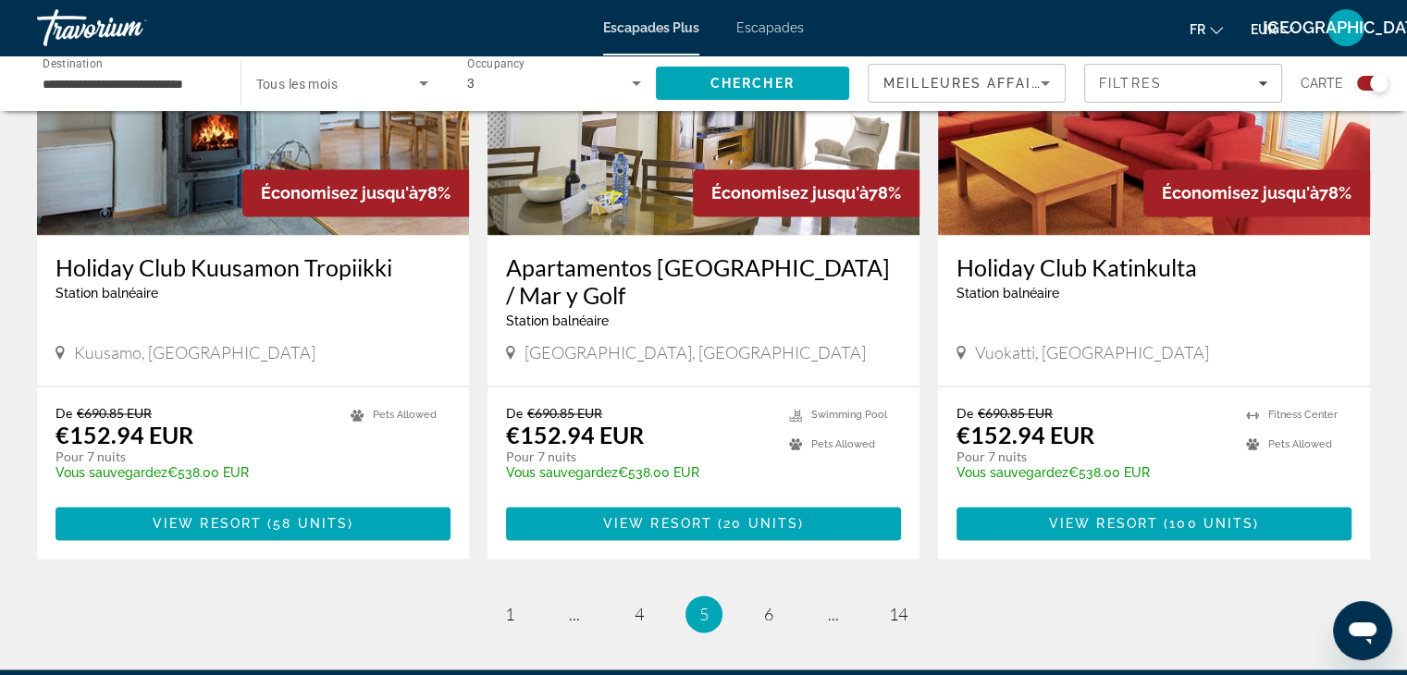
scroll to position [2918, 0]
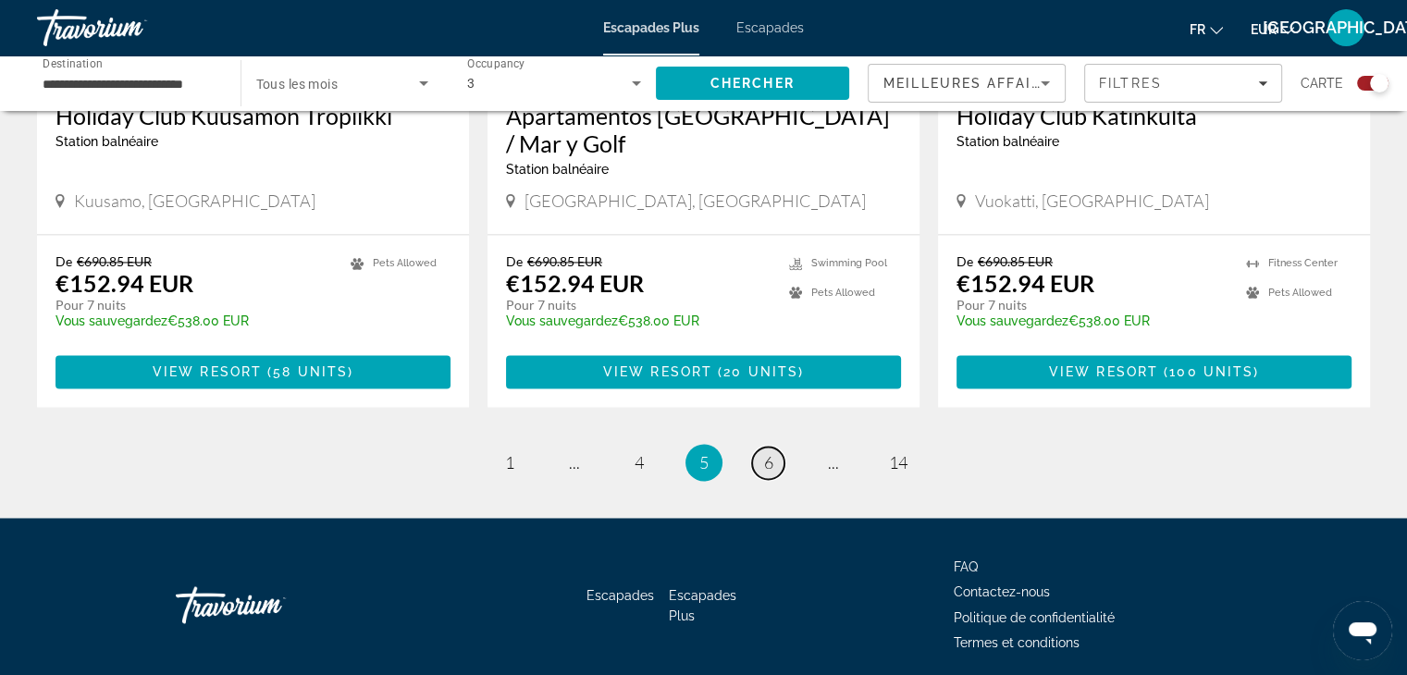
click at [764, 452] on span "6" at bounding box center [768, 462] width 9 height 20
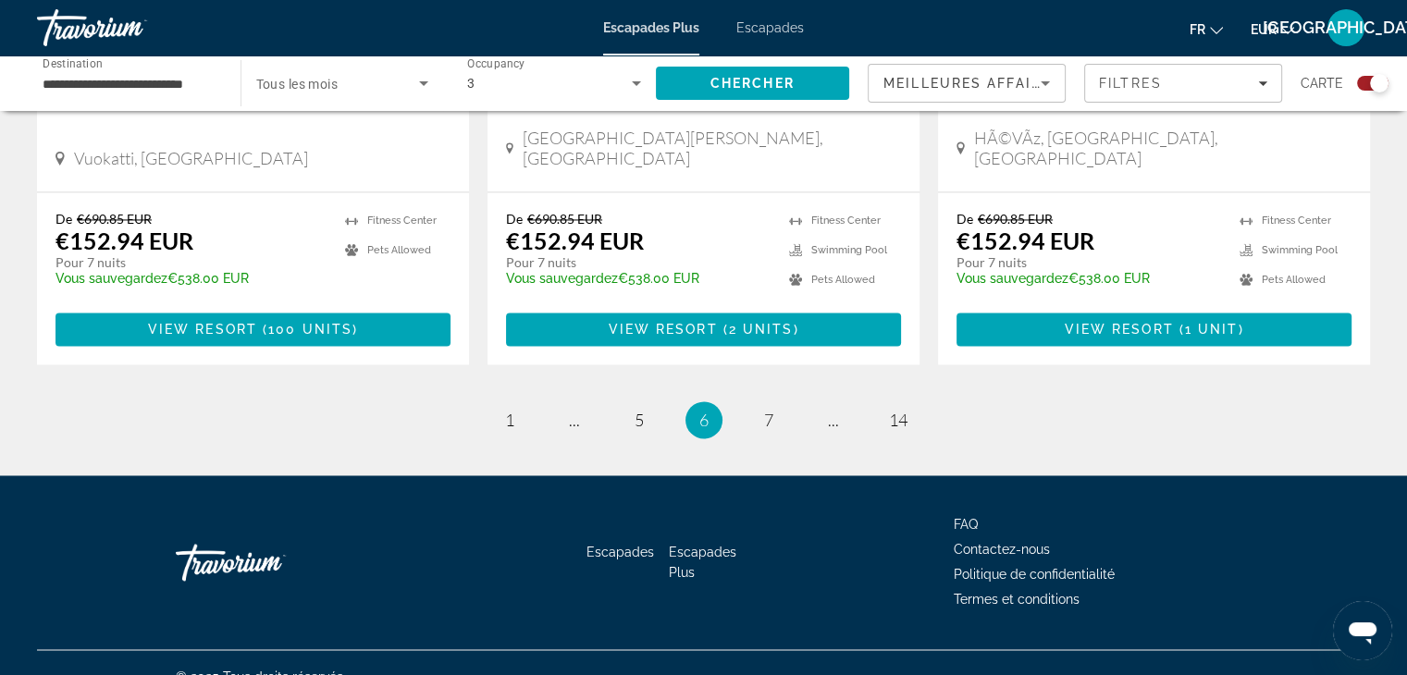
scroll to position [2918, 0]
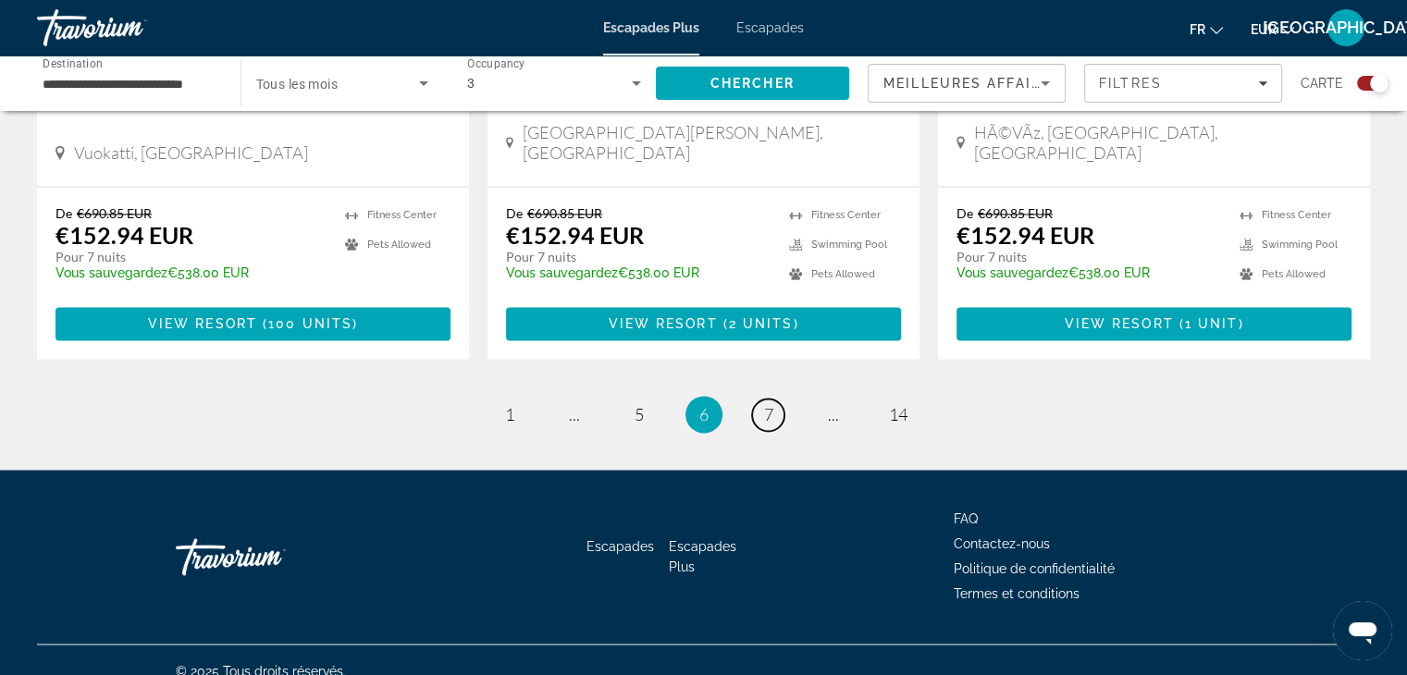
click at [764, 404] on span "7" at bounding box center [768, 414] width 9 height 20
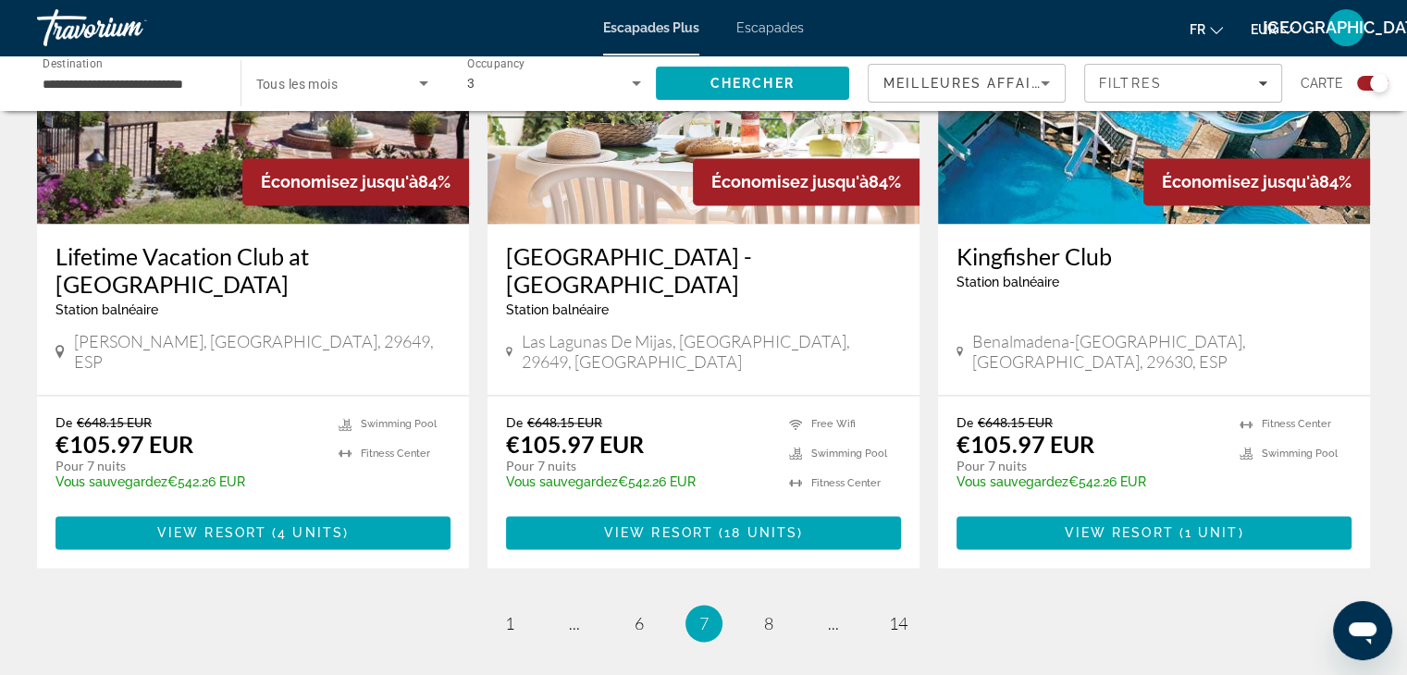
scroll to position [2923, 0]
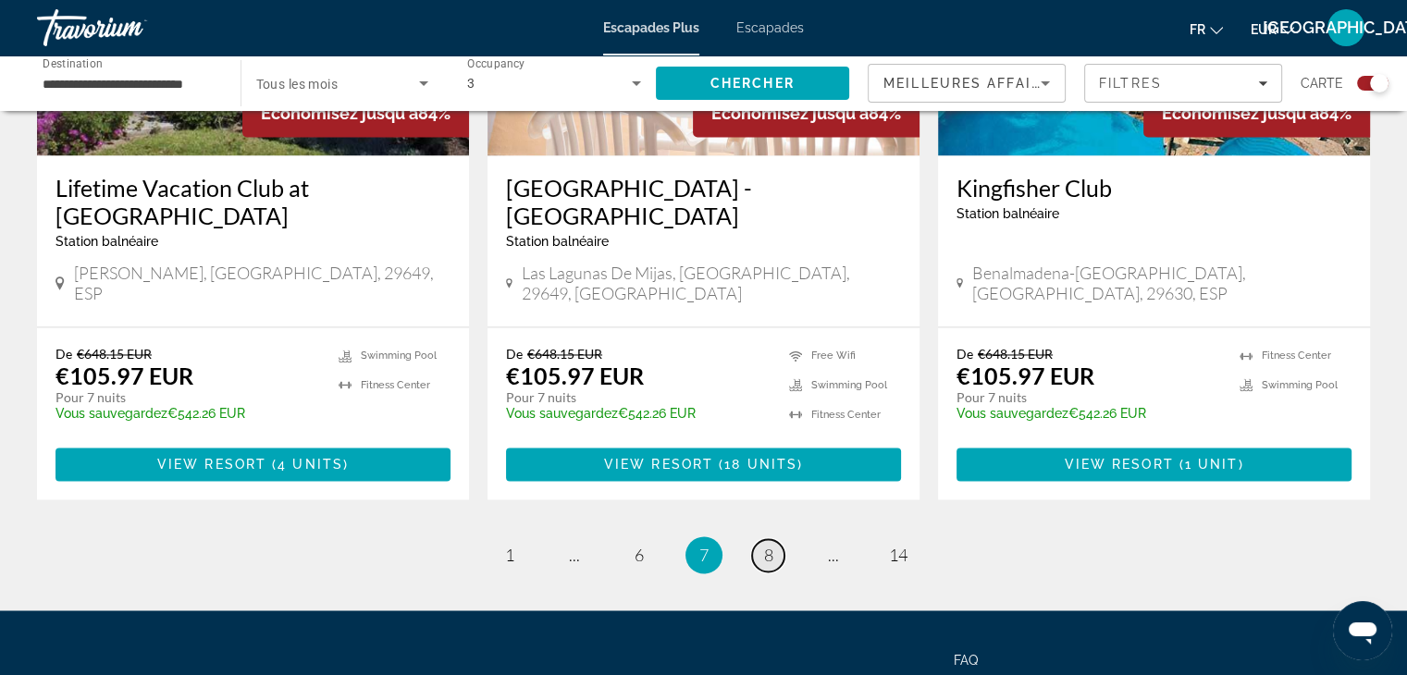
click at [771, 545] on span "8" at bounding box center [768, 555] width 9 height 20
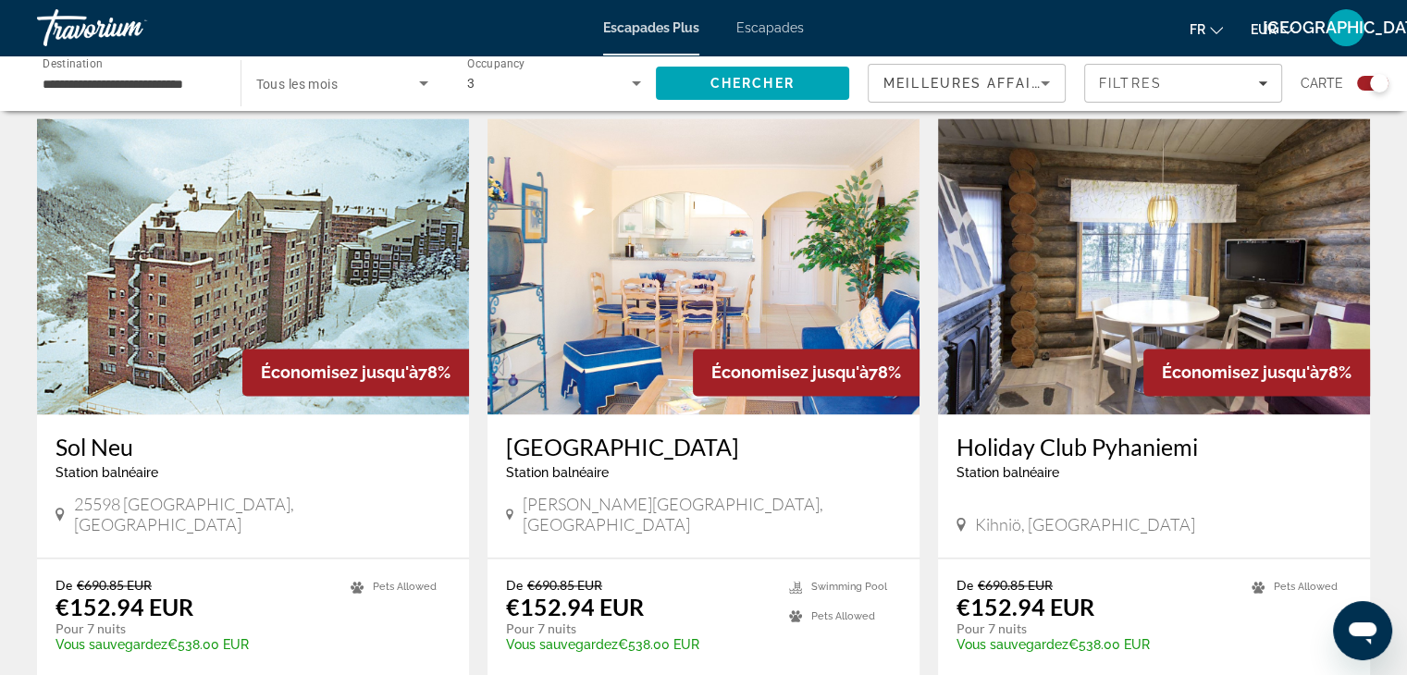
scroll to position [2812, 0]
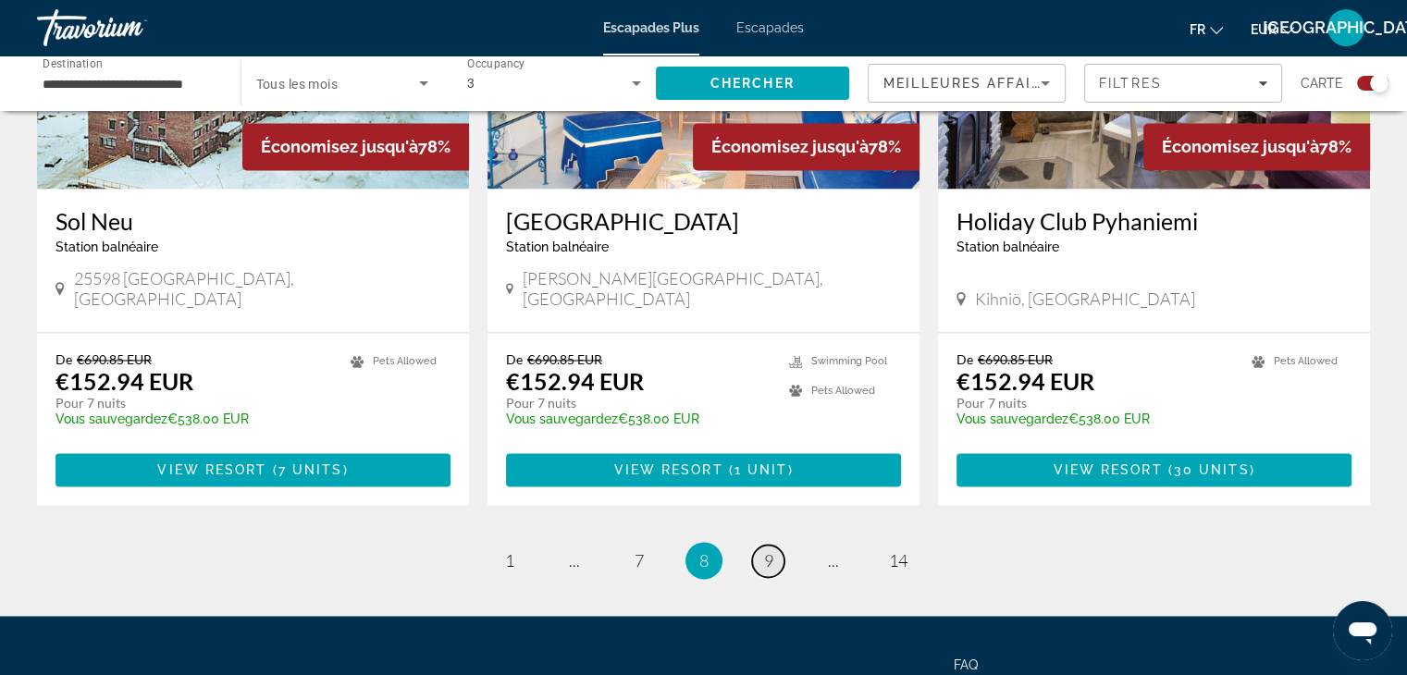
click at [775, 545] on link "page 9" at bounding box center [768, 561] width 32 height 32
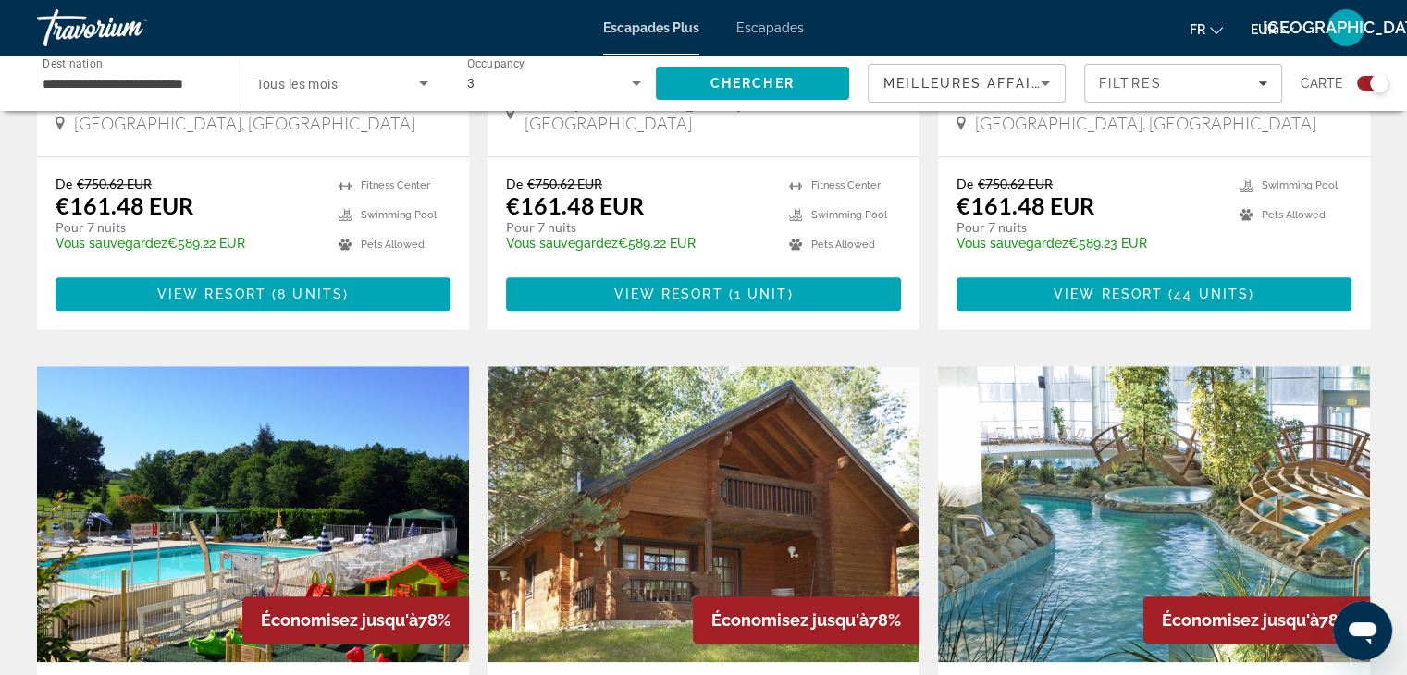
scroll to position [1776, 0]
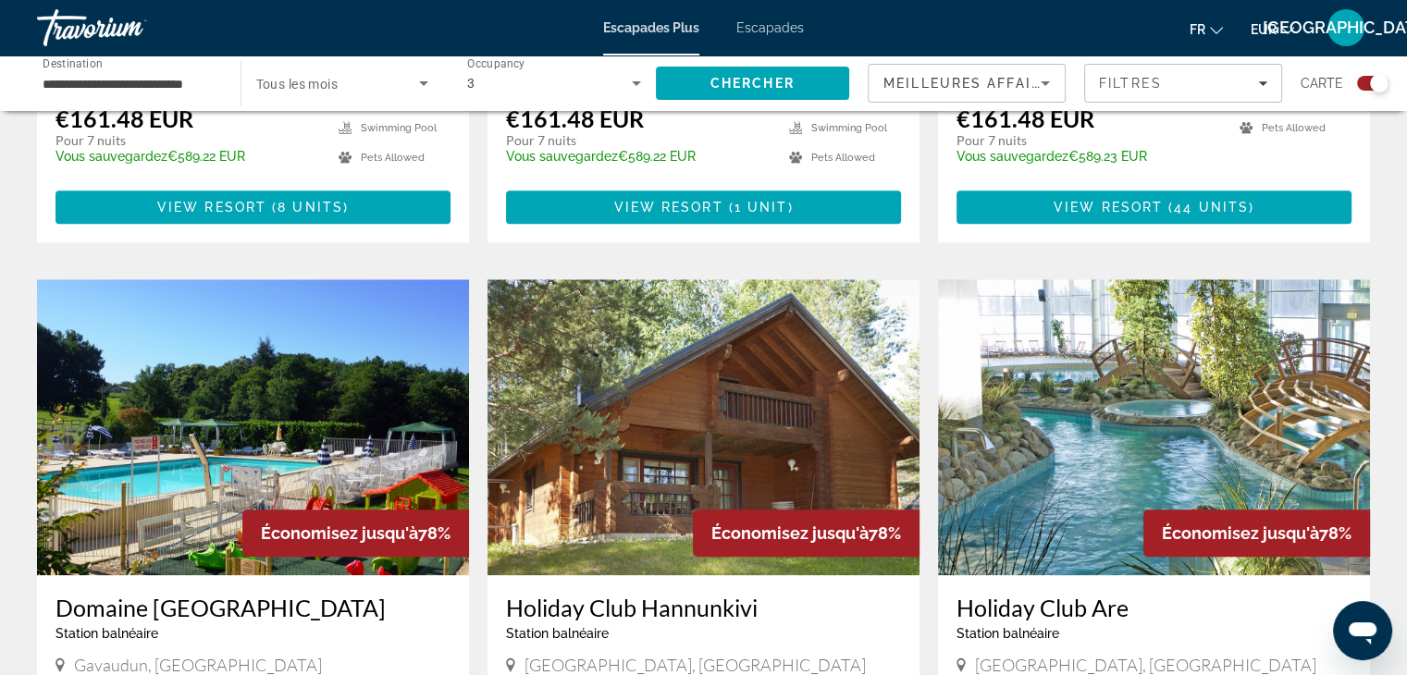
click at [1064, 401] on img "Contenu principal" at bounding box center [1154, 427] width 432 height 296
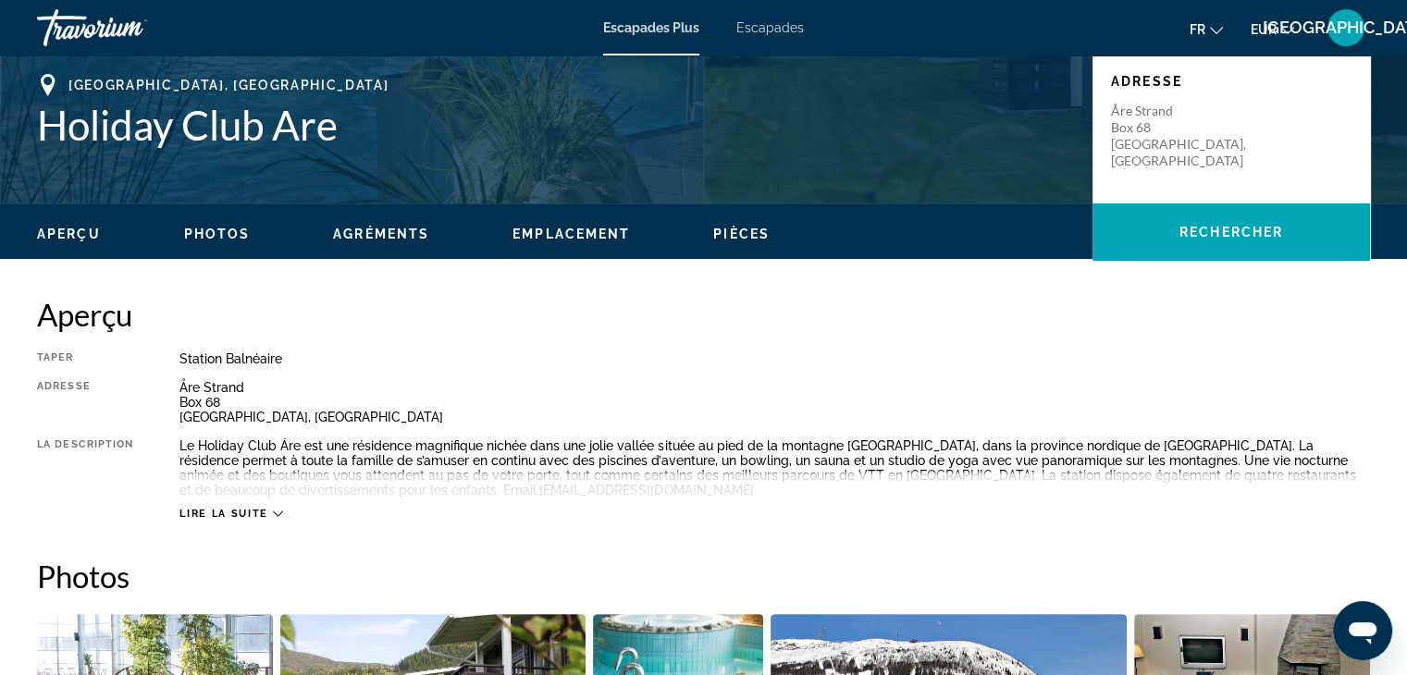
scroll to position [370, 0]
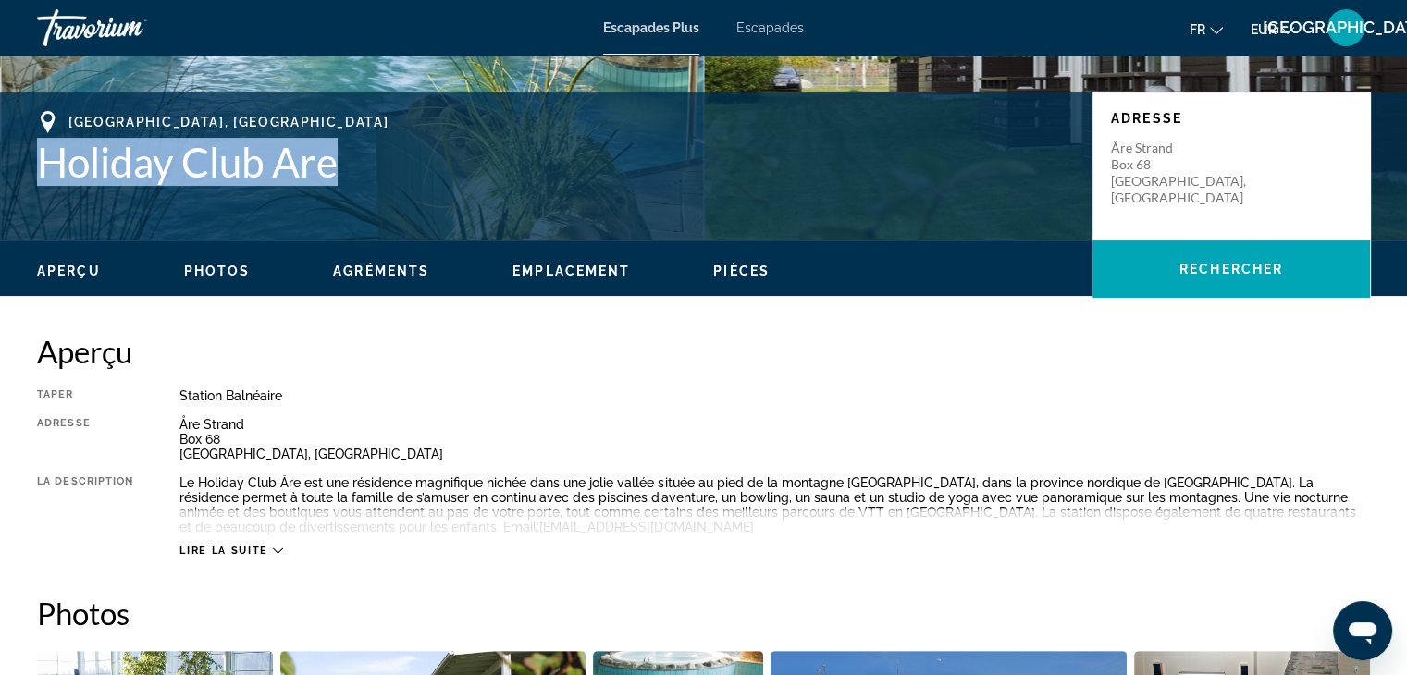
drag, startPoint x: 339, startPoint y: 164, endPoint x: 43, endPoint y: 163, distance: 296.0
click at [43, 163] on h1 "Holiday Club Are" at bounding box center [555, 162] width 1037 height 48
click at [46, 164] on h1 "Holiday Club Are" at bounding box center [555, 162] width 1037 height 48
drag, startPoint x: 50, startPoint y: 164, endPoint x: 329, endPoint y: 176, distance: 279.6
click at [329, 176] on h1 "Holiday Club Are" at bounding box center [555, 162] width 1037 height 48
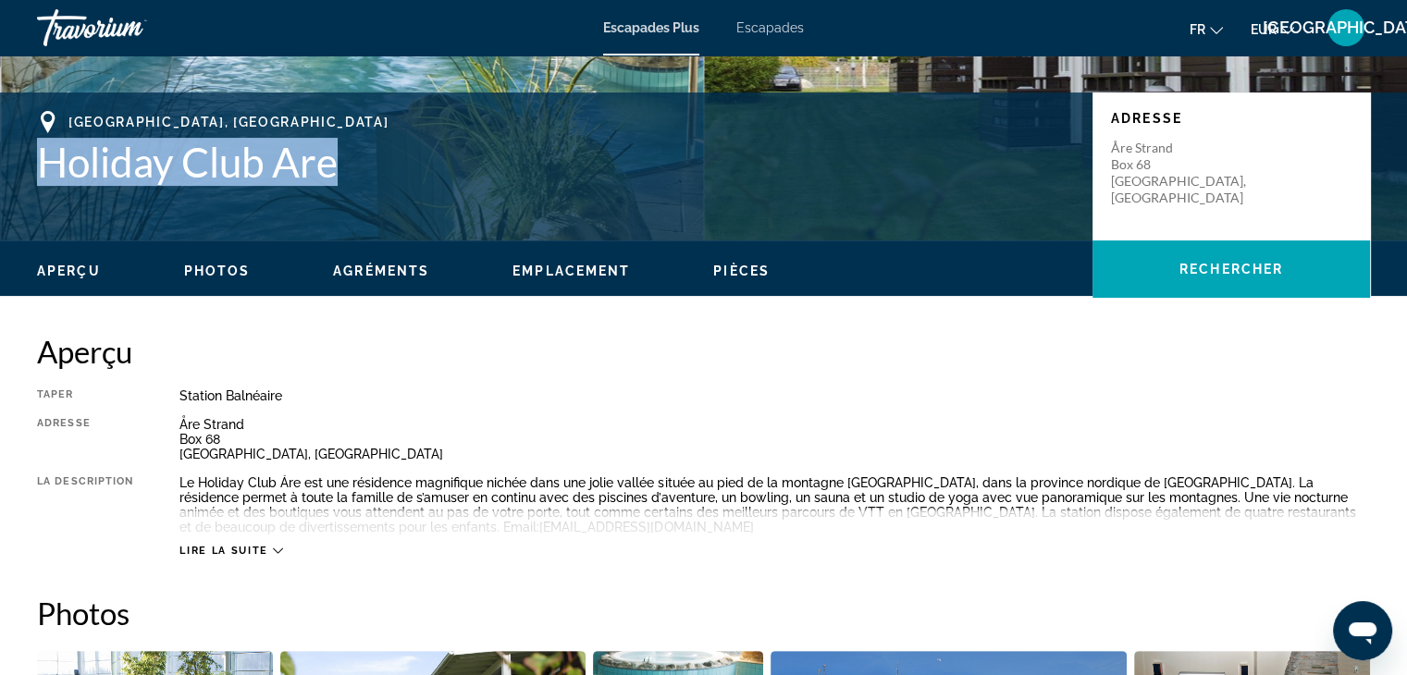
click at [325, 175] on h1 "Holiday Club Are" at bounding box center [555, 162] width 1037 height 48
drag, startPoint x: 347, startPoint y: 167, endPoint x: 45, endPoint y: 153, distance: 301.9
click at [45, 153] on h1 "Holiday Club Are" at bounding box center [555, 162] width 1037 height 48
copy h1 "Holiday Club Are"
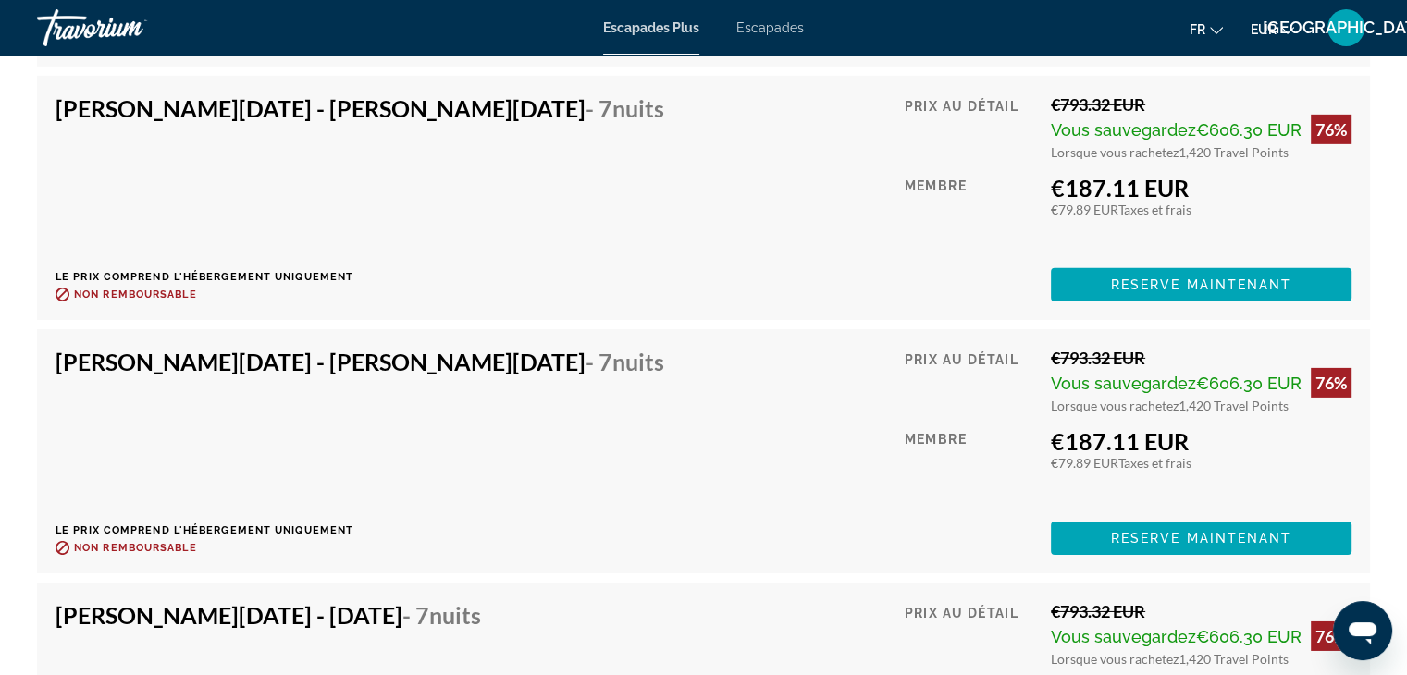
scroll to position [5918, 0]
